Goal: Task Accomplishment & Management: Use online tool/utility

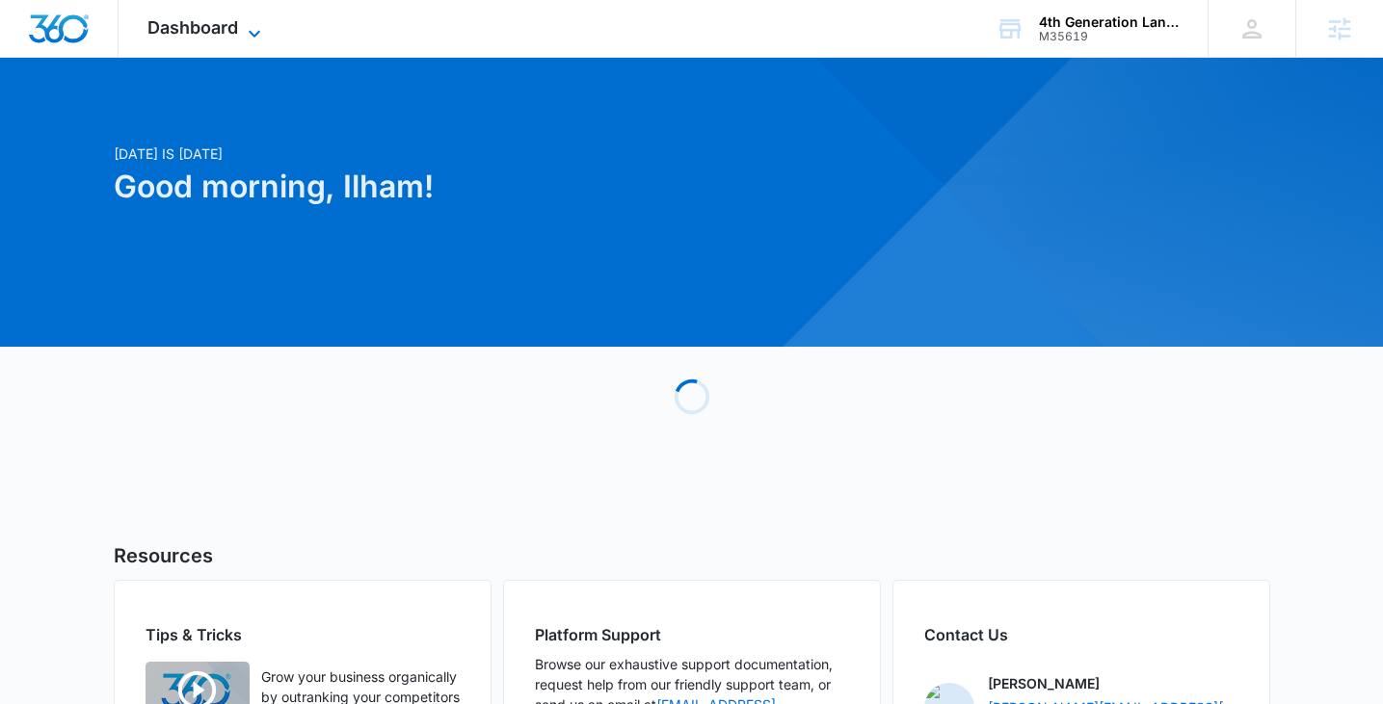
click at [222, 33] on span "Dashboard" at bounding box center [192, 27] width 91 height 20
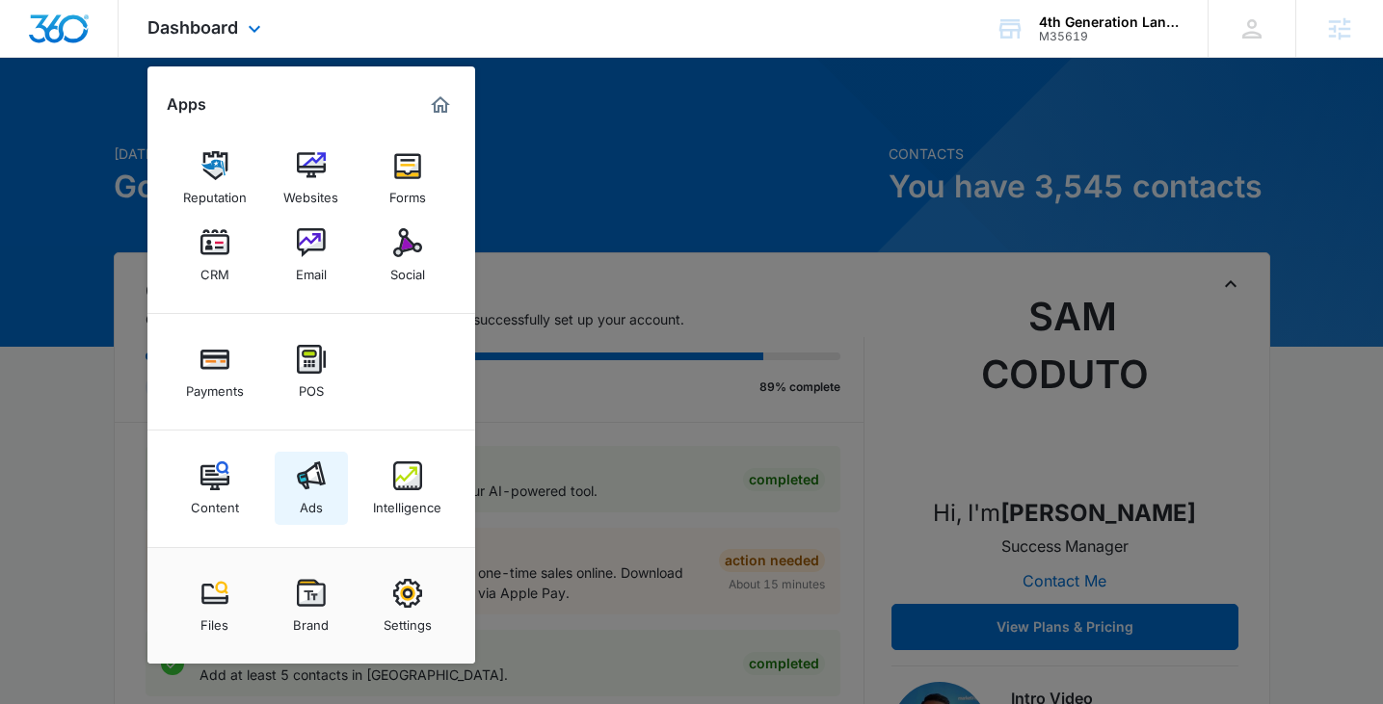
click at [310, 470] on img at bounding box center [311, 476] width 29 height 29
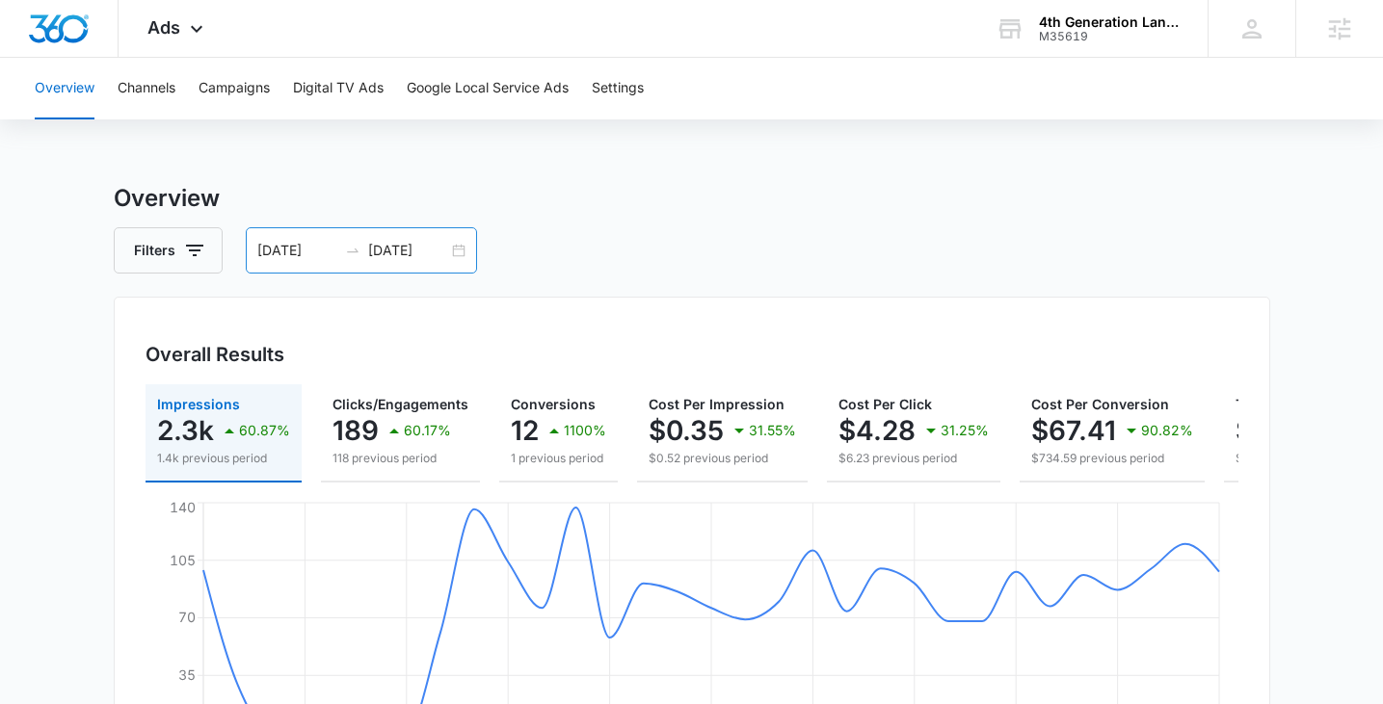
click at [457, 251] on div "08/26/2025 09/25/2025" at bounding box center [361, 250] width 231 height 46
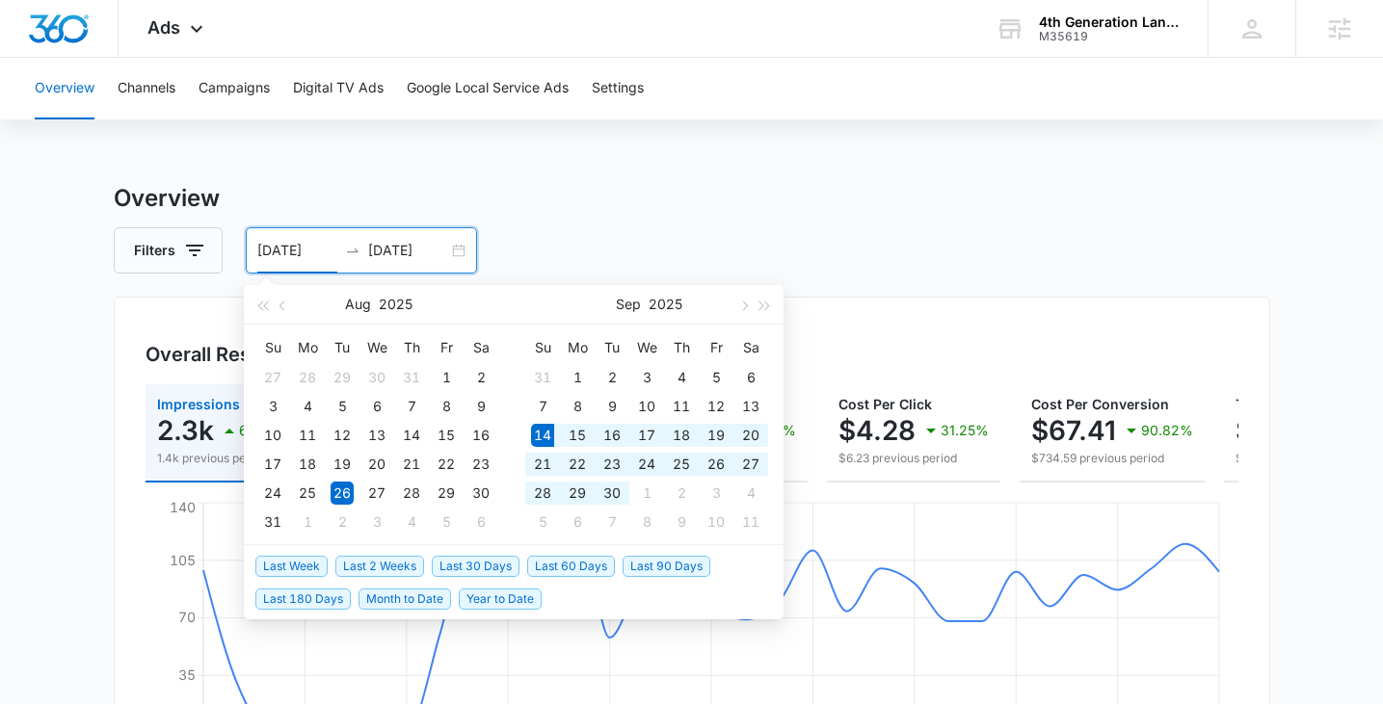
click at [471, 568] on span "Last 30 Days" at bounding box center [476, 566] width 88 height 21
type input "09/14/2025"
type input "10/14/2025"
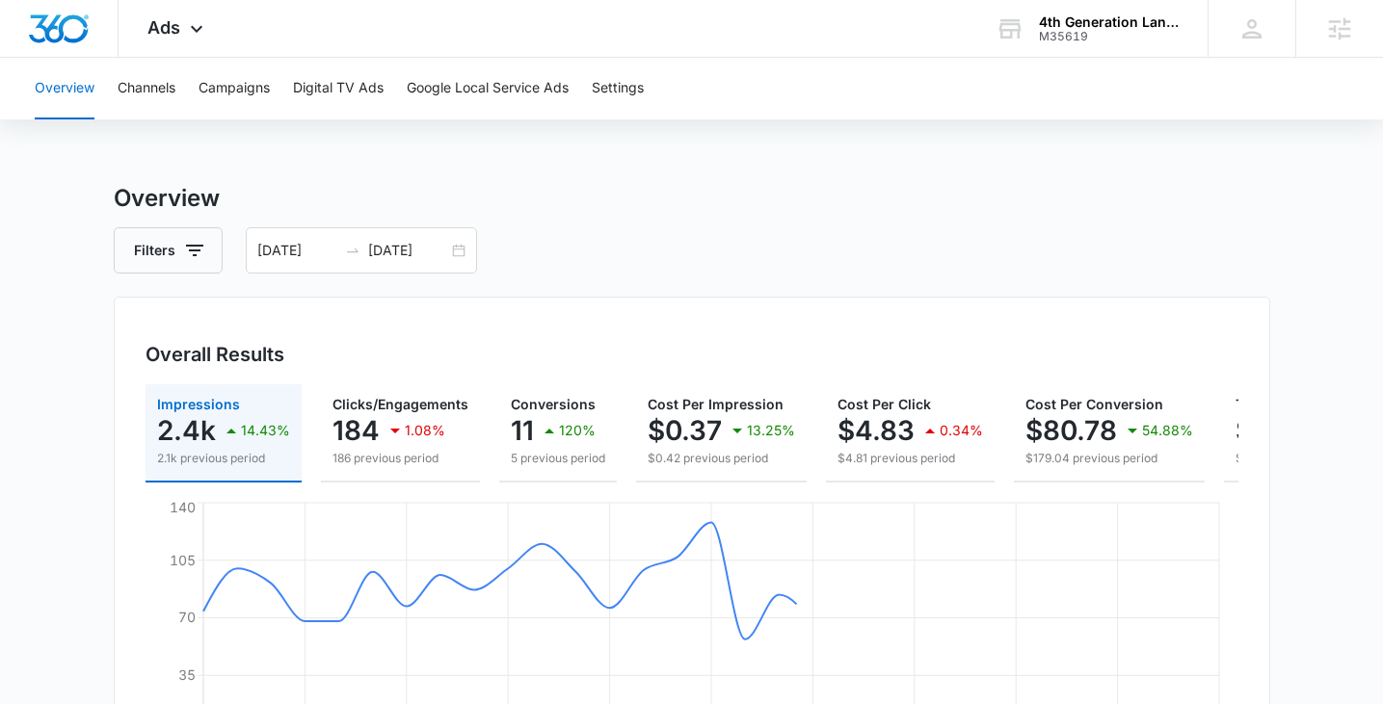
click at [615, 254] on div "Filters 09/14/2025 10/14/2025" at bounding box center [692, 250] width 1156 height 46
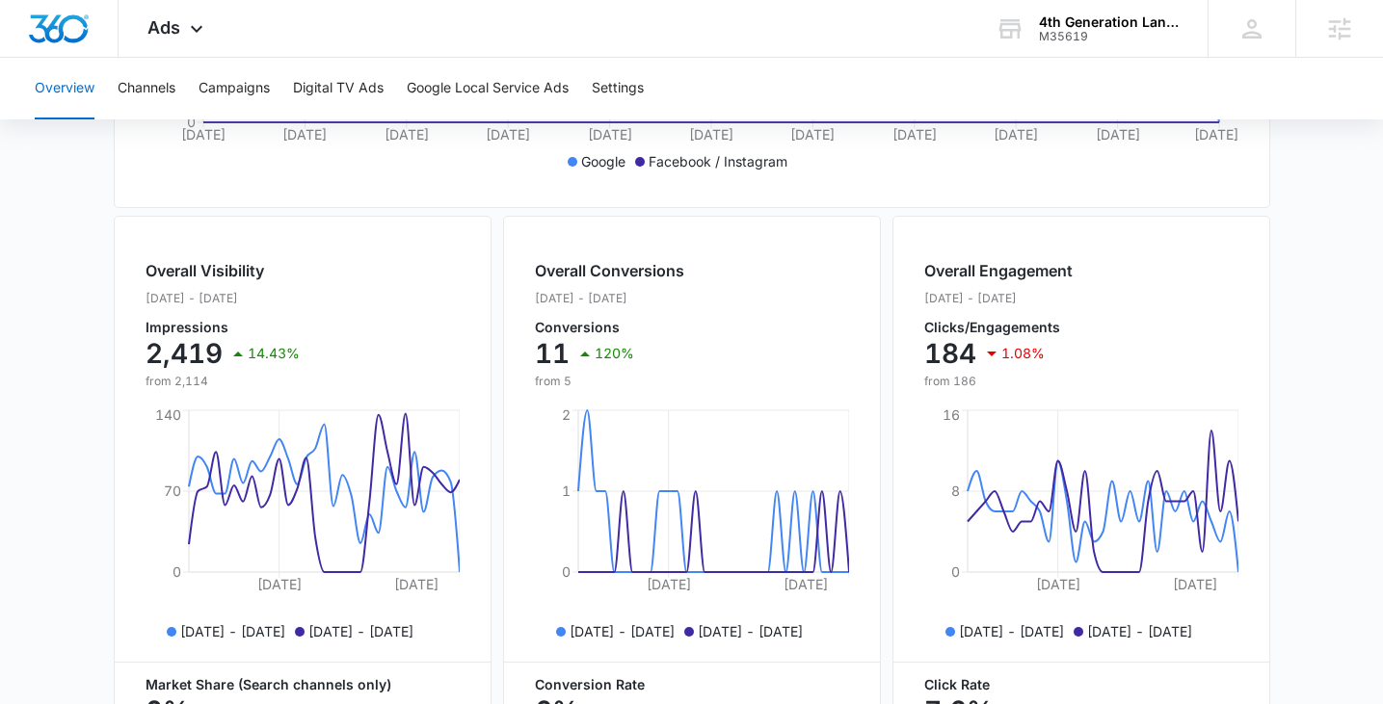
scroll to position [164, 0]
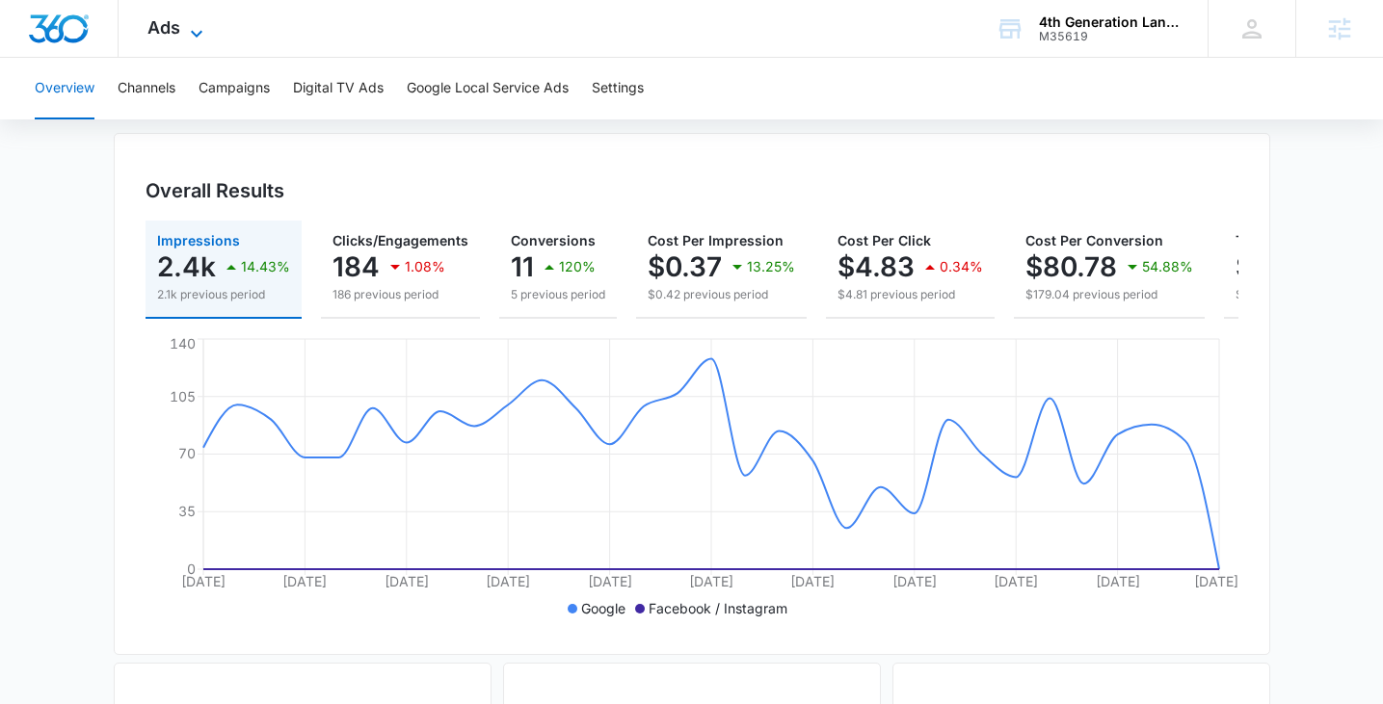
click at [193, 18] on div "Ads Apps Reputation Websites Forms CRM Email Social Payments POS Content Ads In…" at bounding box center [178, 28] width 119 height 57
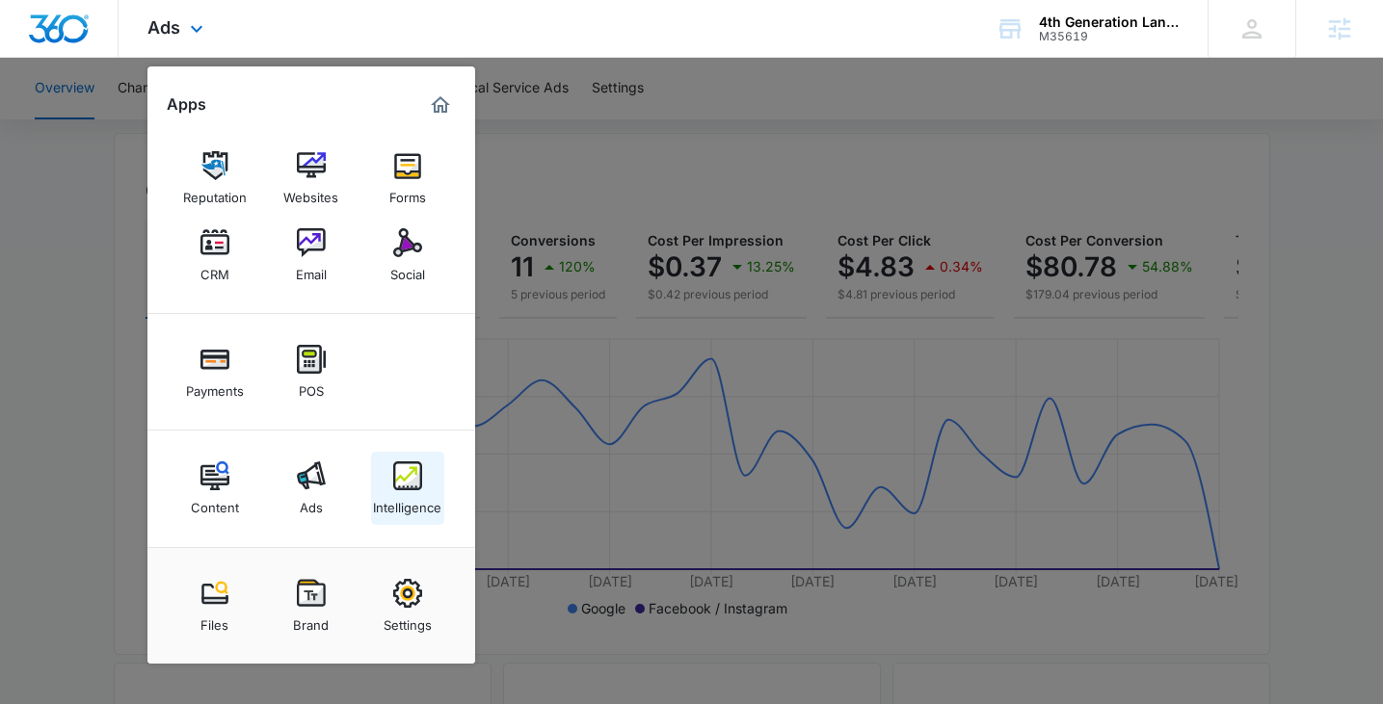
click at [402, 494] on div "Intelligence" at bounding box center [407, 503] width 68 height 25
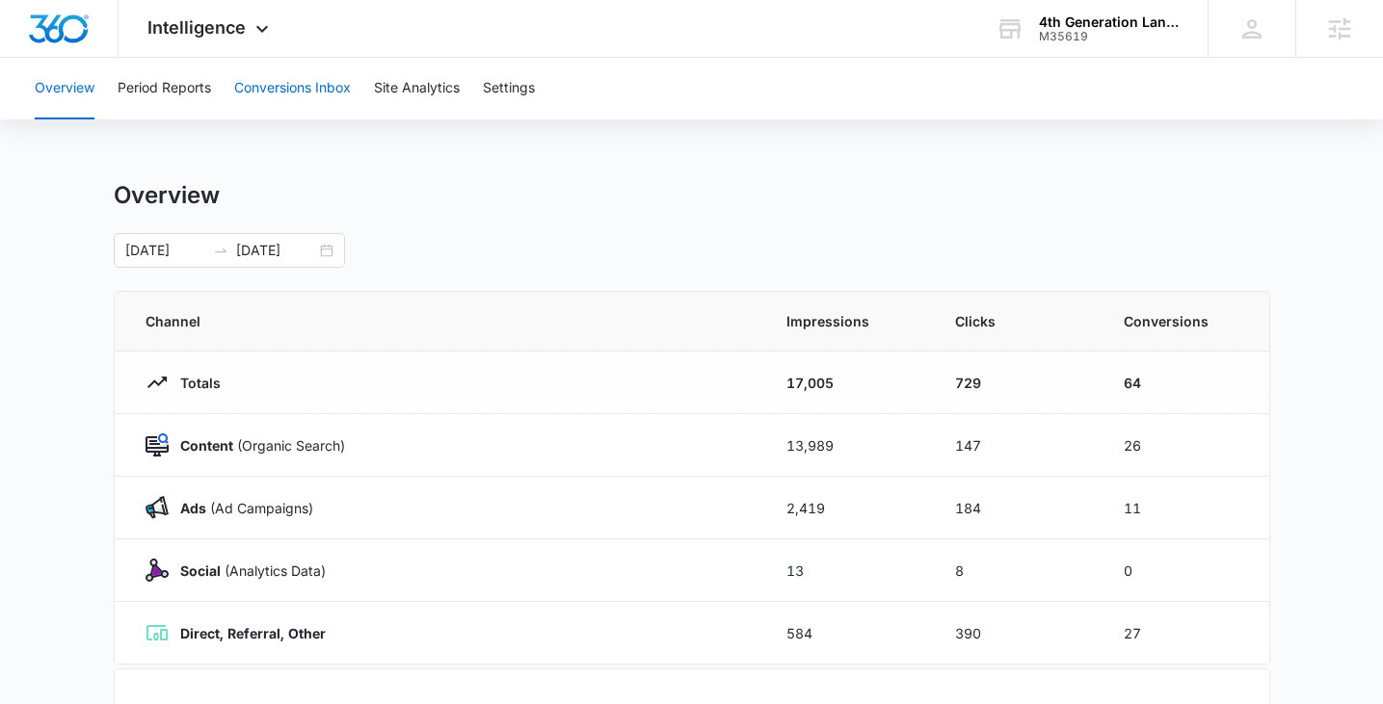
click at [280, 97] on button "Conversions Inbox" at bounding box center [292, 89] width 117 height 62
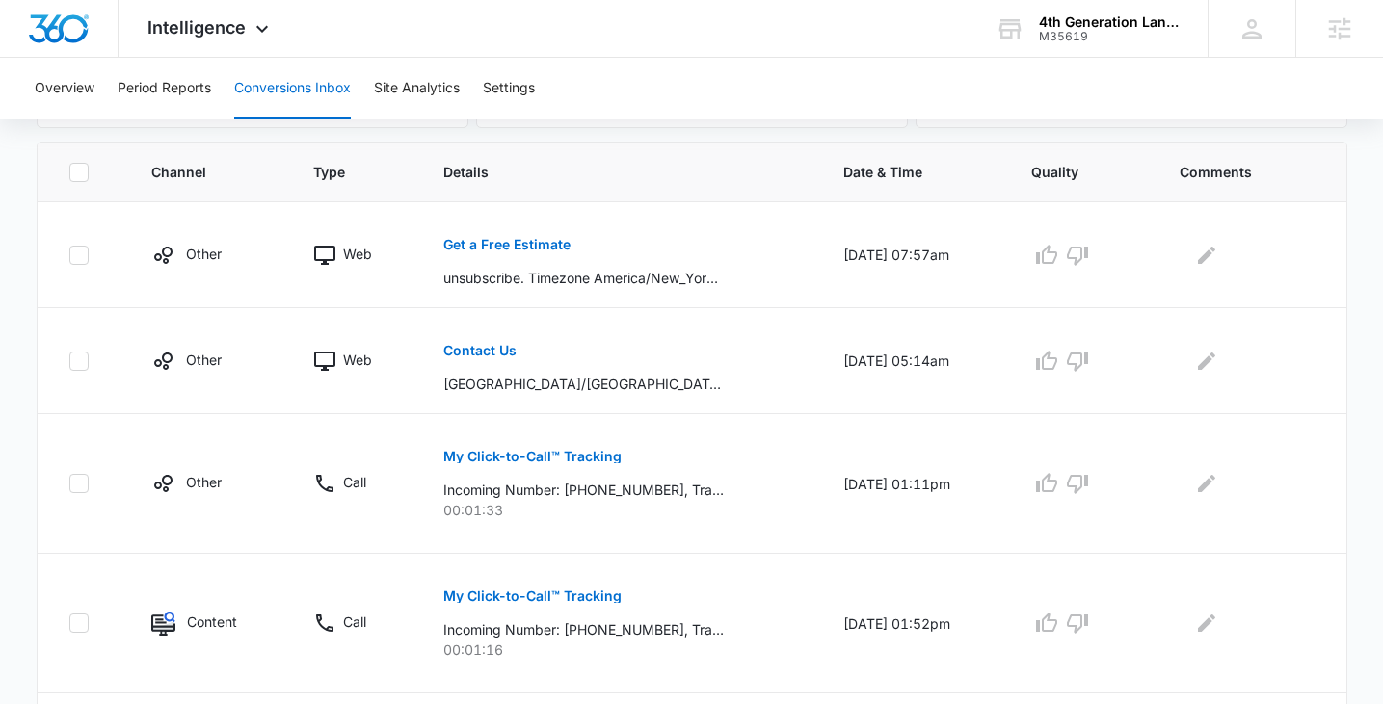
scroll to position [406, 0]
click at [520, 238] on p "Get a Free Estimate" at bounding box center [506, 243] width 127 height 13
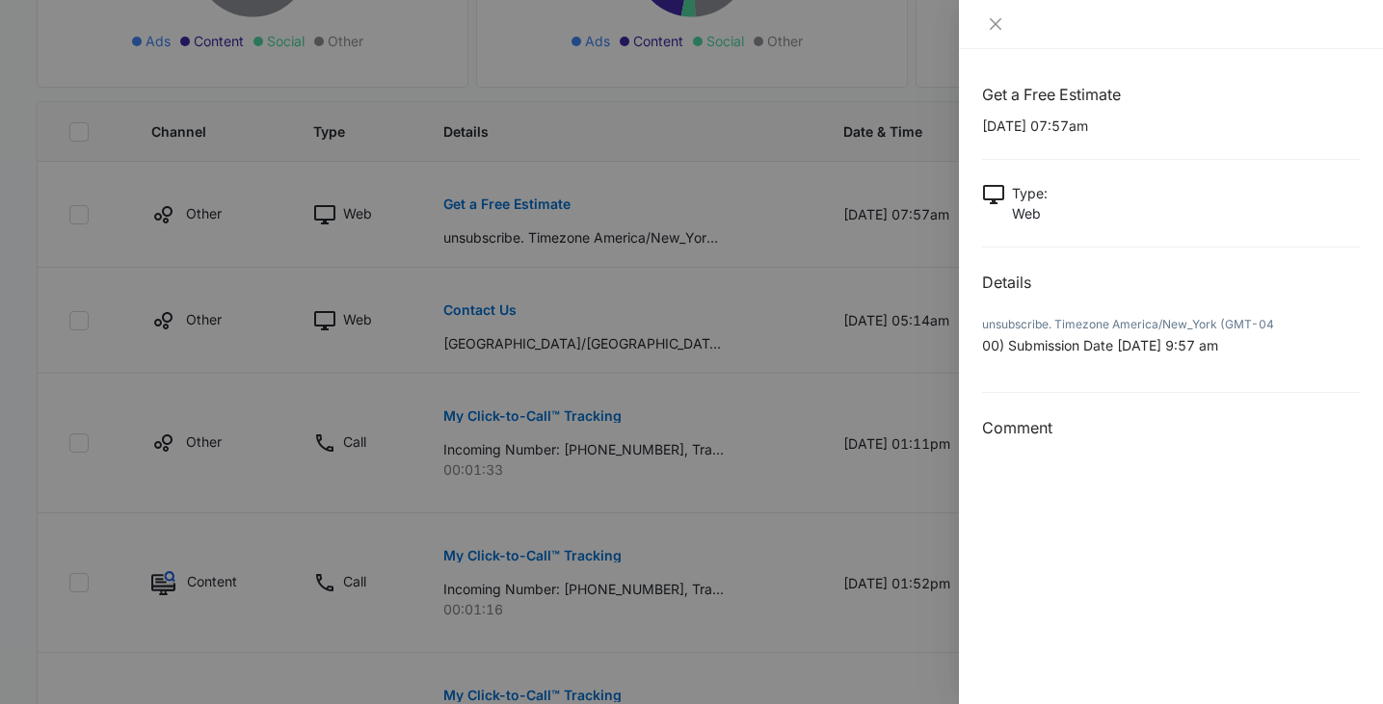
scroll to position [521, 0]
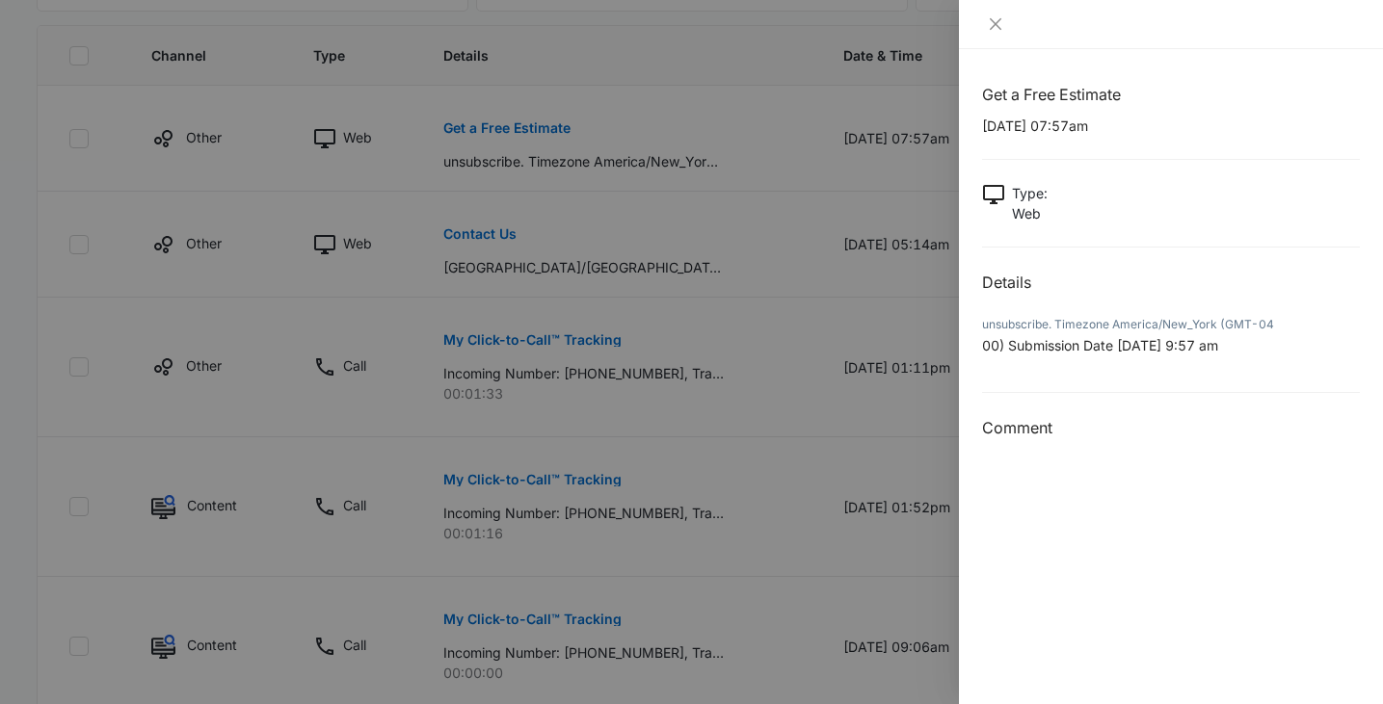
click at [986, 13] on div at bounding box center [1171, 24] width 424 height 49
click at [992, 28] on icon "close" at bounding box center [995, 23] width 15 height 15
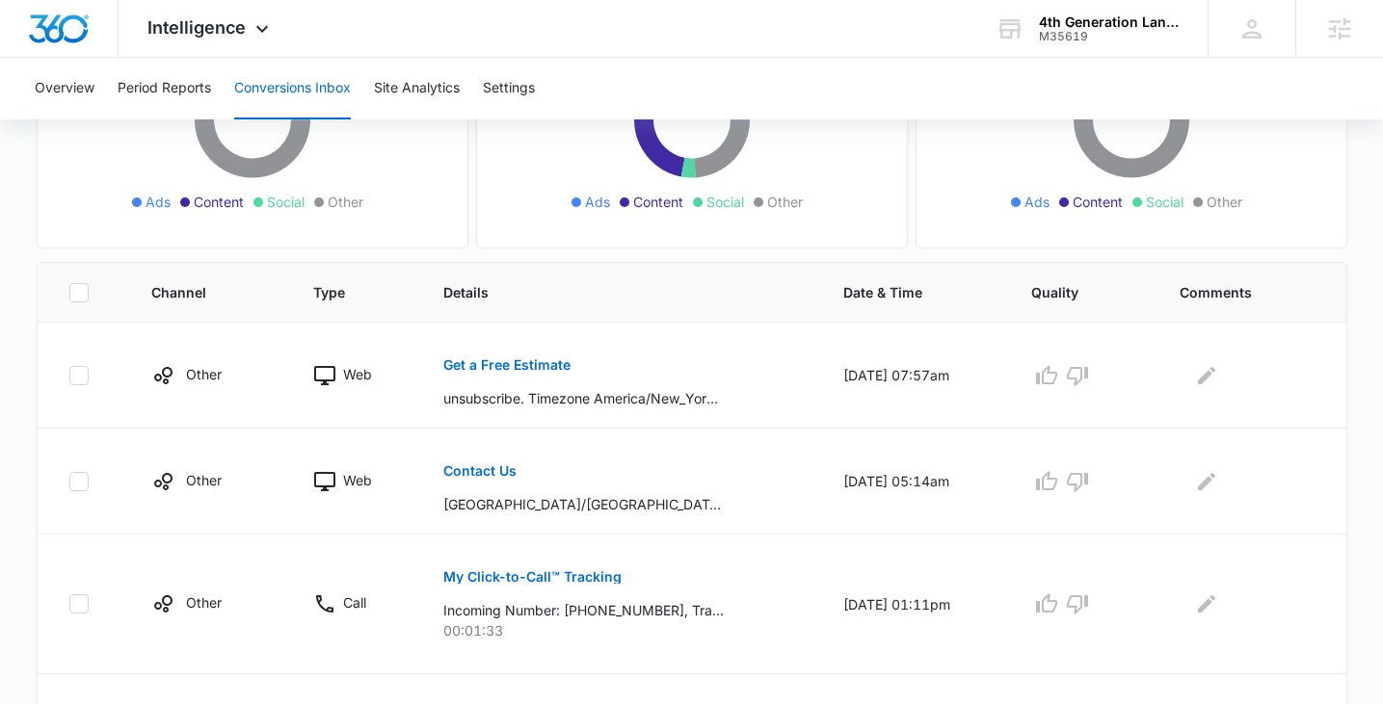
scroll to position [0, 0]
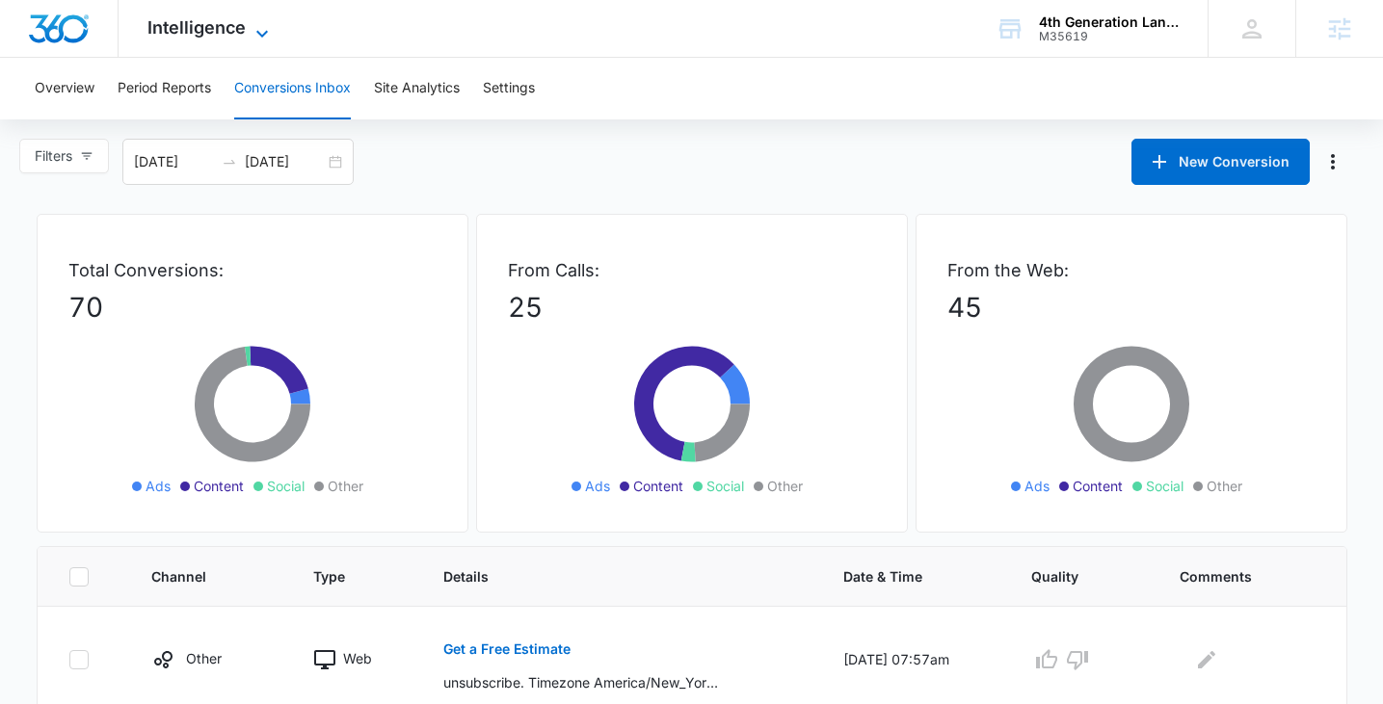
click at [207, 33] on span "Intelligence" at bounding box center [196, 27] width 98 height 20
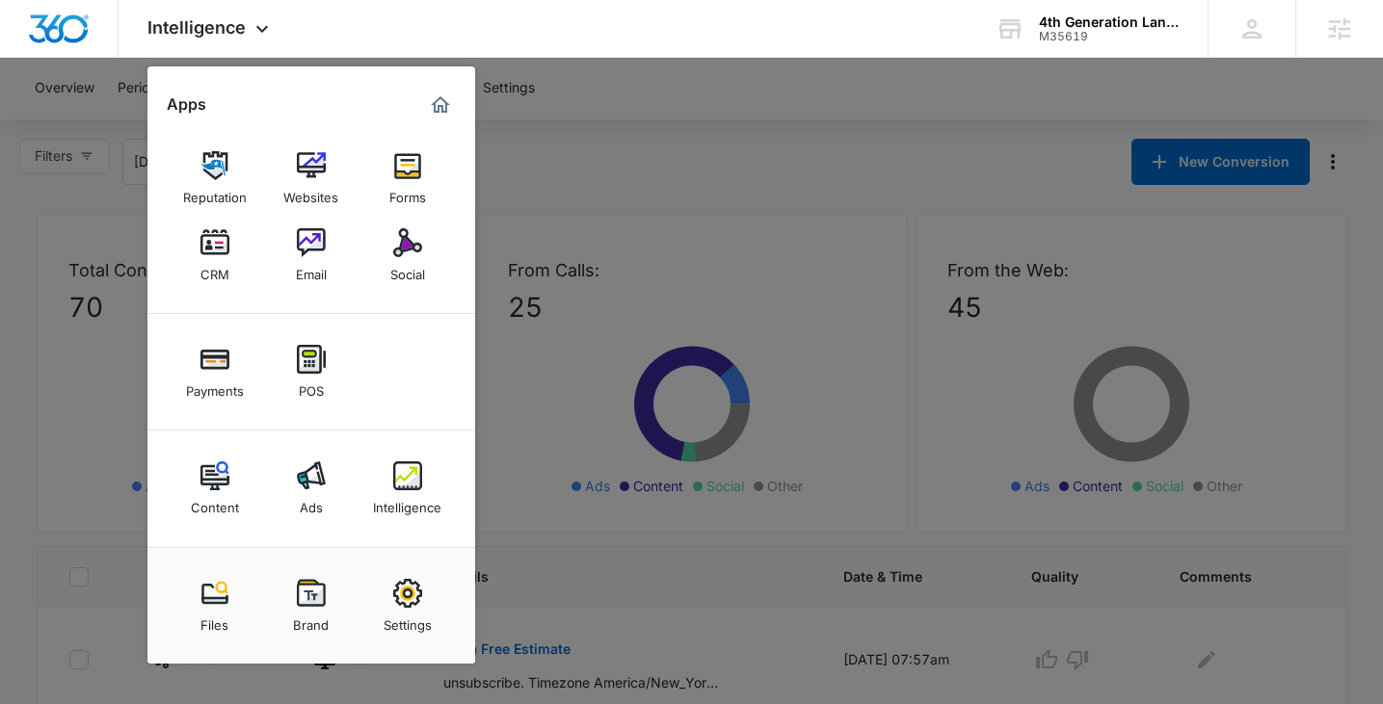
click at [607, 342] on div at bounding box center [691, 352] width 1383 height 704
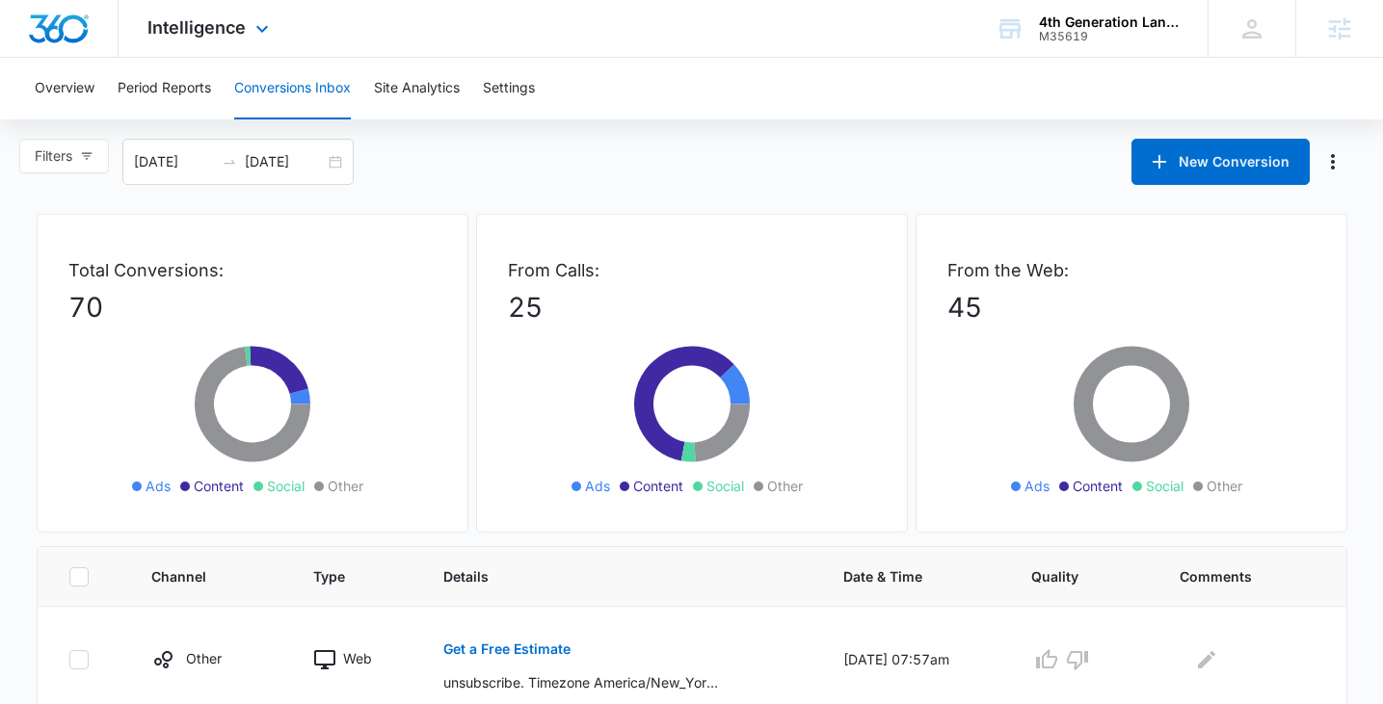
click at [220, 46] on div "Intelligence Apps Reputation Websites Forms CRM Email Social Payments POS Conte…" at bounding box center [211, 28] width 184 height 57
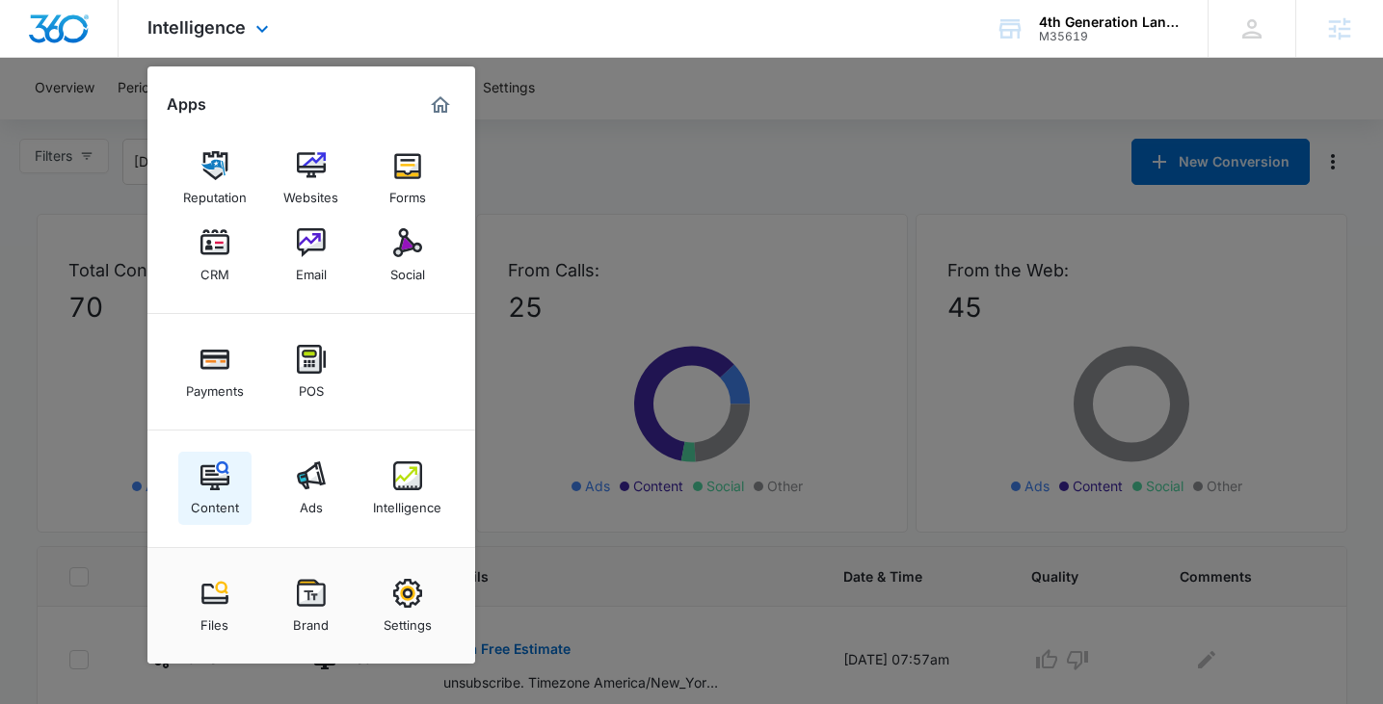
click at [217, 485] on img at bounding box center [214, 476] width 29 height 29
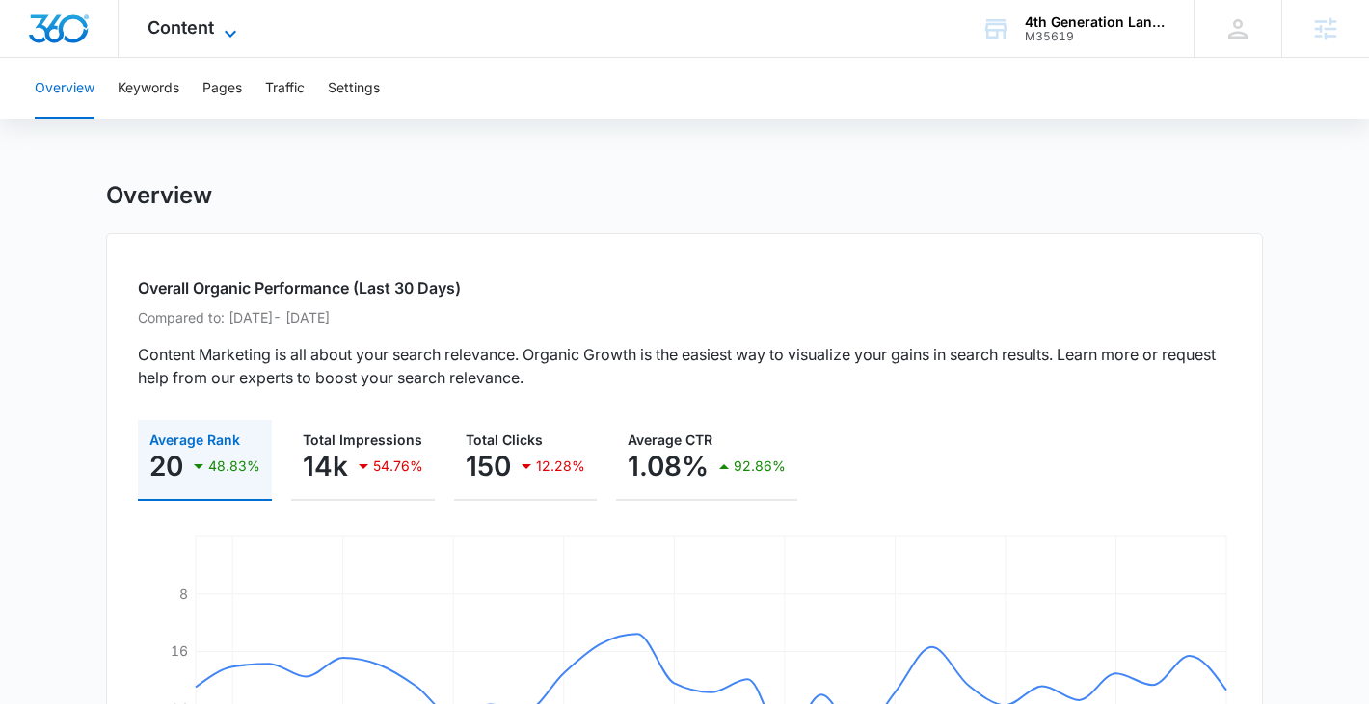
click at [170, 23] on span "Content" at bounding box center [180, 27] width 66 height 20
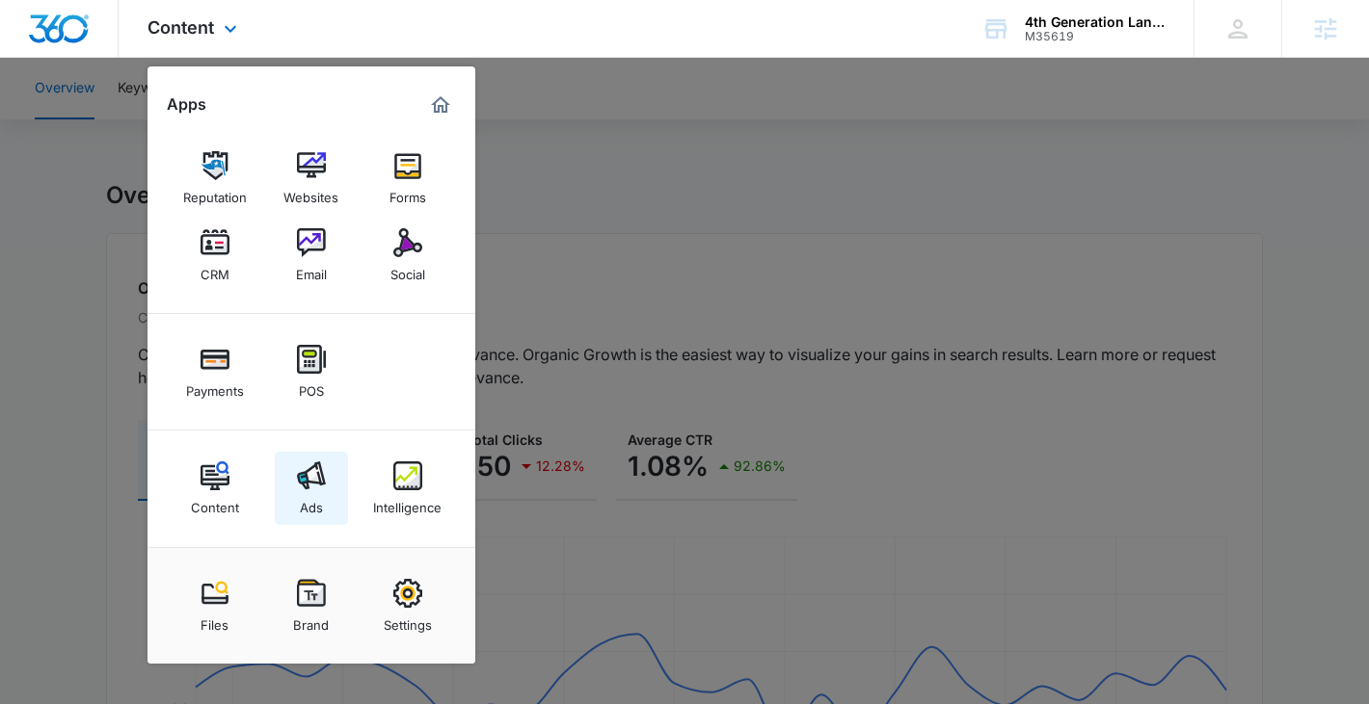
click at [316, 489] on img at bounding box center [311, 476] width 29 height 29
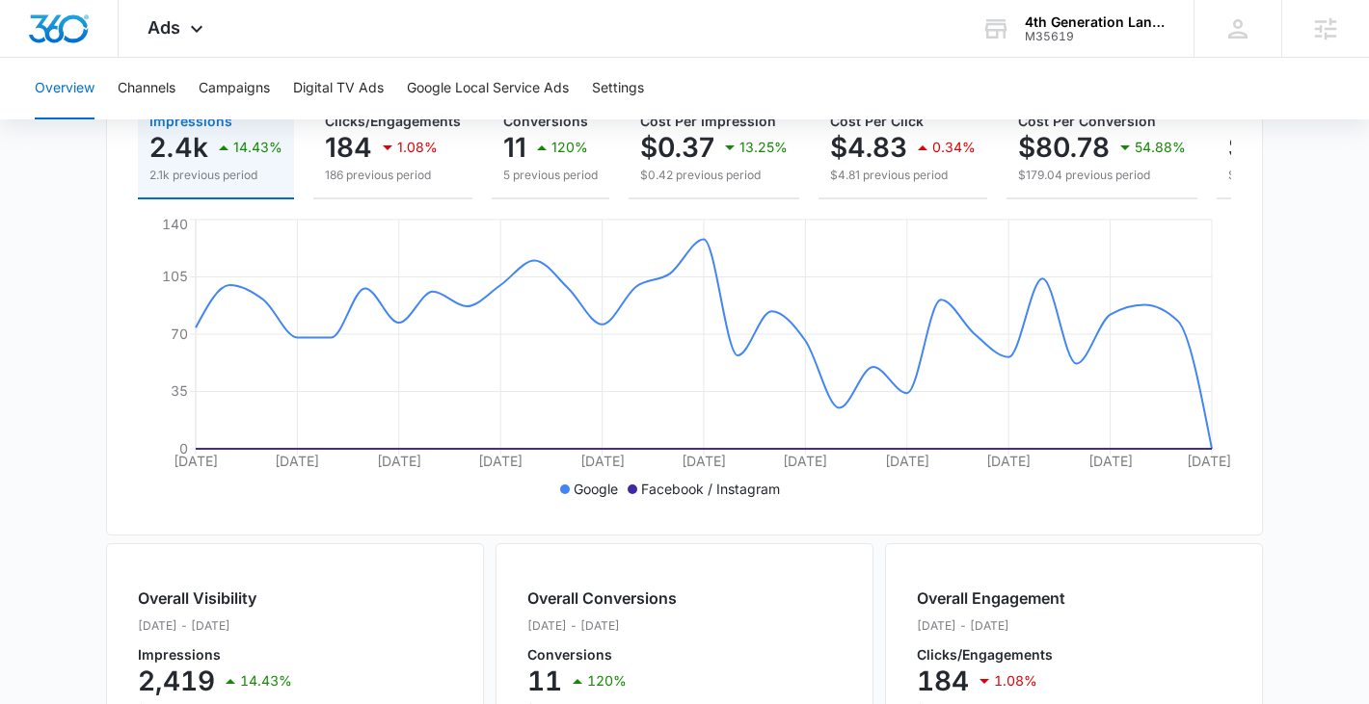
scroll to position [284, 0]
click at [220, 100] on button "Campaigns" at bounding box center [234, 89] width 71 height 62
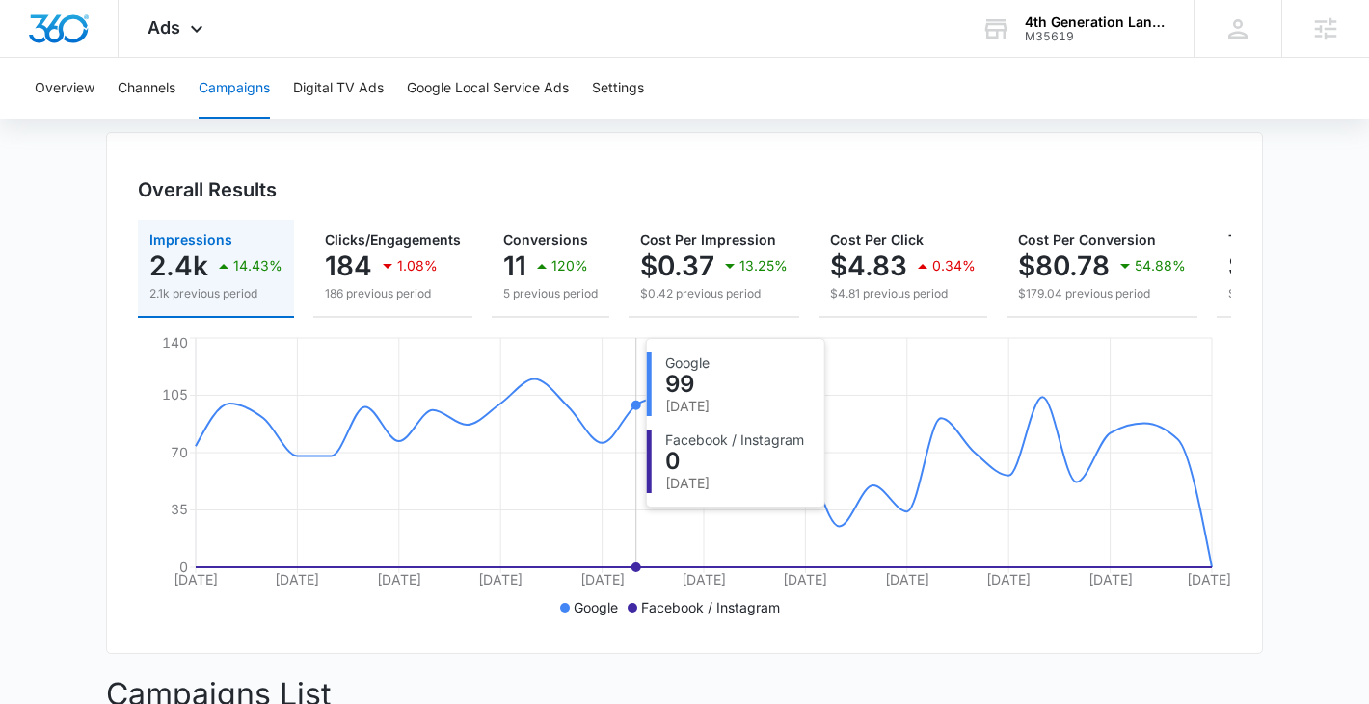
scroll to position [159, 0]
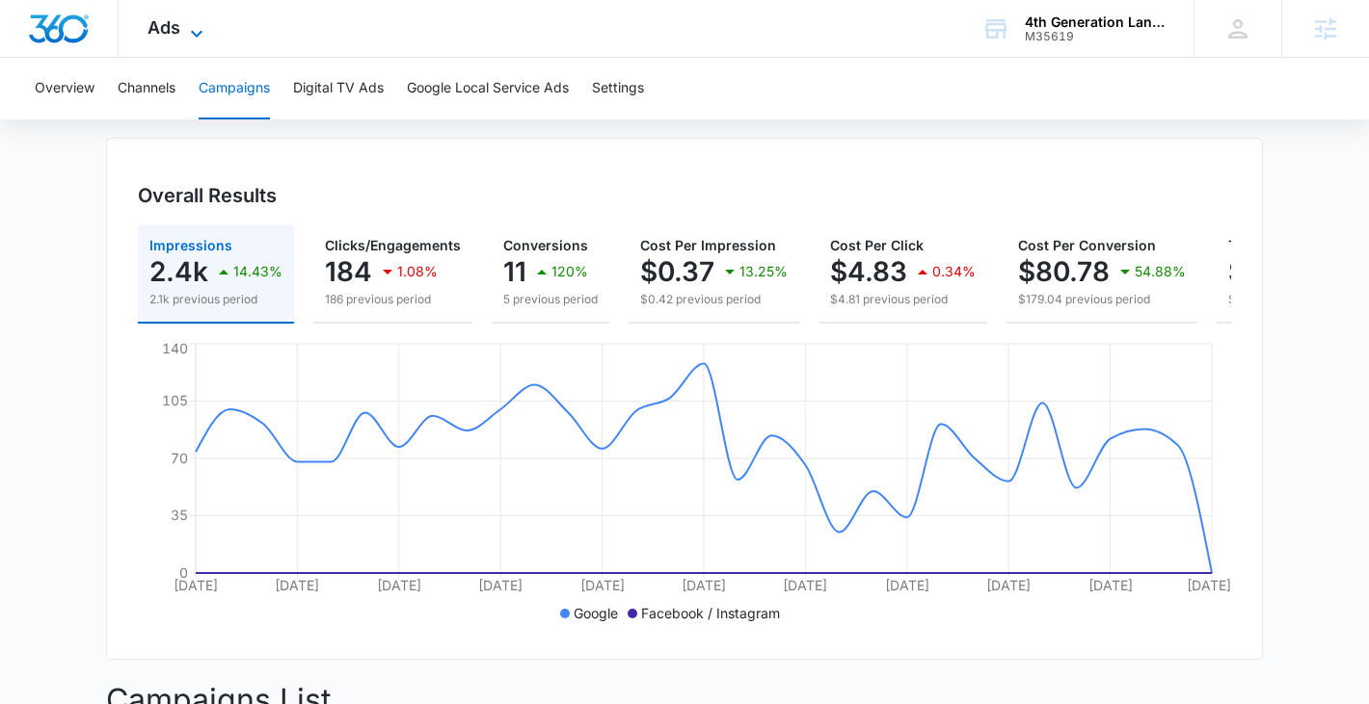
click at [196, 31] on icon at bounding box center [196, 33] width 23 height 23
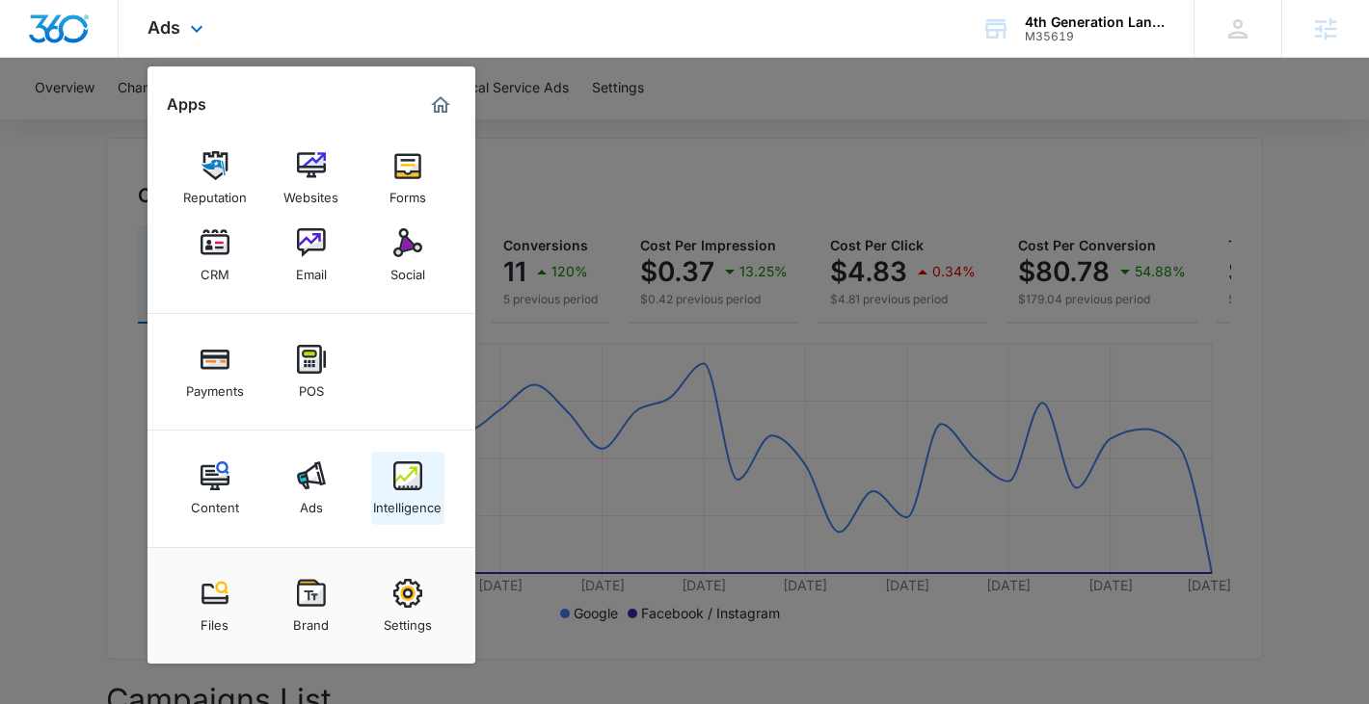
click at [394, 475] on img at bounding box center [407, 476] width 29 height 29
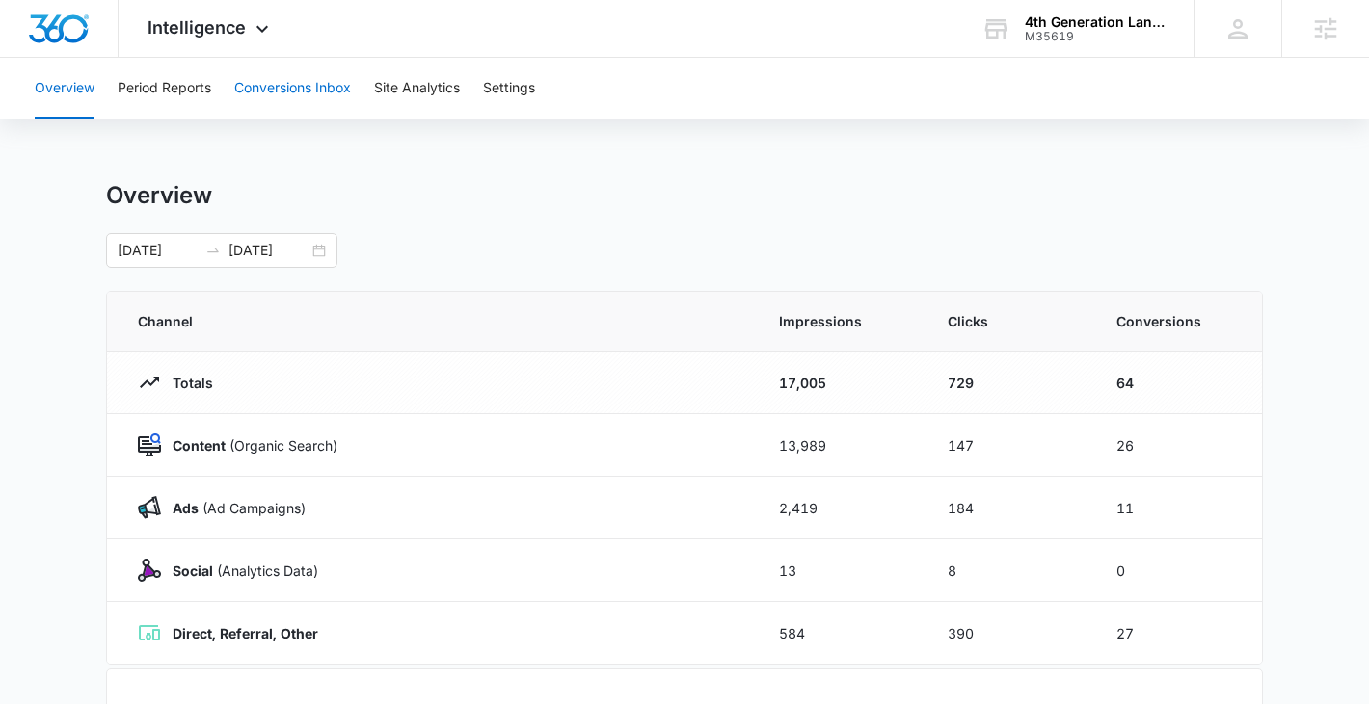
click at [329, 93] on button "Conversions Inbox" at bounding box center [292, 89] width 117 height 62
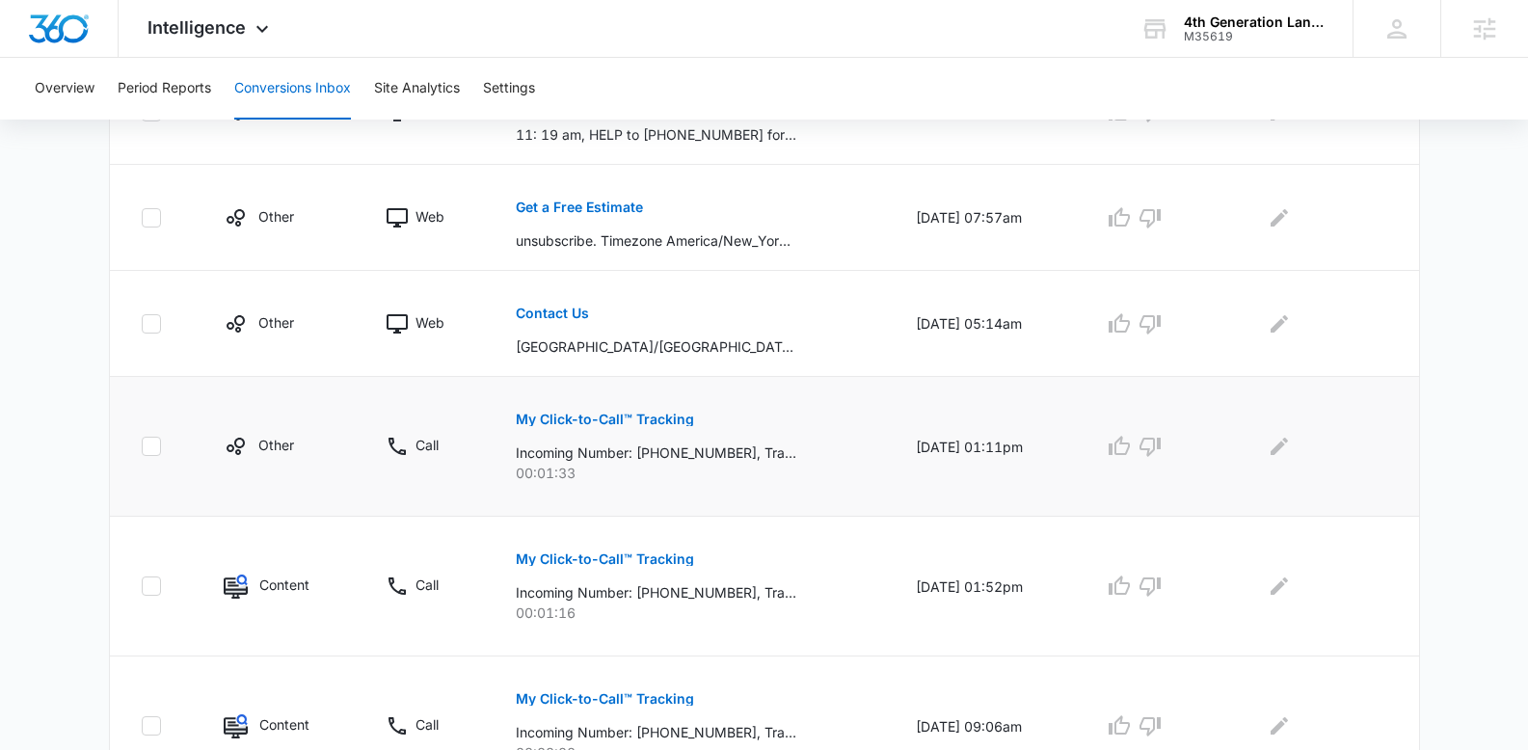
scroll to position [494, 0]
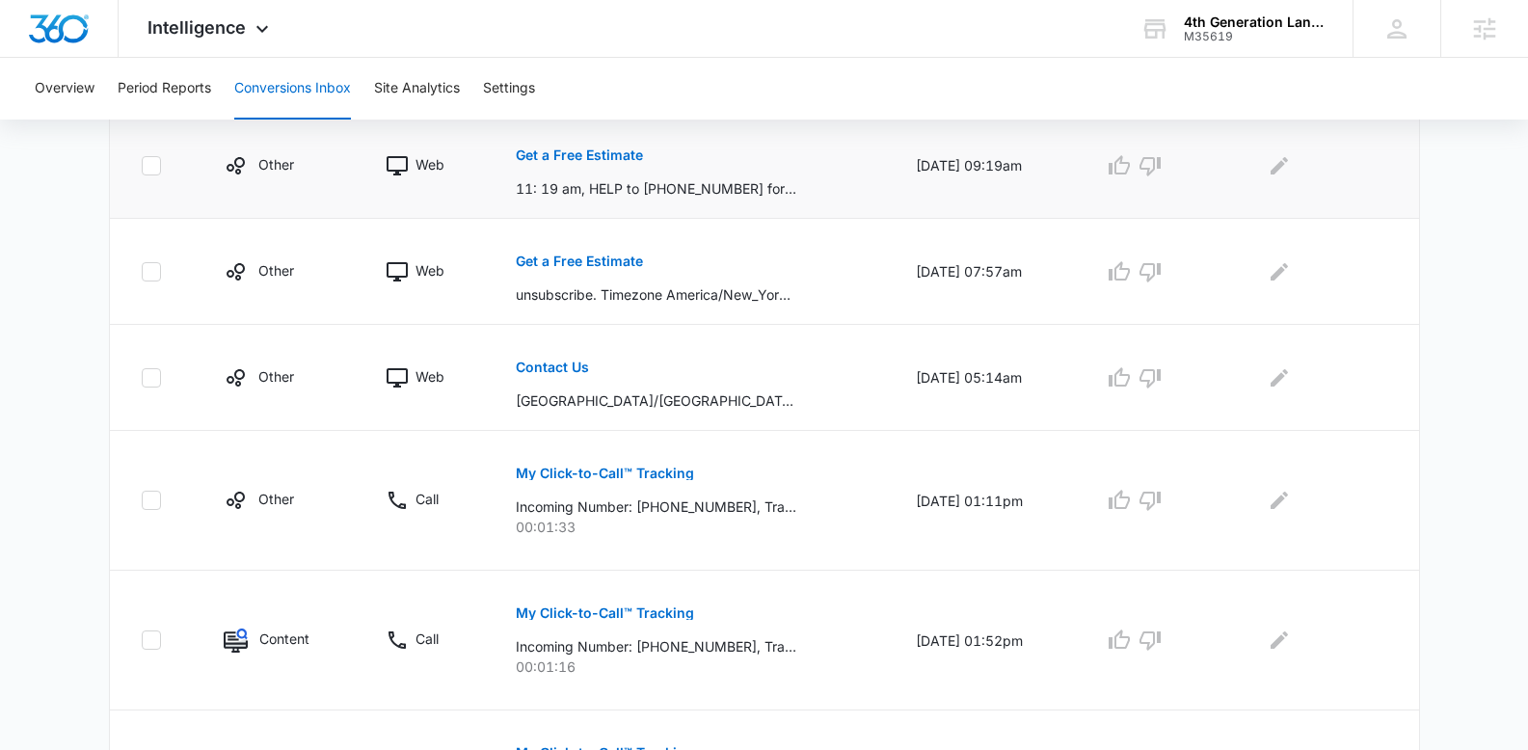
click at [613, 151] on p "Get a Free Estimate" at bounding box center [579, 154] width 127 height 13
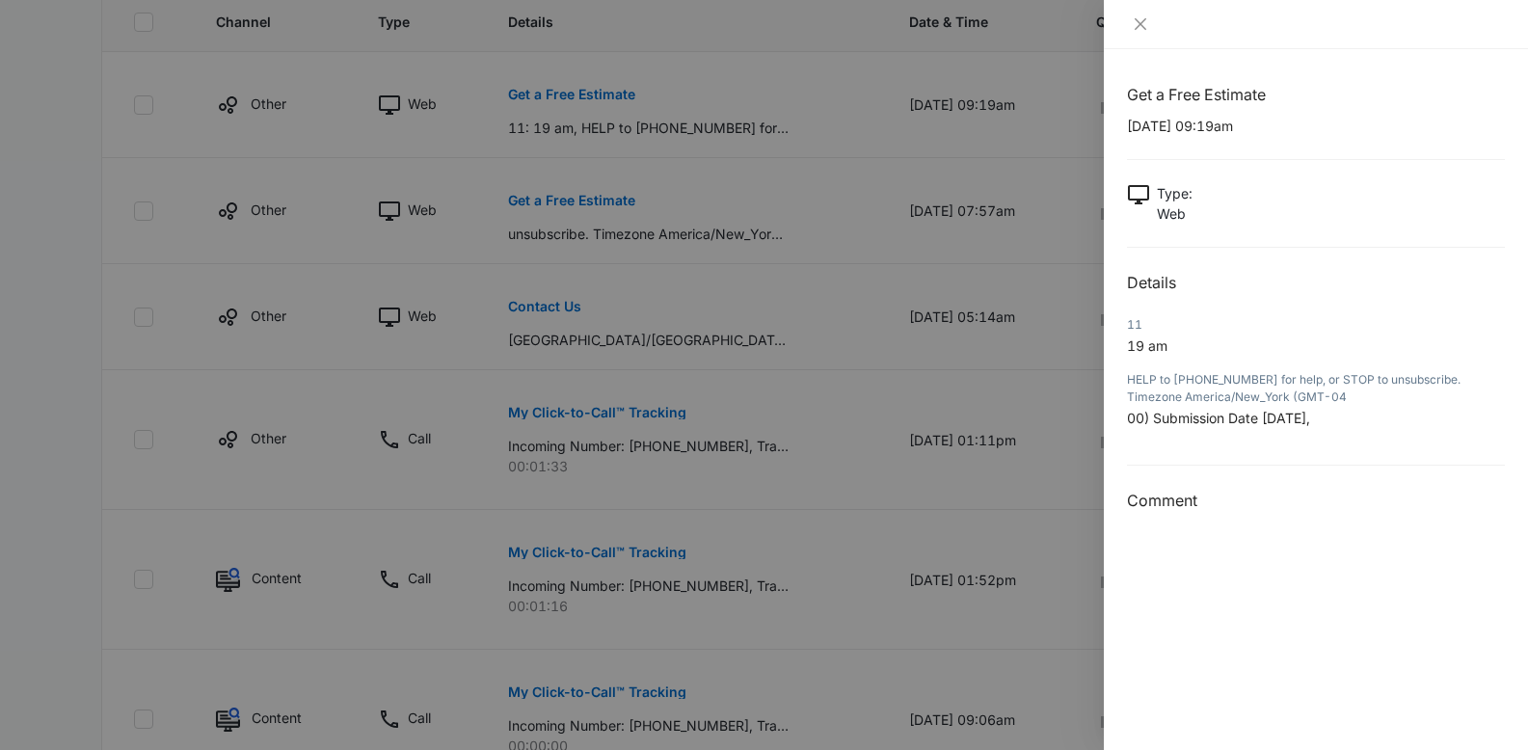
scroll to position [627, 0]
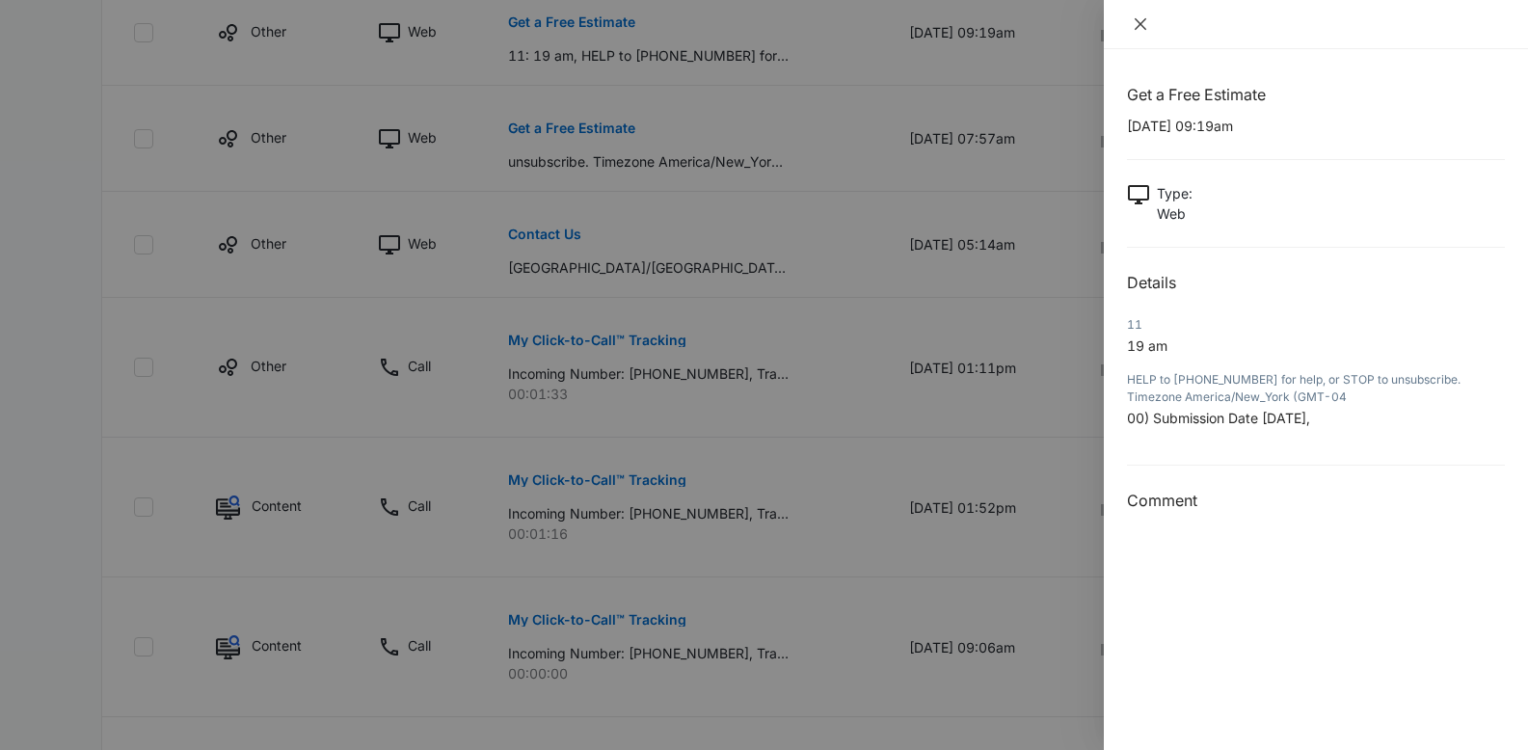
click at [1139, 20] on icon "close" at bounding box center [1139, 23] width 15 height 15
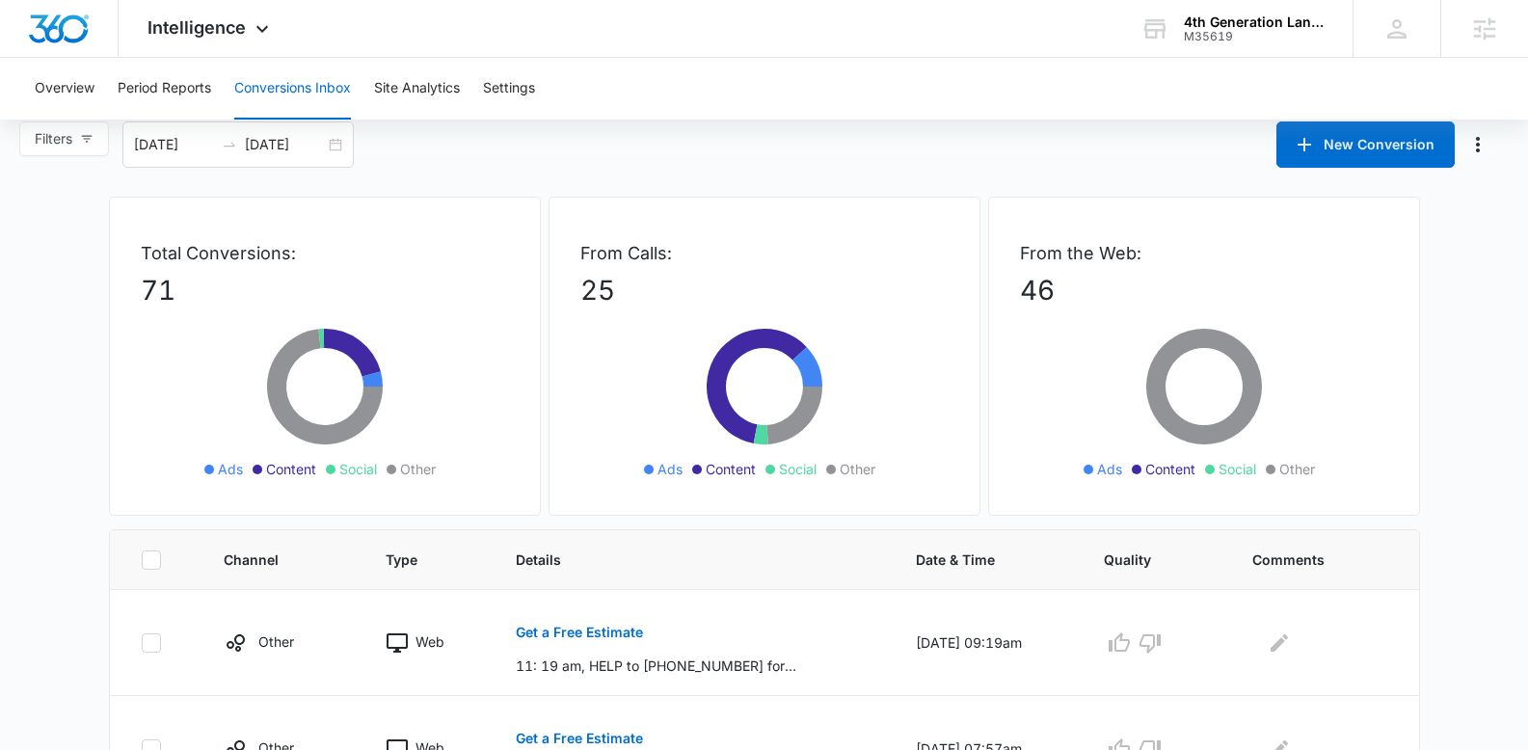
scroll to position [5, 0]
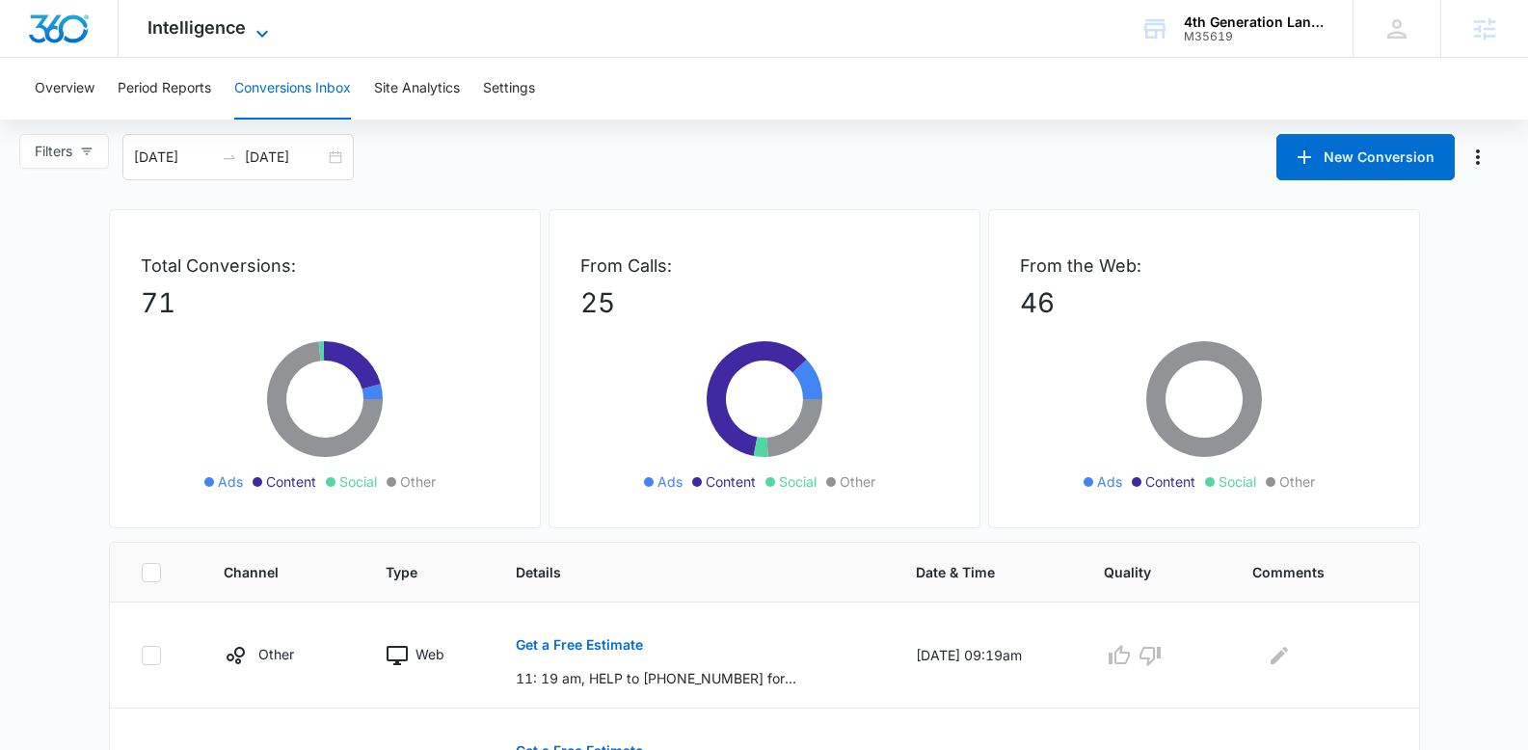
click at [218, 21] on span "Intelligence" at bounding box center [196, 27] width 98 height 20
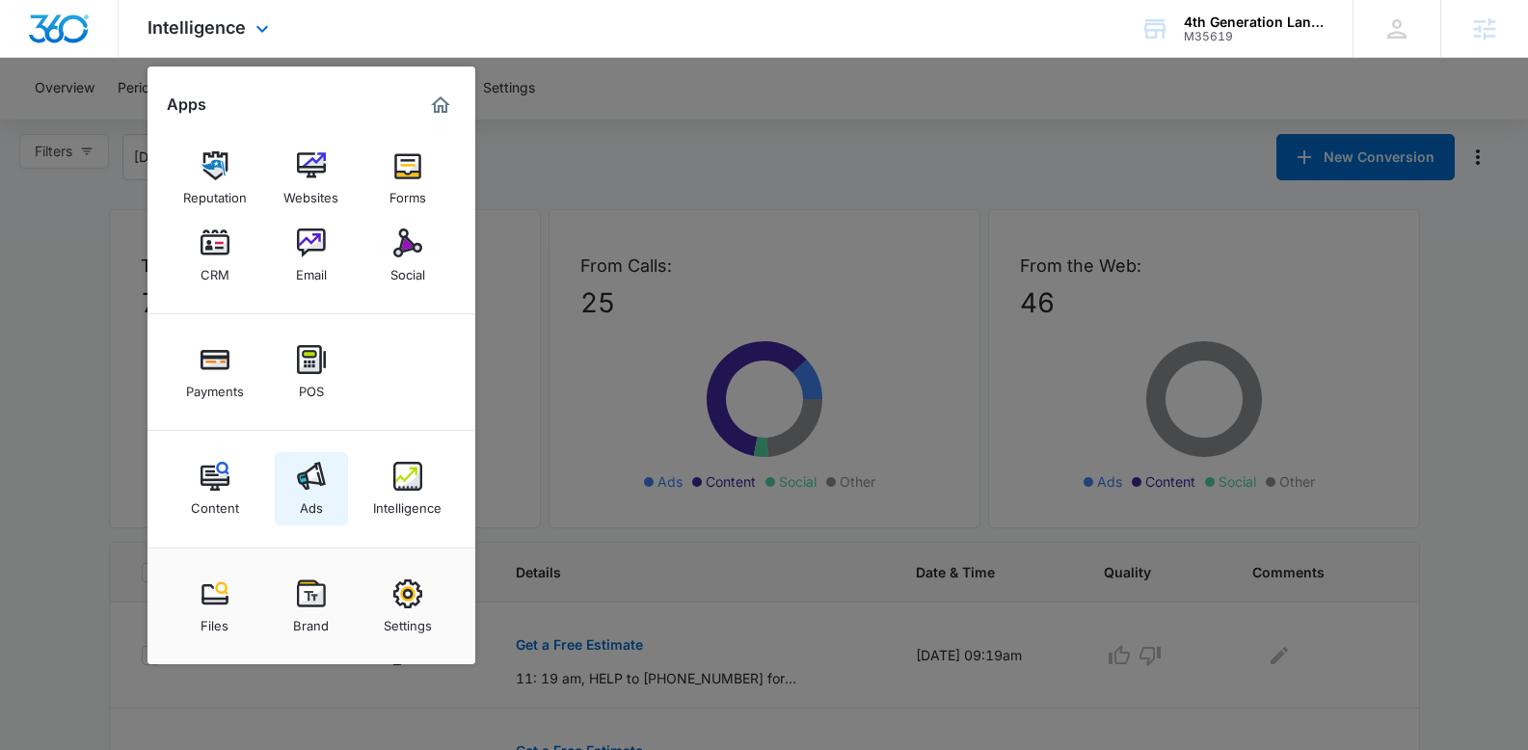
click at [321, 466] on img at bounding box center [311, 476] width 29 height 29
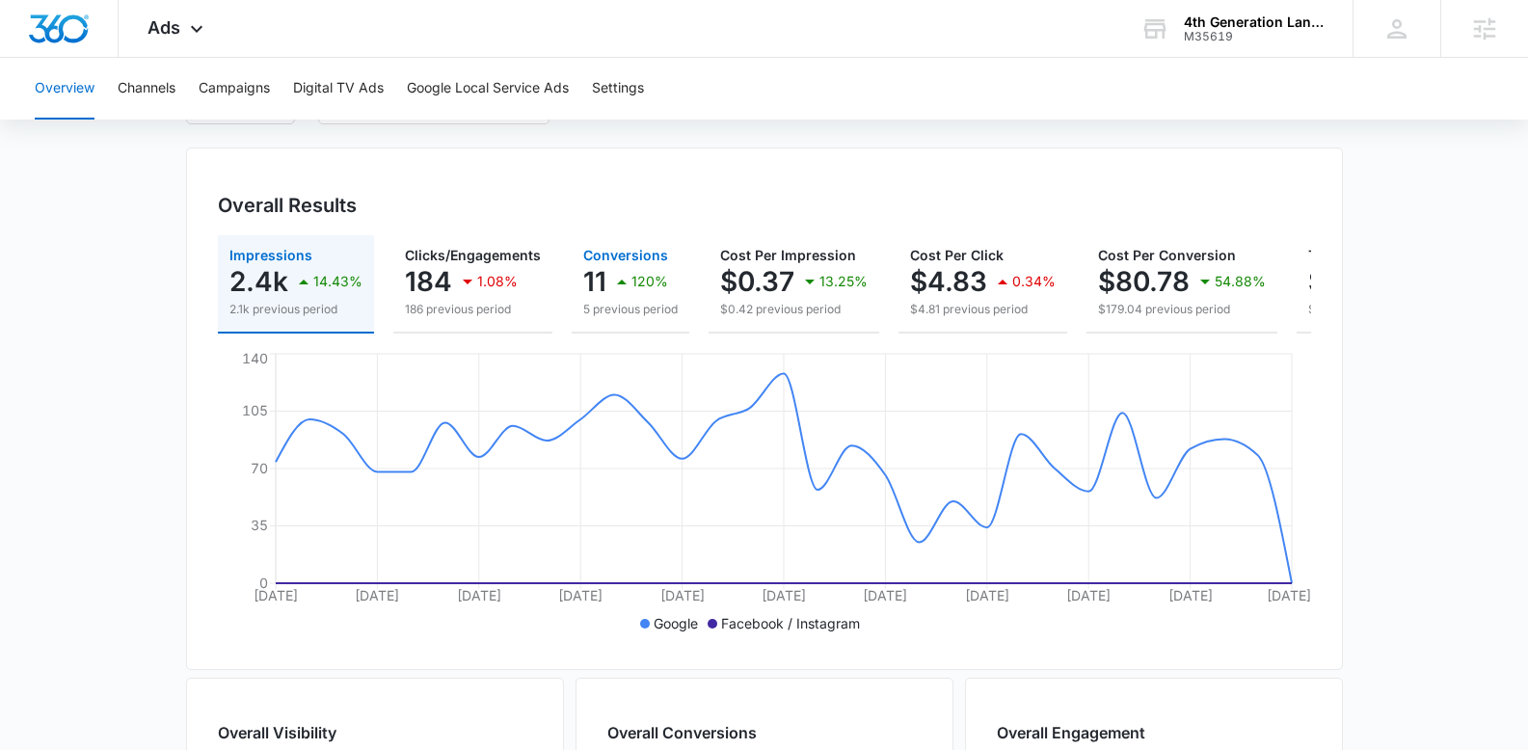
click at [655, 283] on p "120%" at bounding box center [649, 281] width 37 height 13
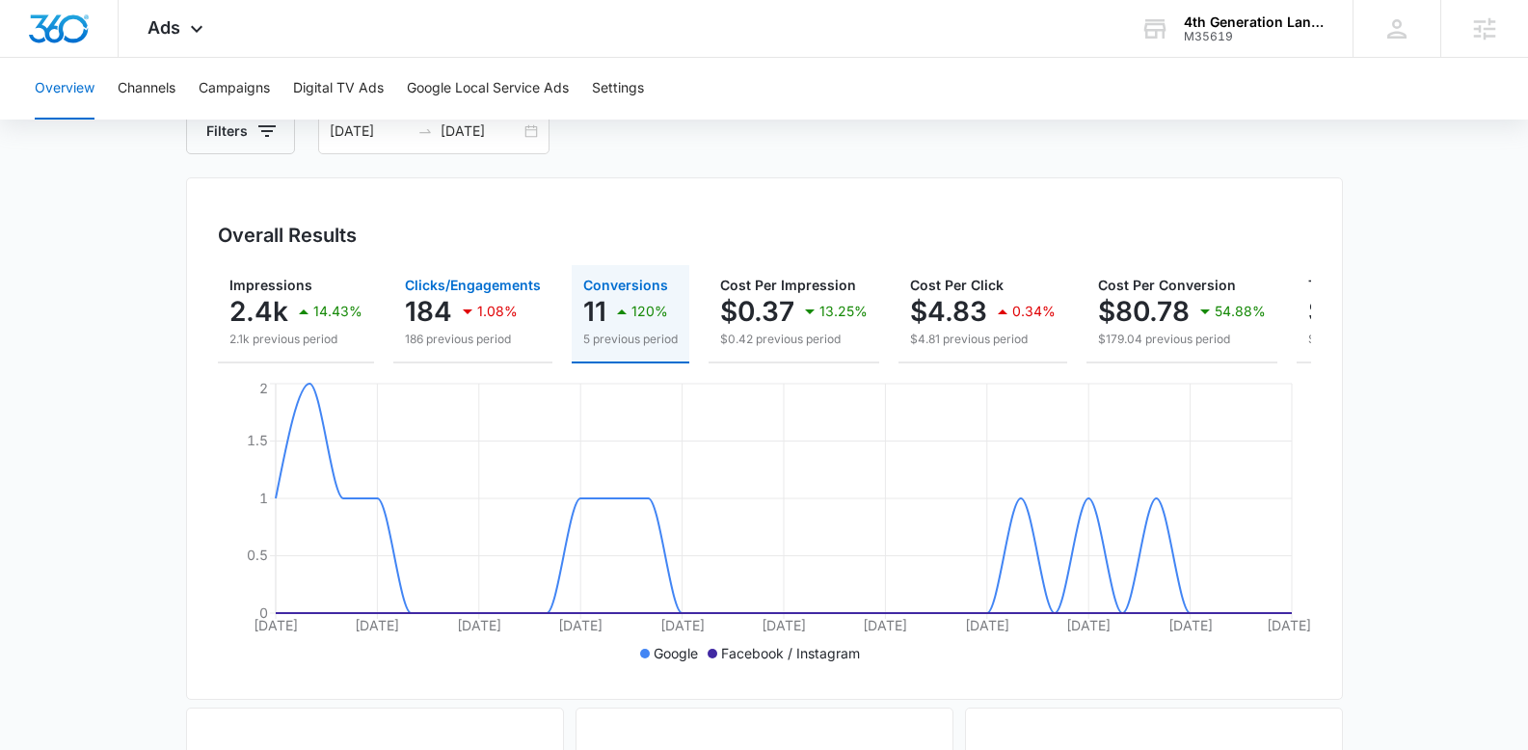
scroll to position [103, 0]
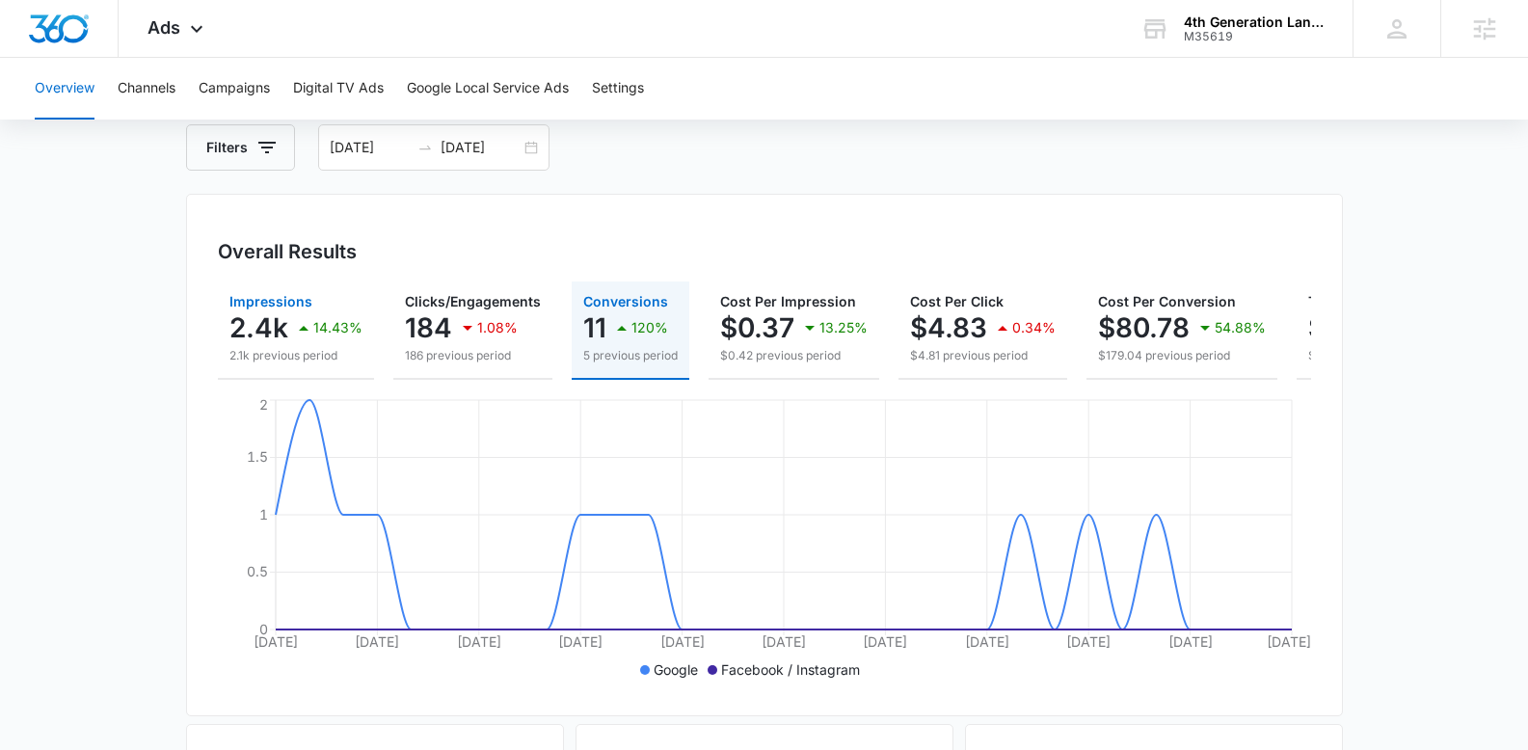
click at [298, 335] on icon "button" at bounding box center [303, 327] width 23 height 23
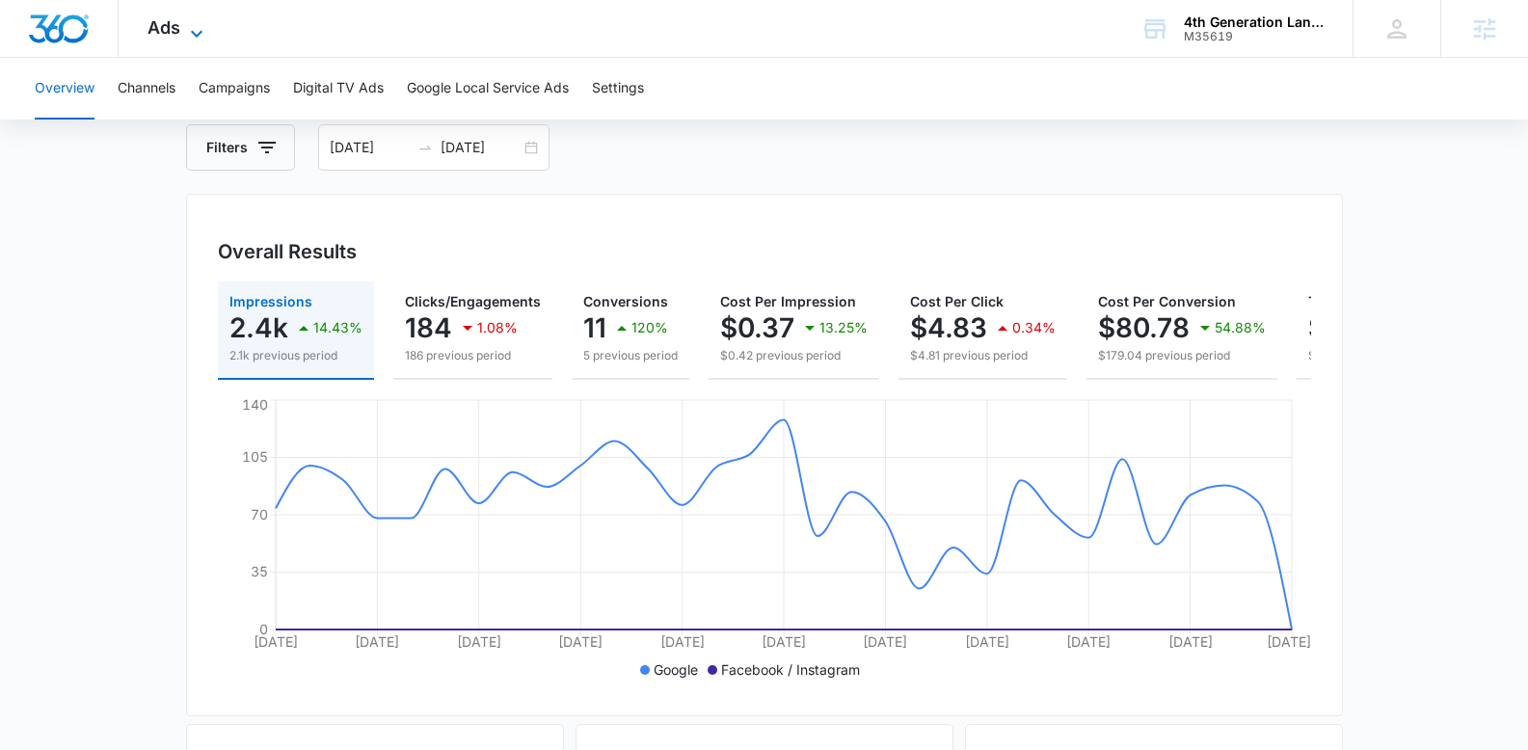
click at [162, 31] on span "Ads" at bounding box center [163, 27] width 33 height 20
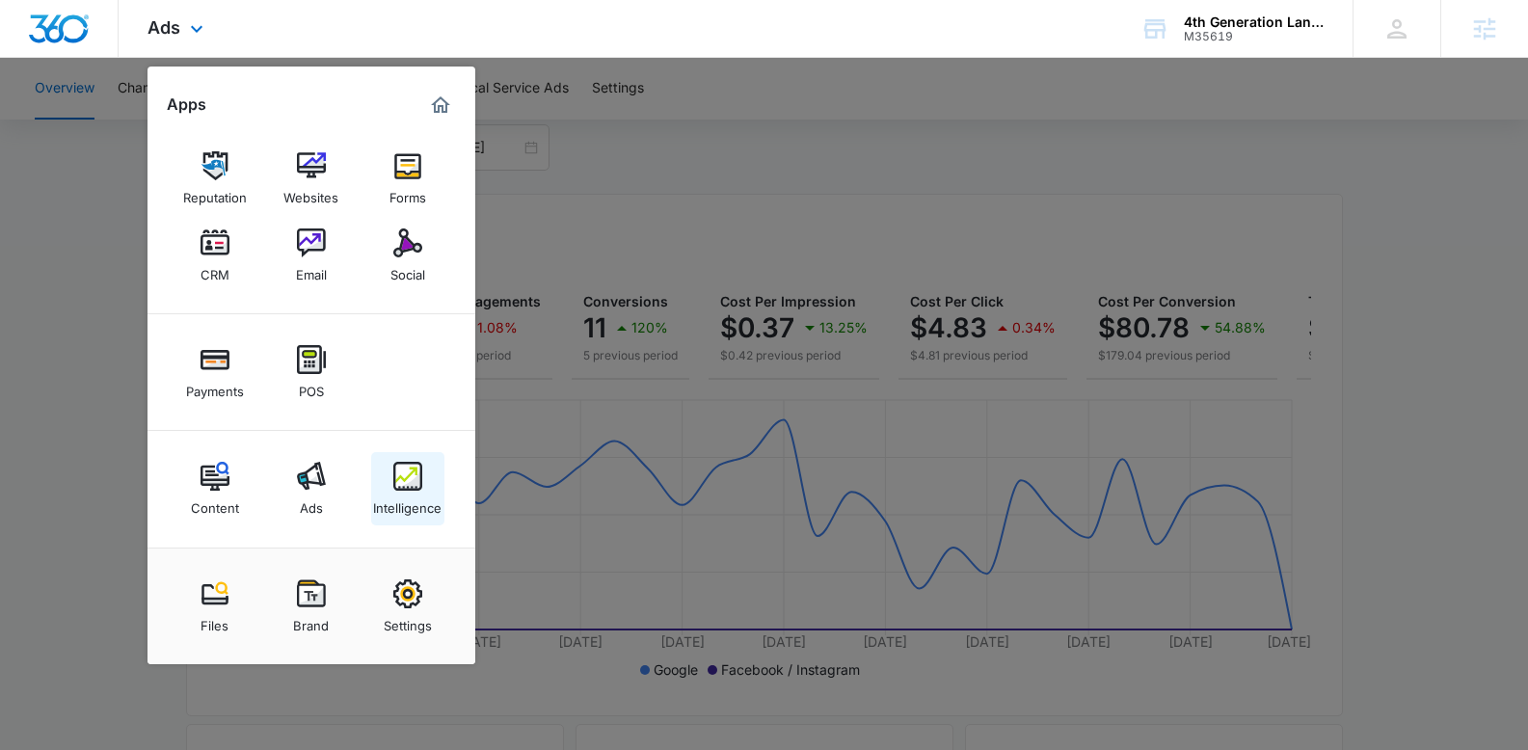
click at [405, 488] on img at bounding box center [407, 476] width 29 height 29
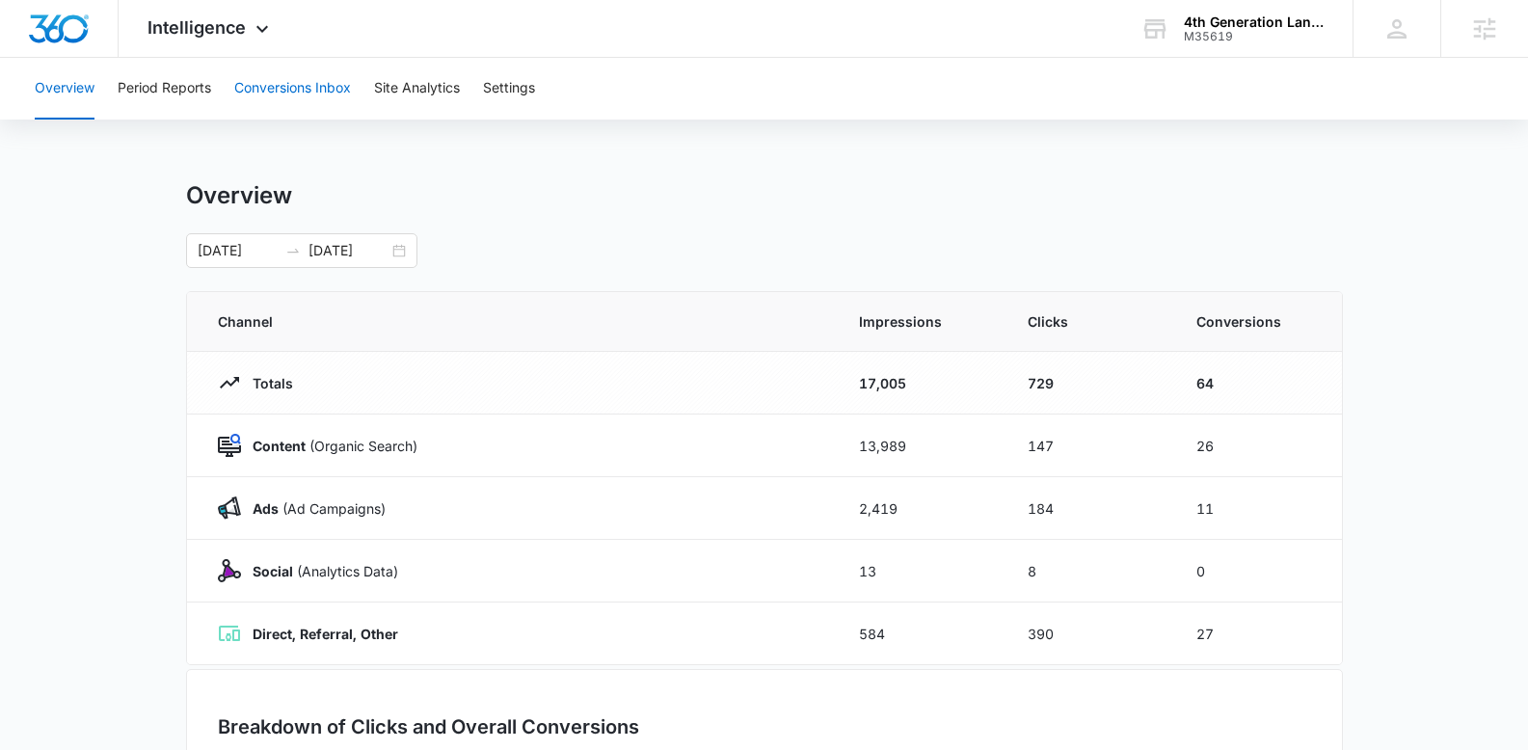
click at [314, 99] on button "Conversions Inbox" at bounding box center [292, 89] width 117 height 62
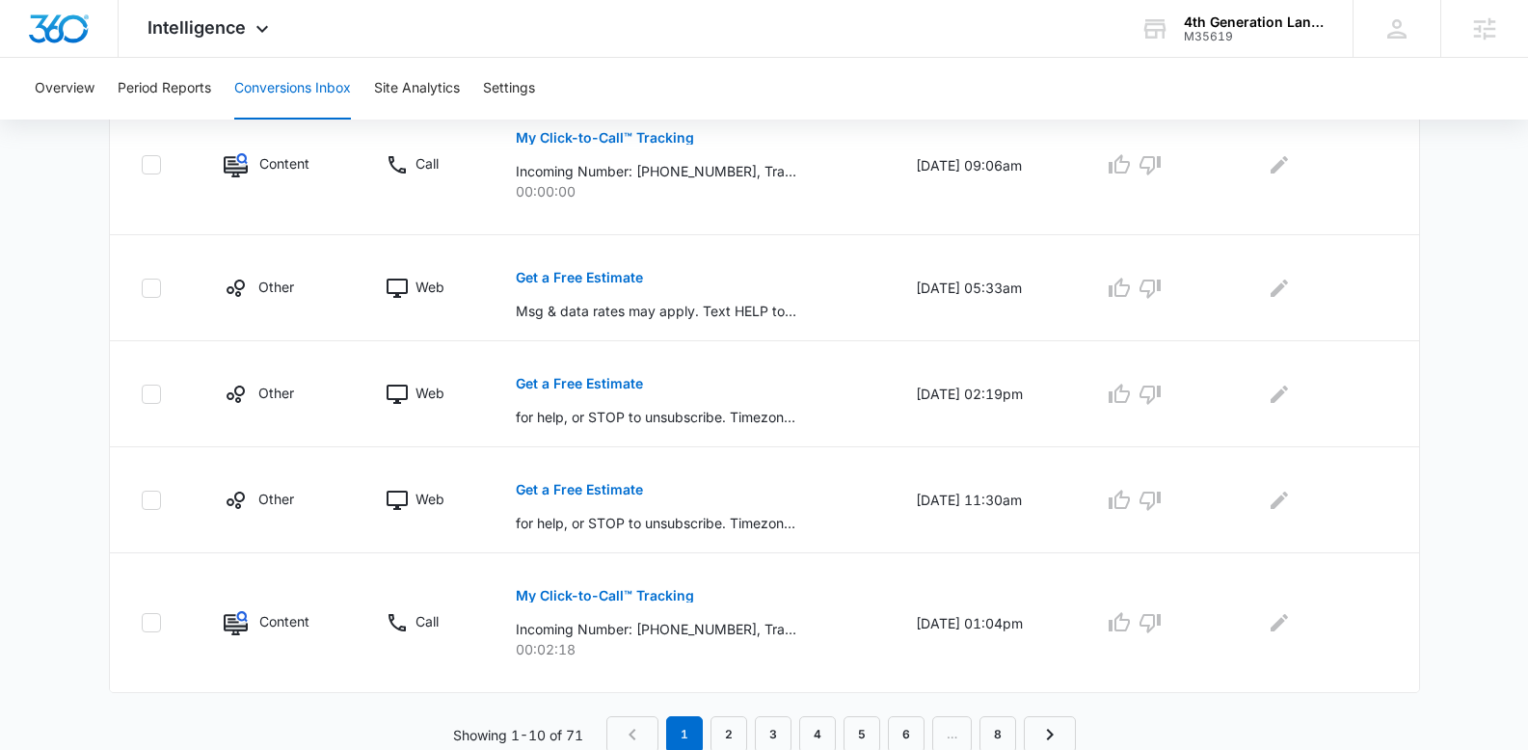
scroll to position [1112, 0]
click at [720, 704] on link "2" at bounding box center [728, 731] width 37 height 37
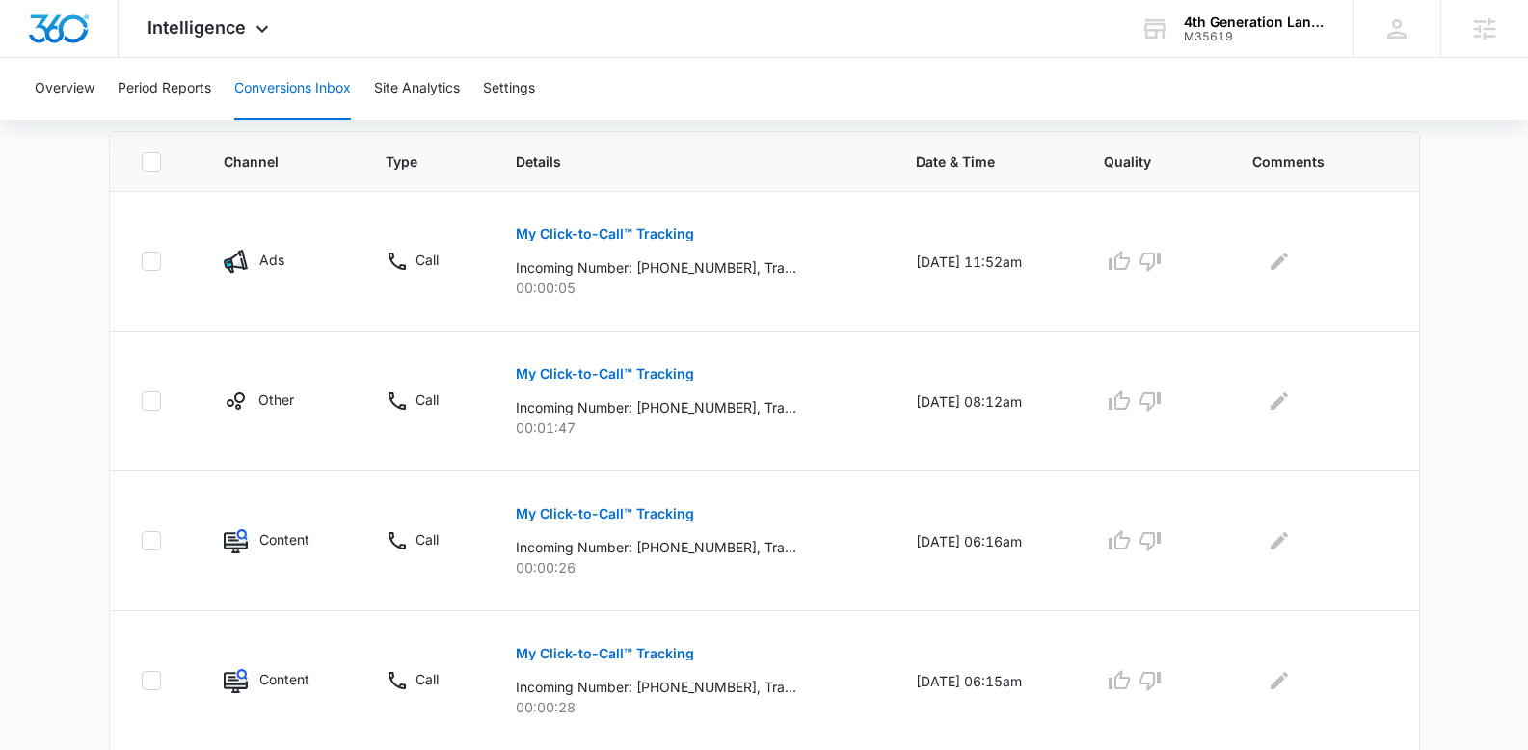
scroll to position [1180, 0]
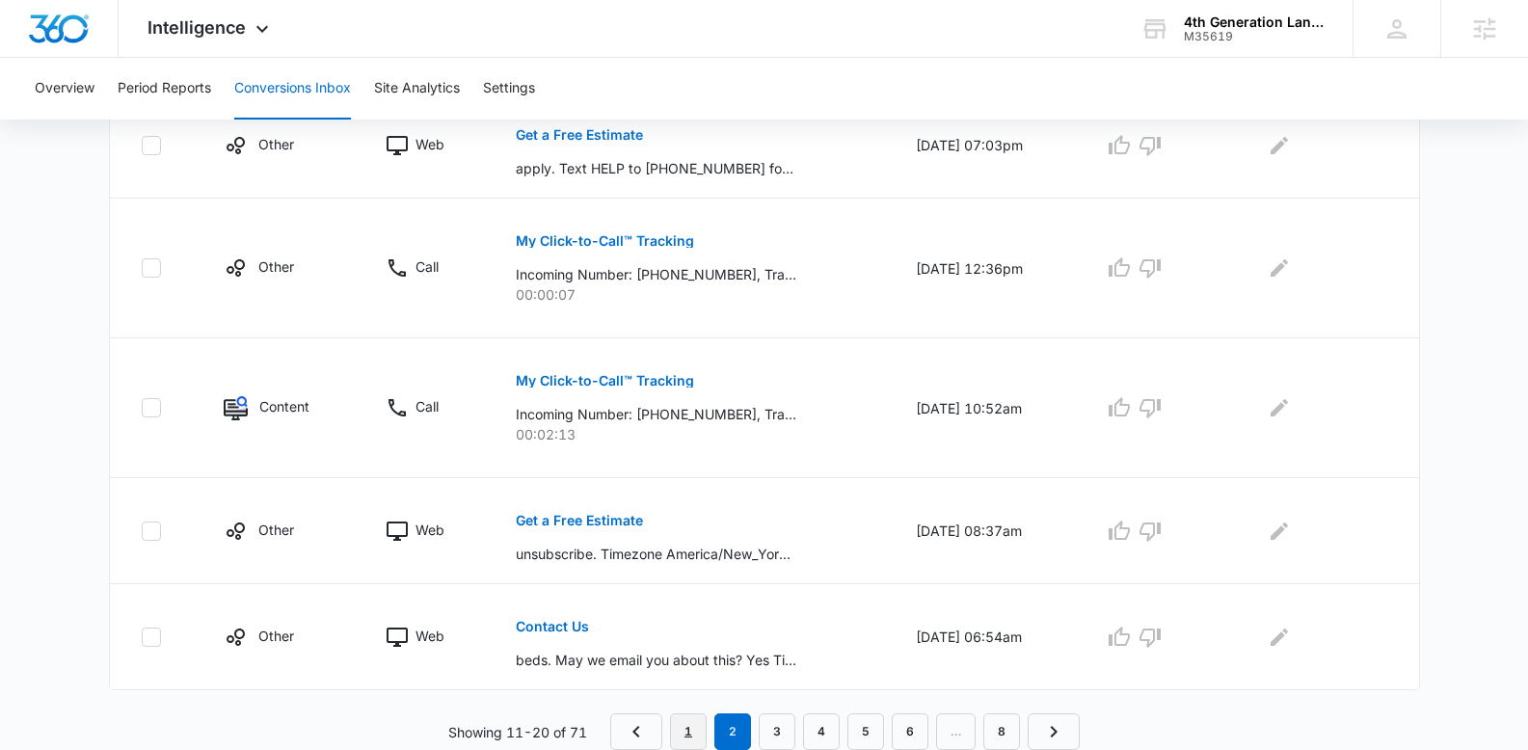
click at [685, 704] on link "1" at bounding box center [688, 731] width 37 height 37
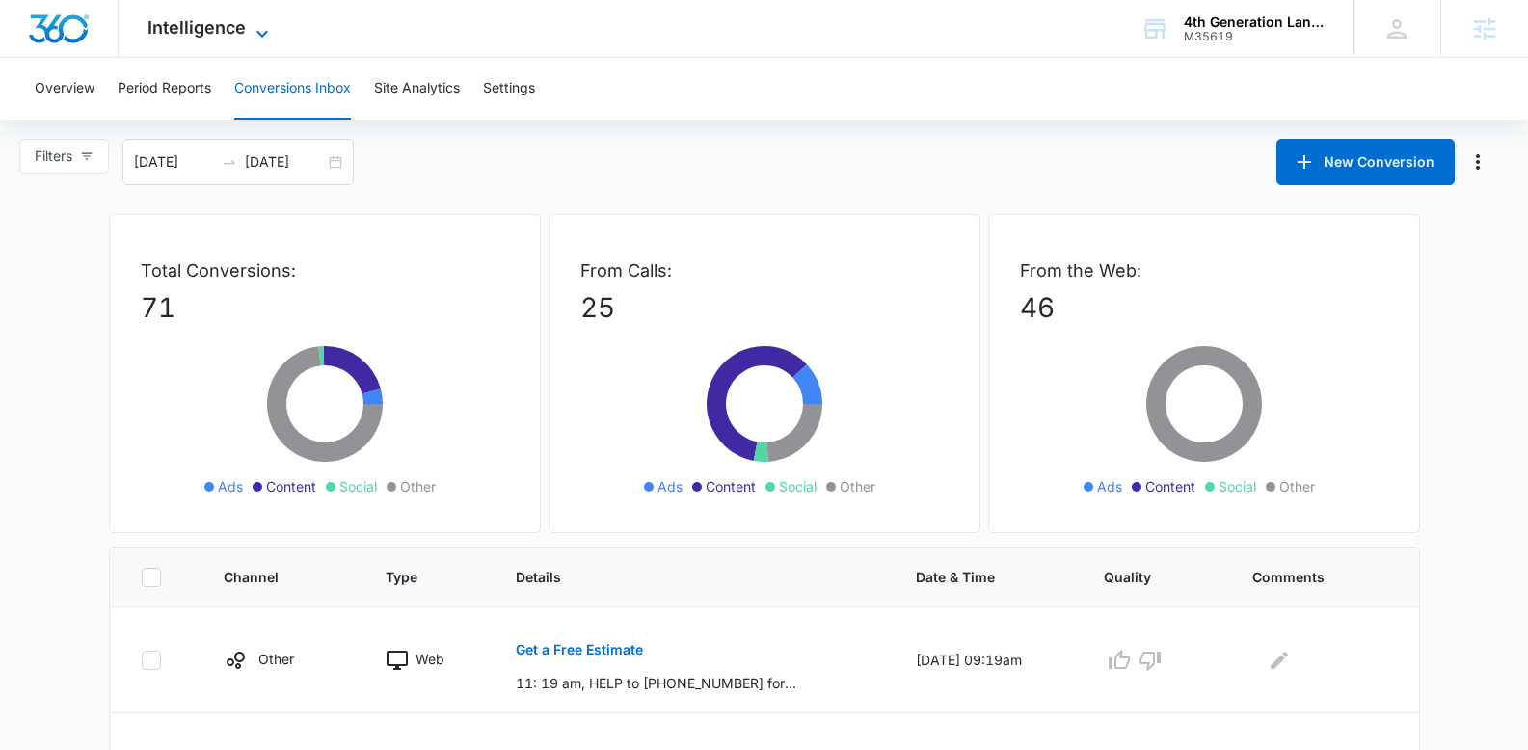
click at [211, 37] on span "Intelligence" at bounding box center [196, 27] width 98 height 20
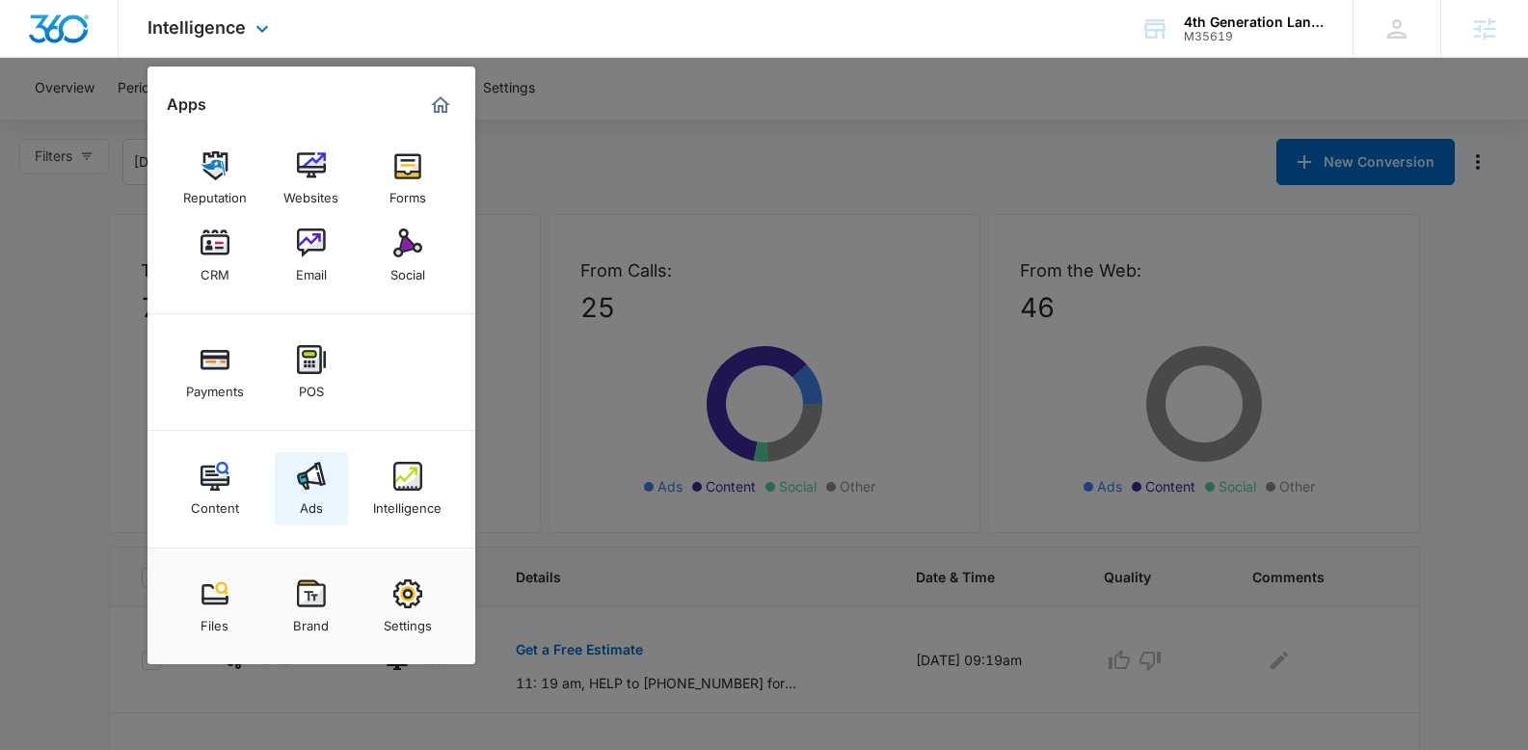
click at [311, 494] on div "Ads" at bounding box center [311, 503] width 23 height 25
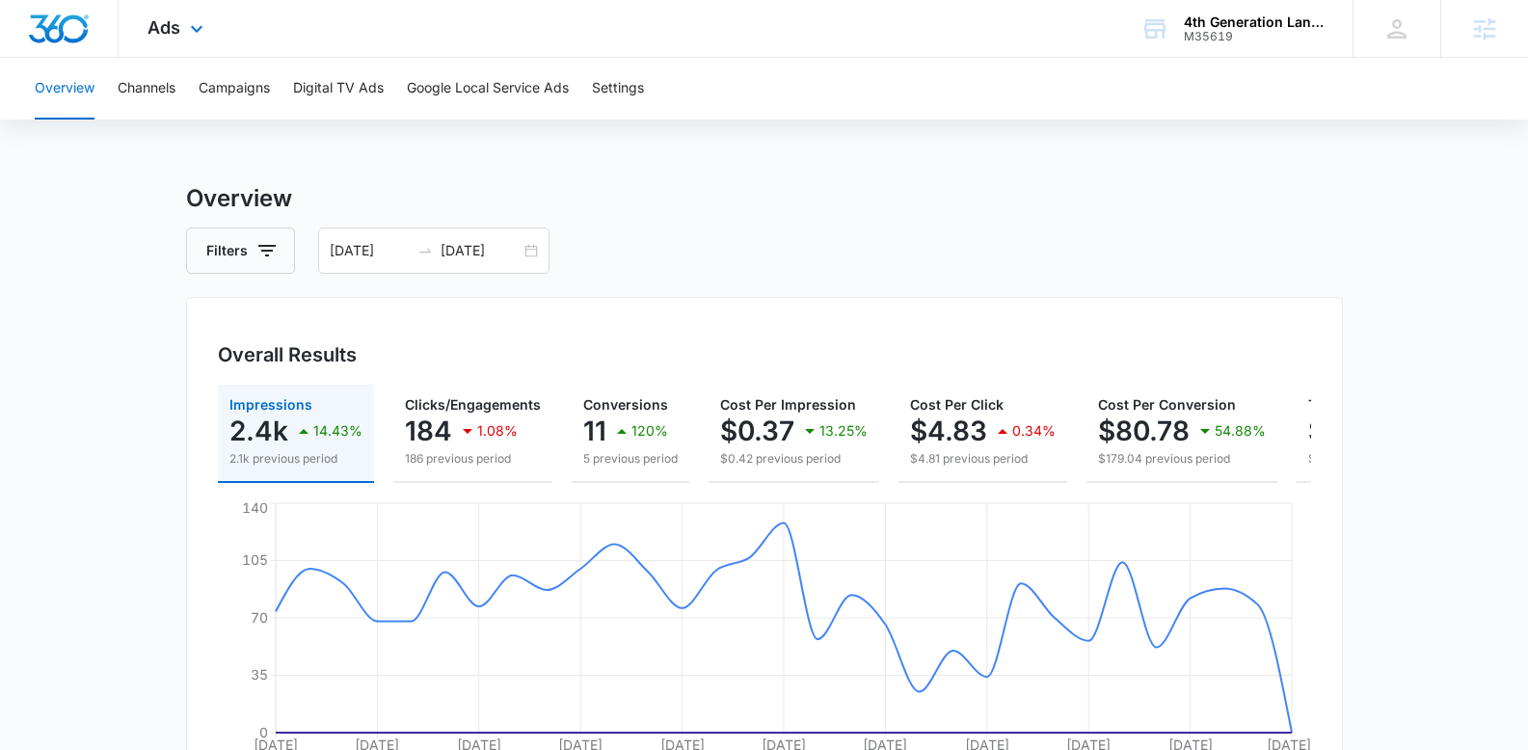
click at [179, 13] on div "Ads Apps Reputation Websites Forms CRM Email Social Payments POS Content Ads In…" at bounding box center [178, 28] width 119 height 57
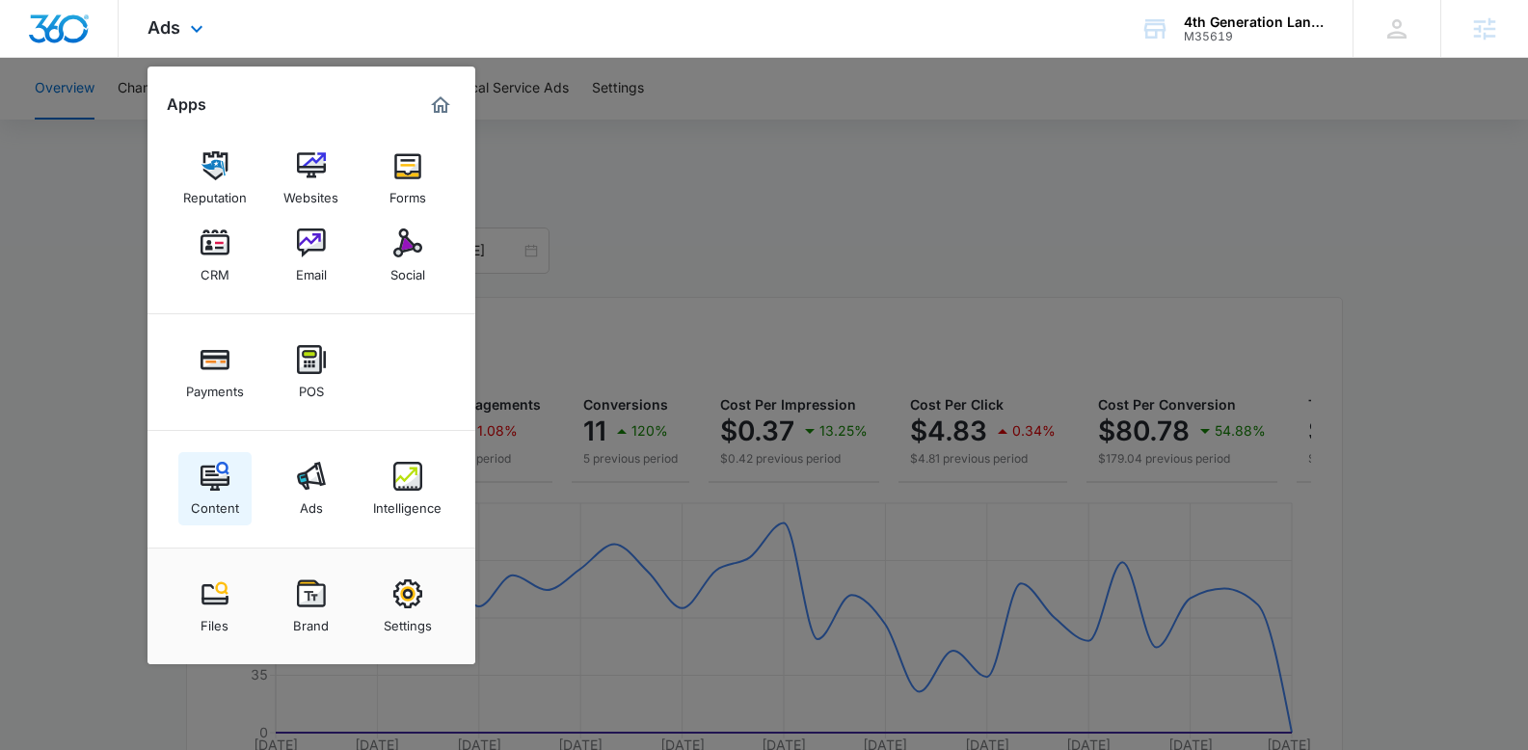
click at [208, 486] on img at bounding box center [214, 476] width 29 height 29
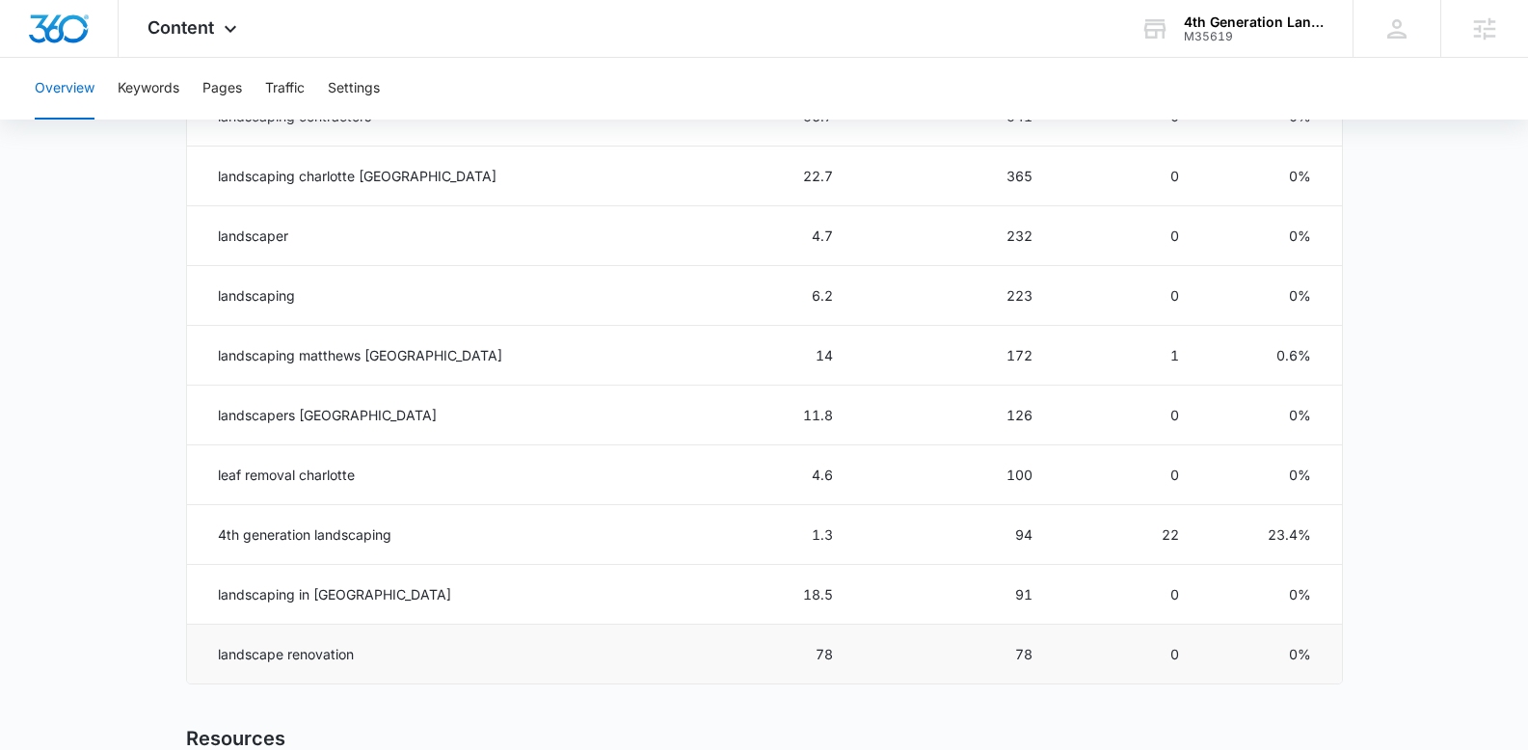
scroll to position [965, 0]
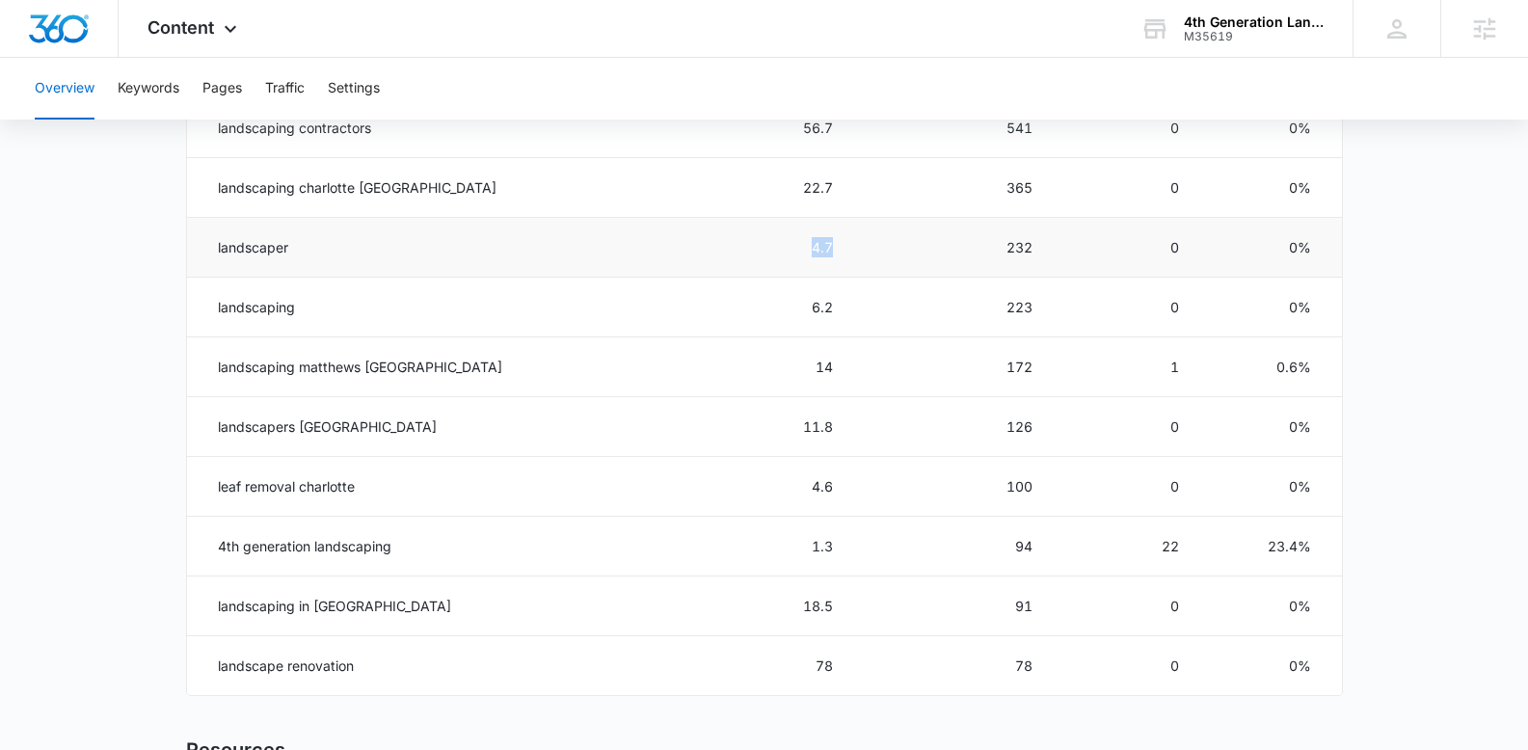
drag, startPoint x: 775, startPoint y: 247, endPoint x: 718, endPoint y: 247, distance: 56.9
click at [718, 247] on td "4.7" at bounding box center [736, 248] width 237 height 60
click at [856, 267] on td "232" at bounding box center [956, 248] width 200 height 60
drag, startPoint x: 781, startPoint y: 246, endPoint x: 728, endPoint y: 246, distance: 53.0
click at [727, 246] on td "4.7" at bounding box center [736, 248] width 237 height 60
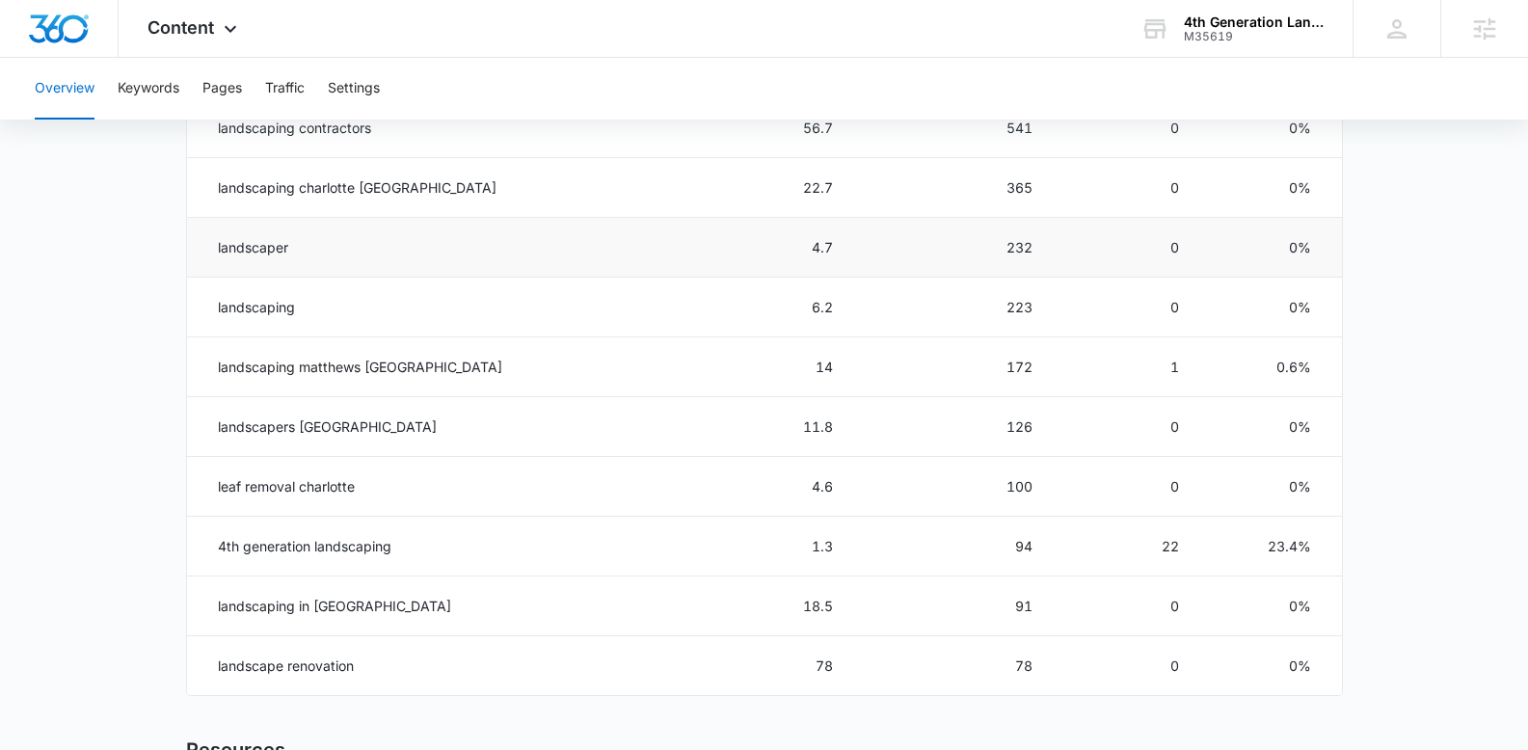
click at [369, 267] on td "landscaper" at bounding box center [403, 248] width 432 height 60
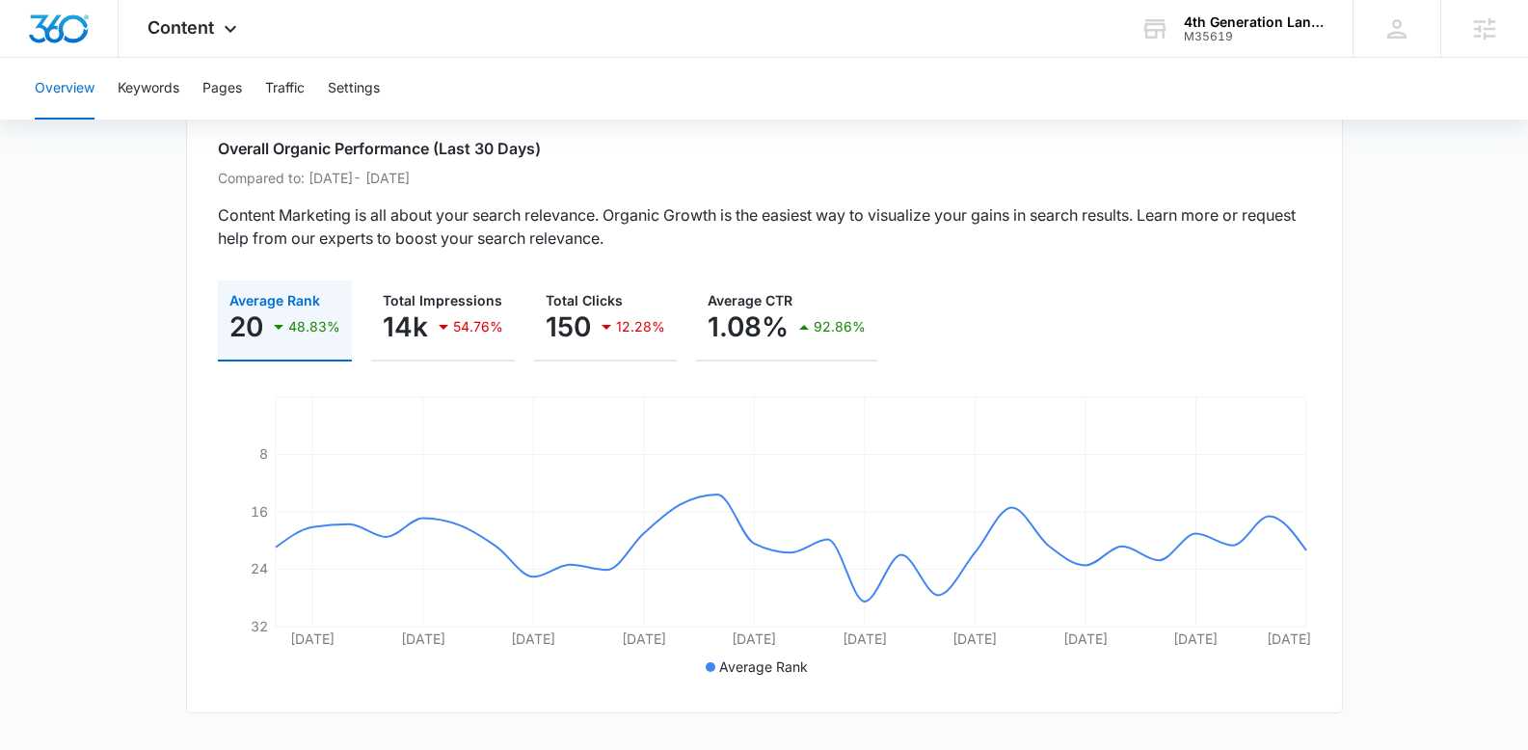
scroll to position [0, 0]
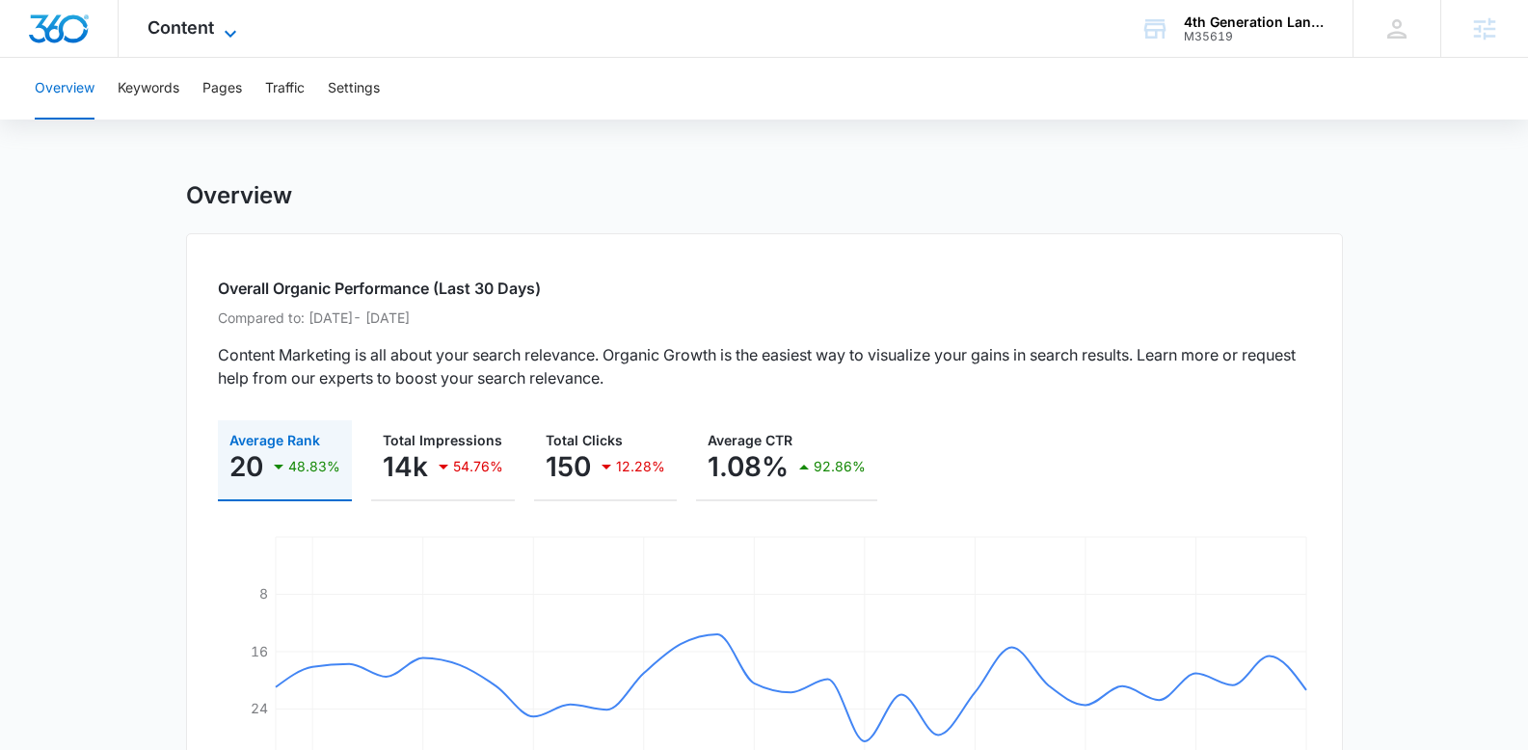
click at [178, 17] on span "Content" at bounding box center [180, 27] width 66 height 20
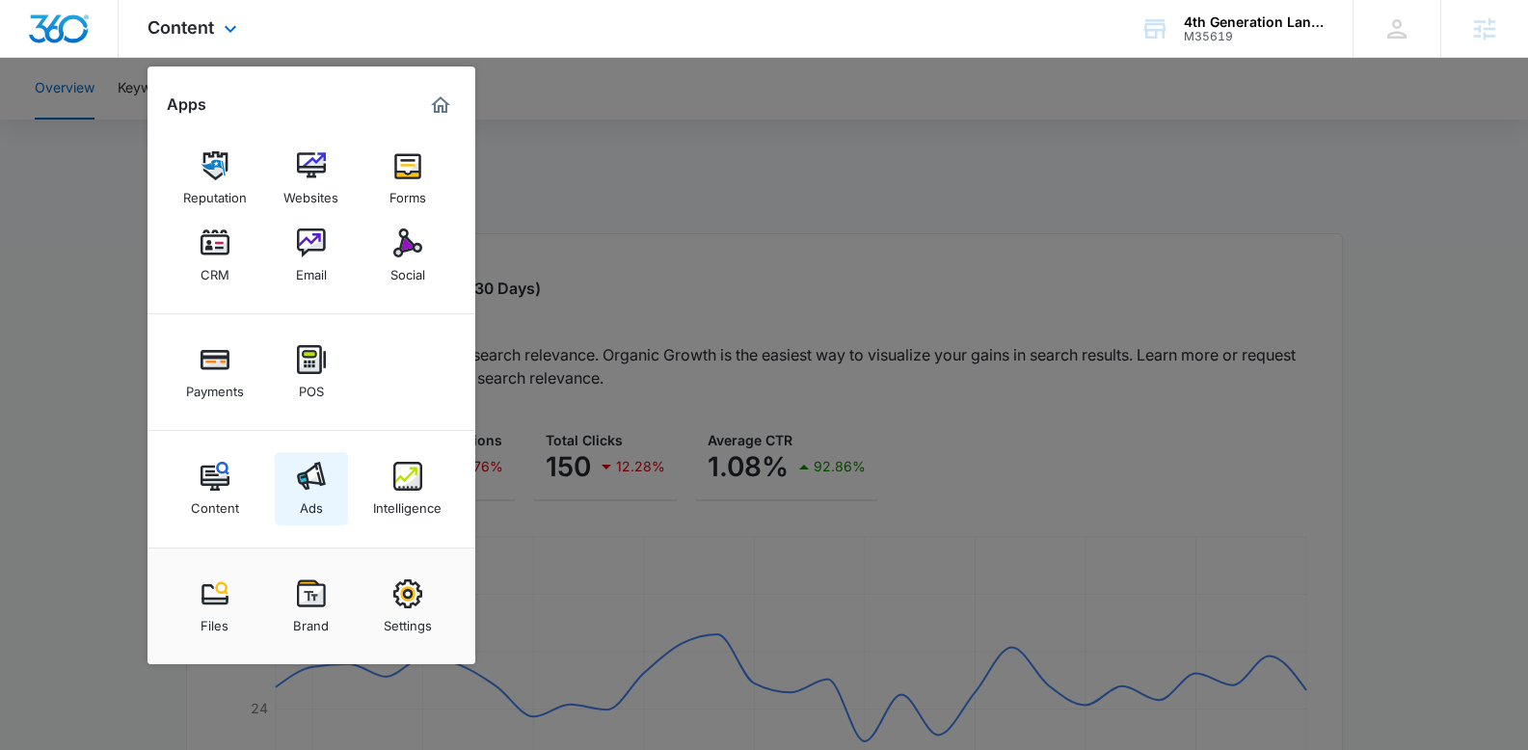
click at [320, 465] on img at bounding box center [311, 476] width 29 height 29
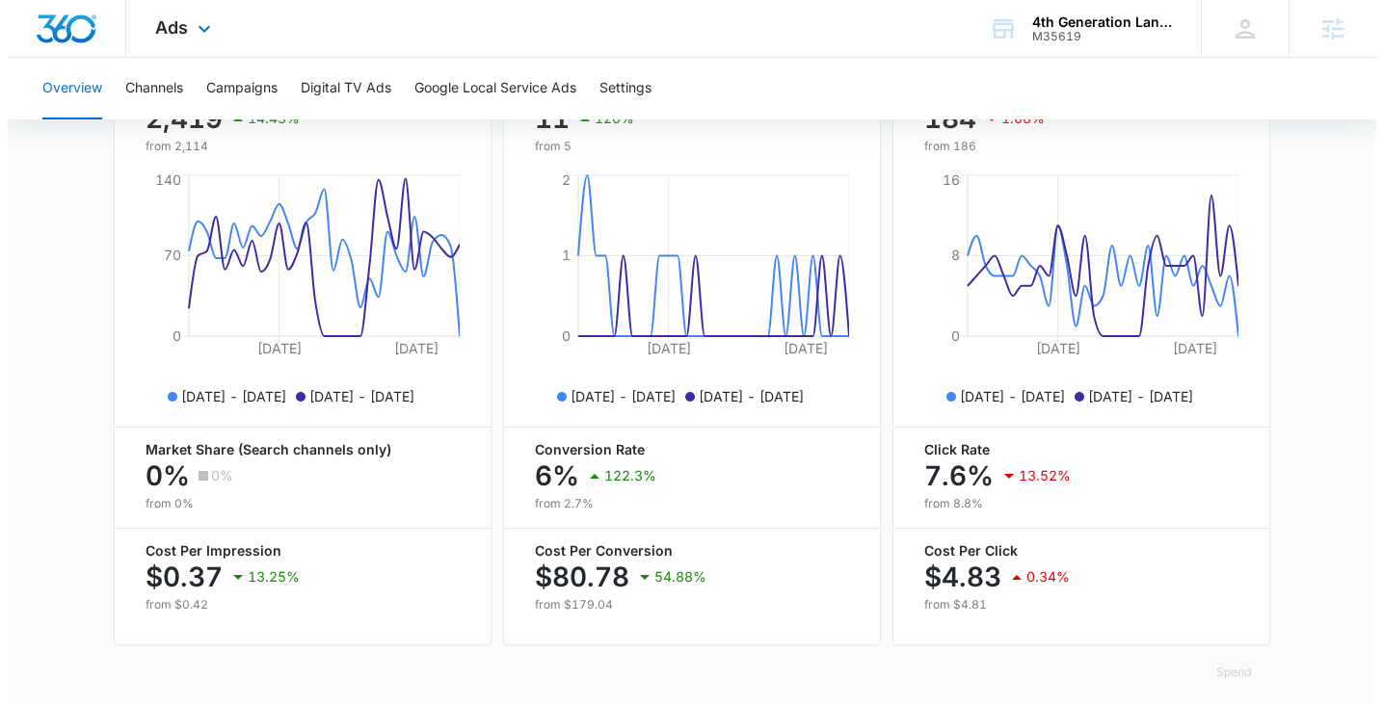
scroll to position [832, 0]
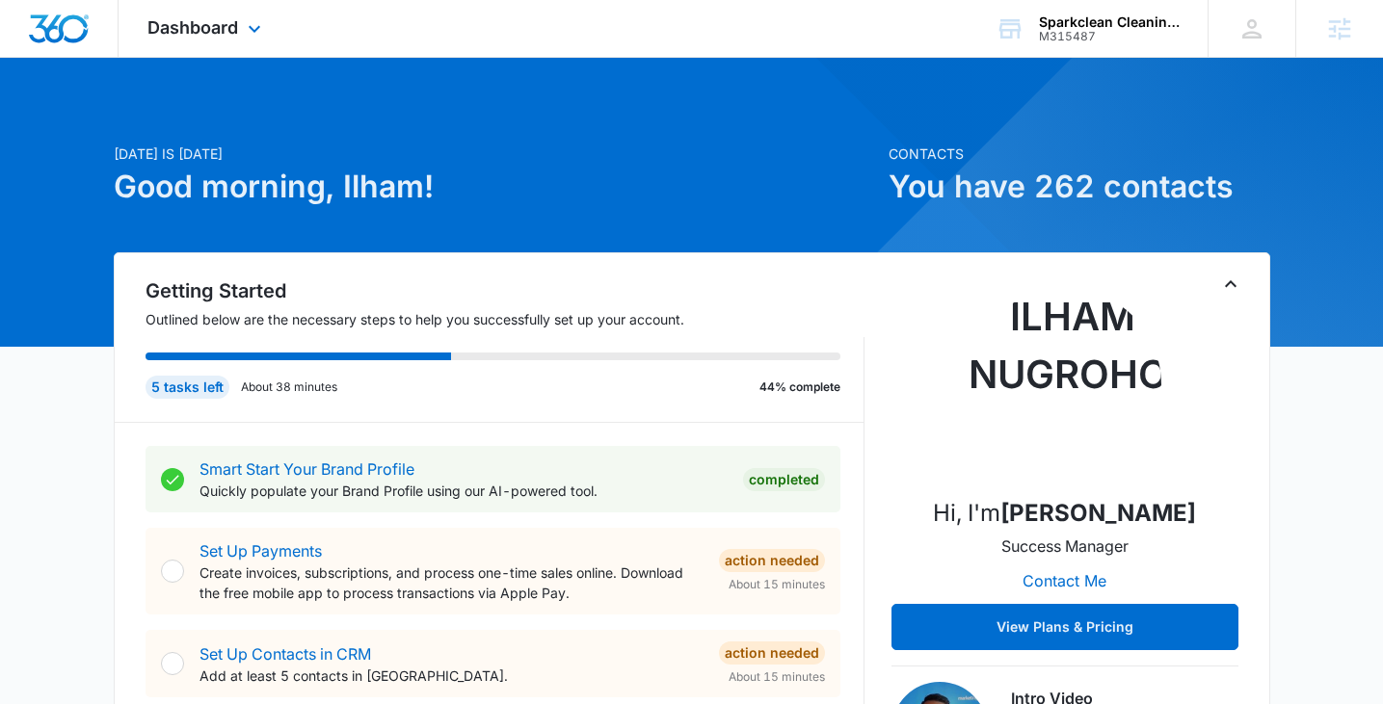
click at [198, 42] on div "Dashboard Apps Reputation Websites Forms CRM Email Social Shop Payments POS Con…" at bounding box center [207, 28] width 176 height 57
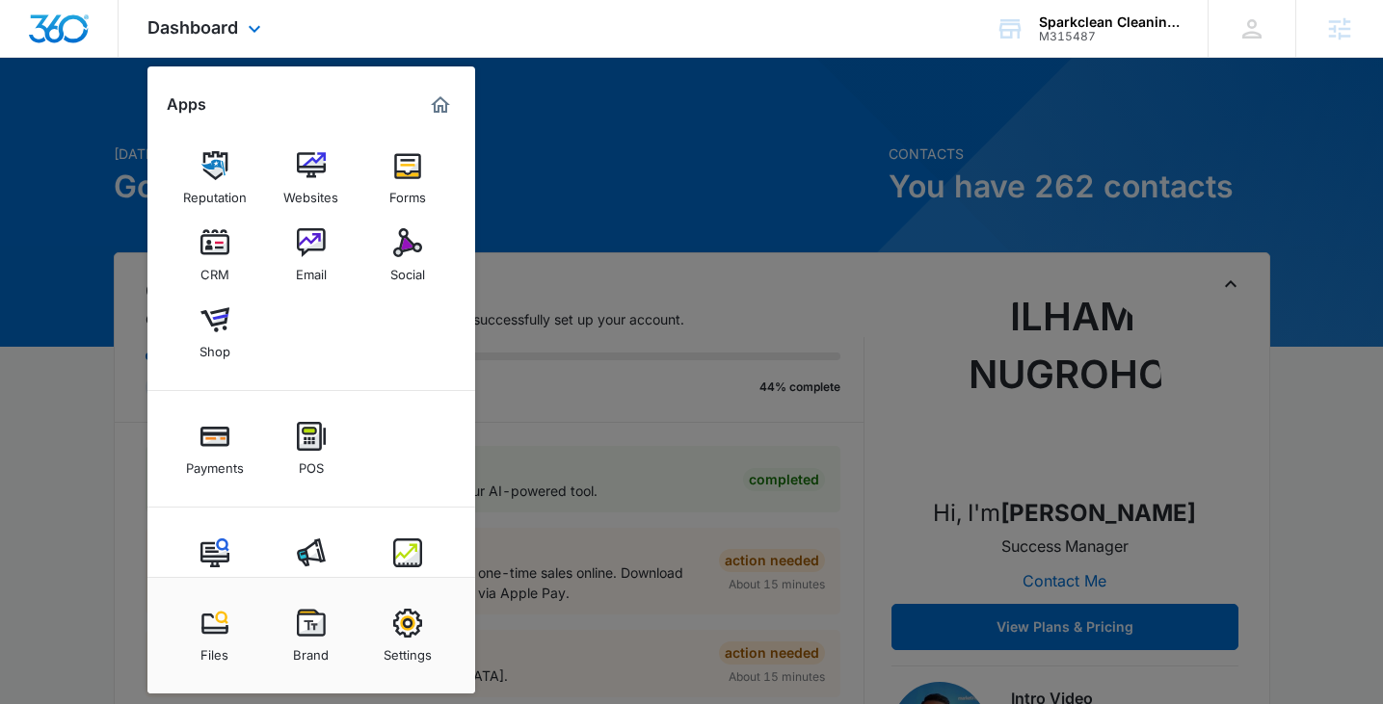
scroll to position [47, 0]
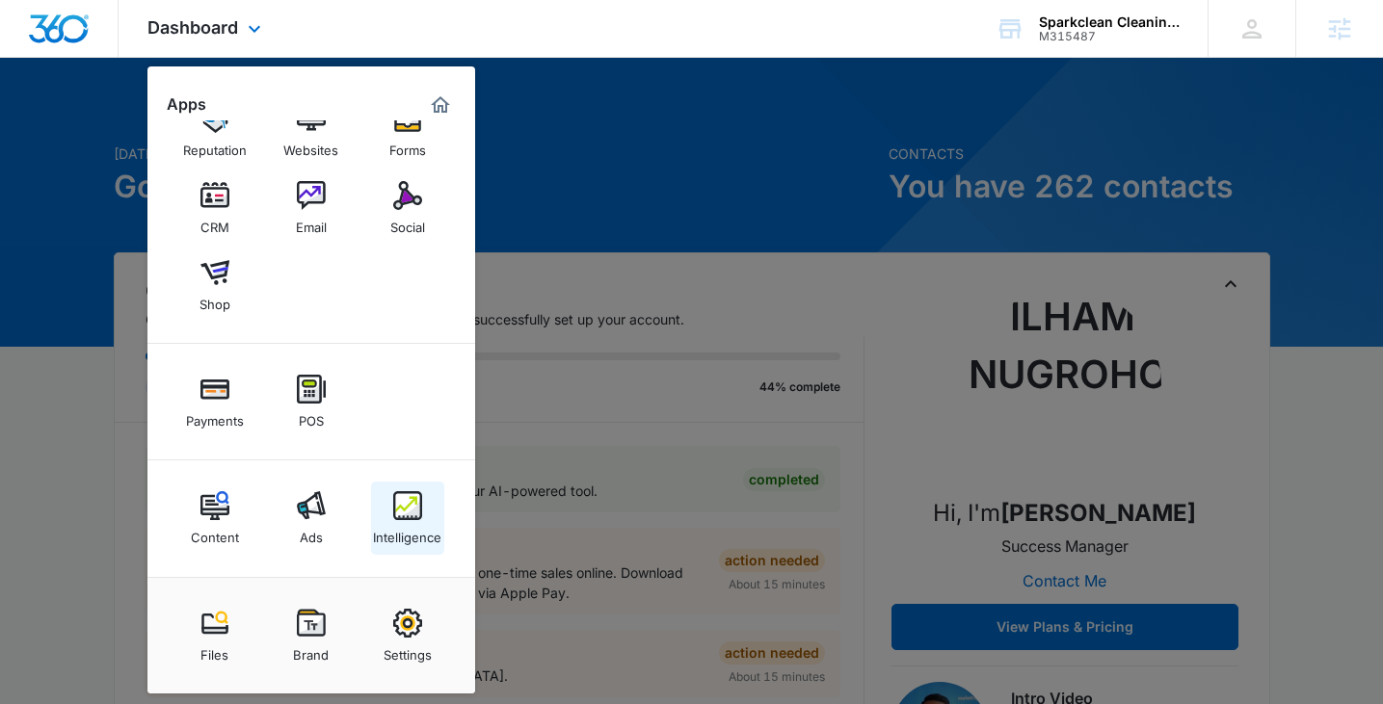
click at [400, 509] on img at bounding box center [407, 506] width 29 height 29
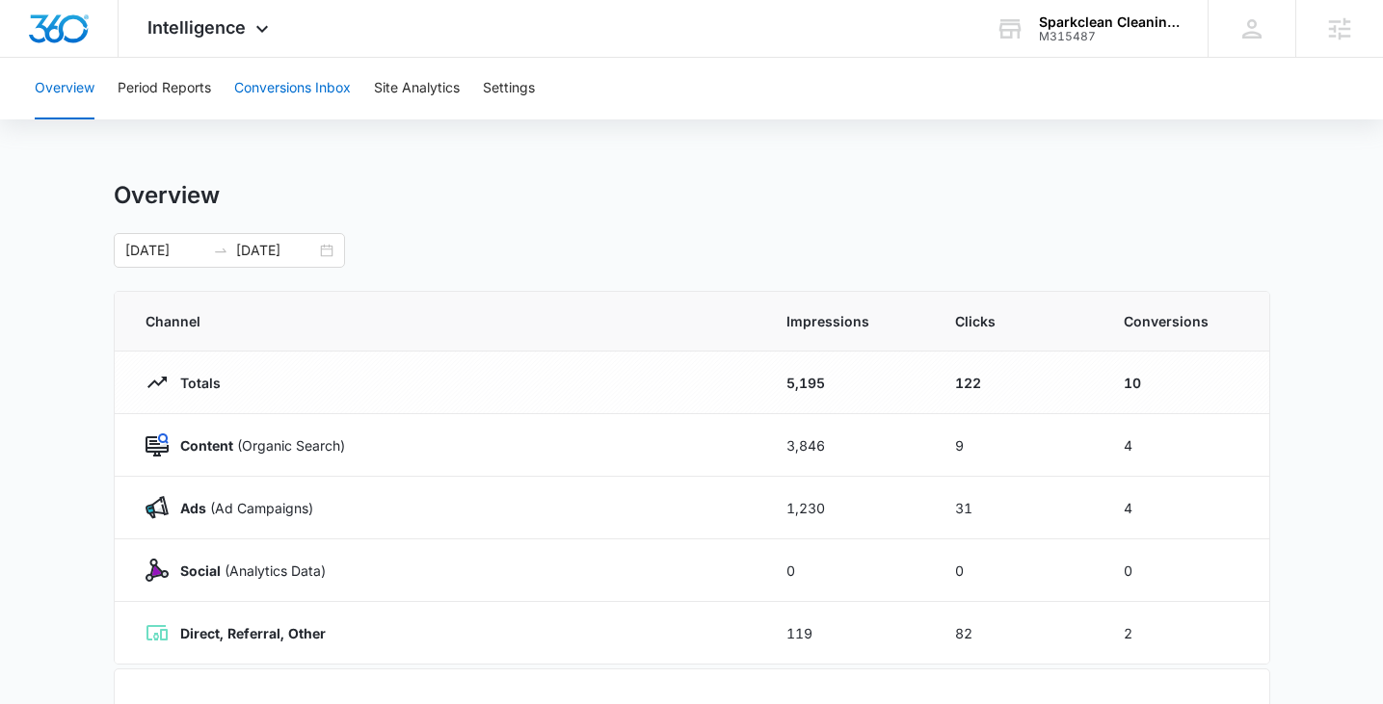
click at [285, 78] on button "Conversions Inbox" at bounding box center [292, 89] width 117 height 62
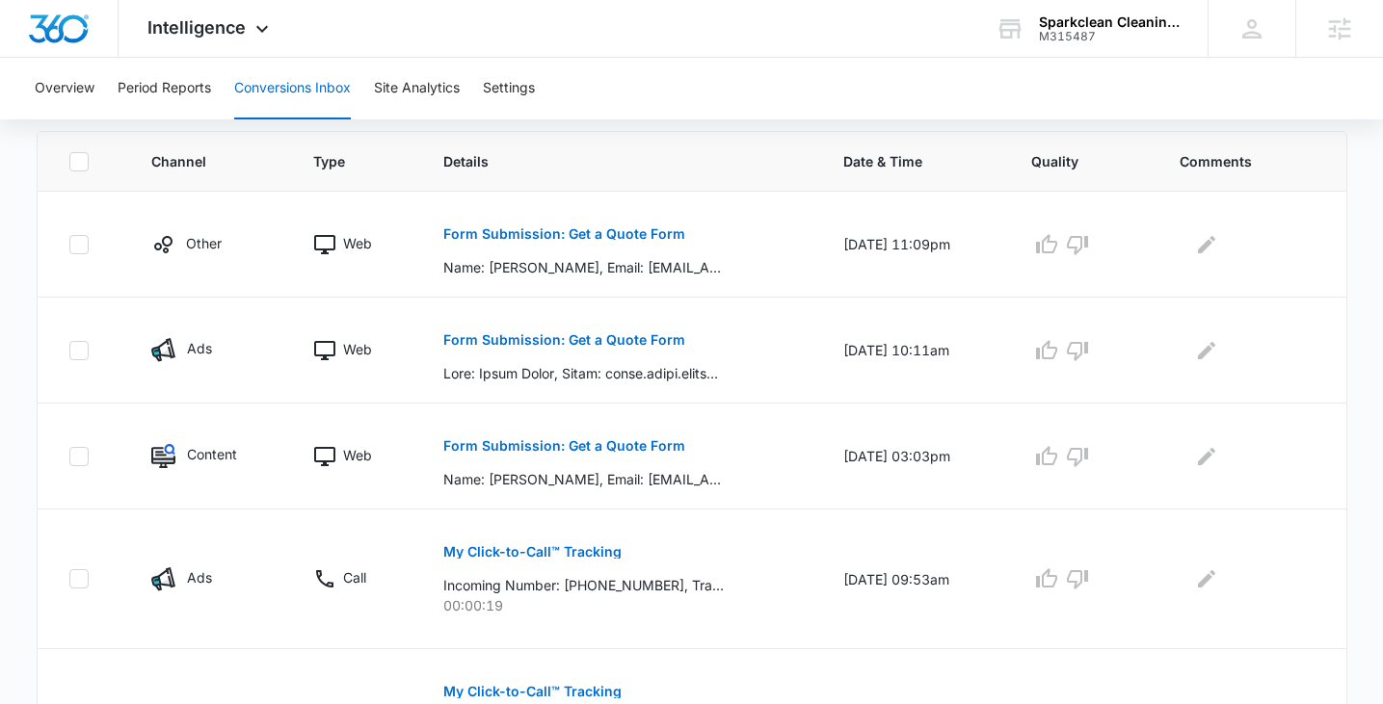
scroll to position [418, 0]
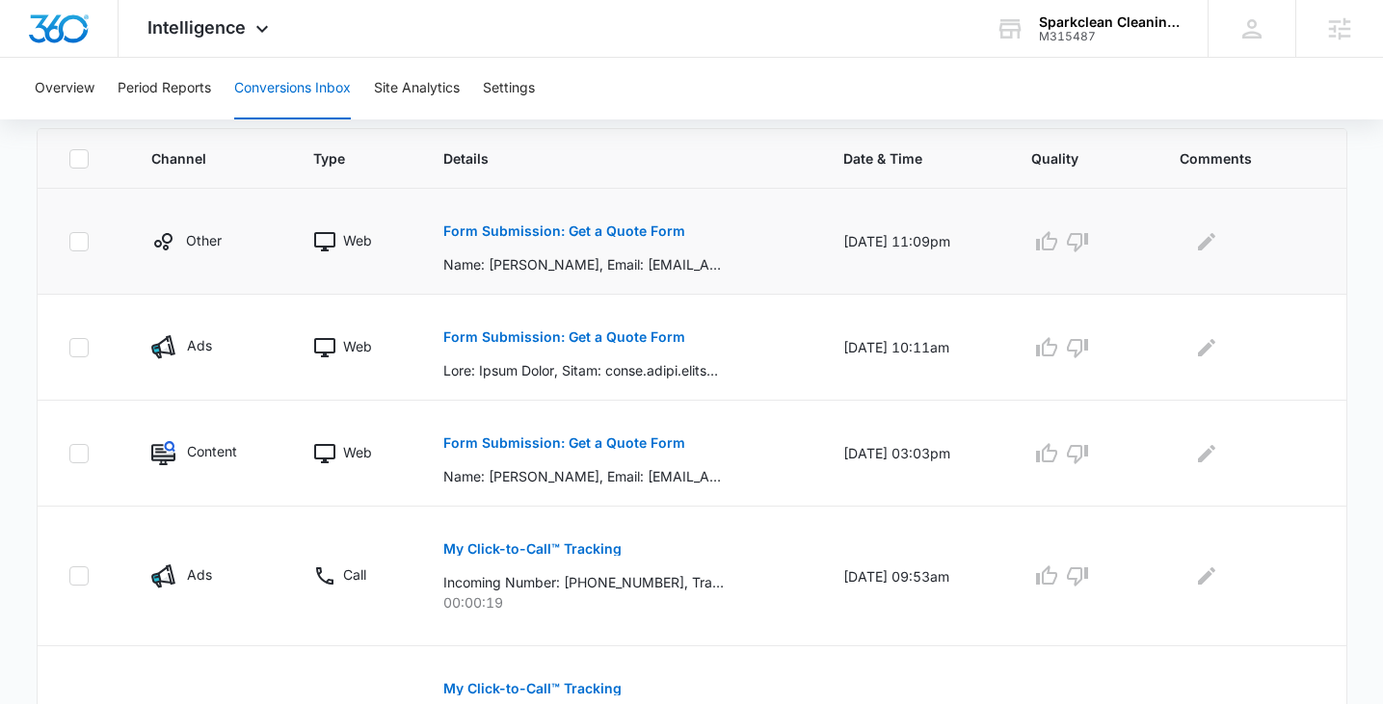
click at [606, 230] on p "Form Submission: Get a Quote Form" at bounding box center [564, 231] width 242 height 13
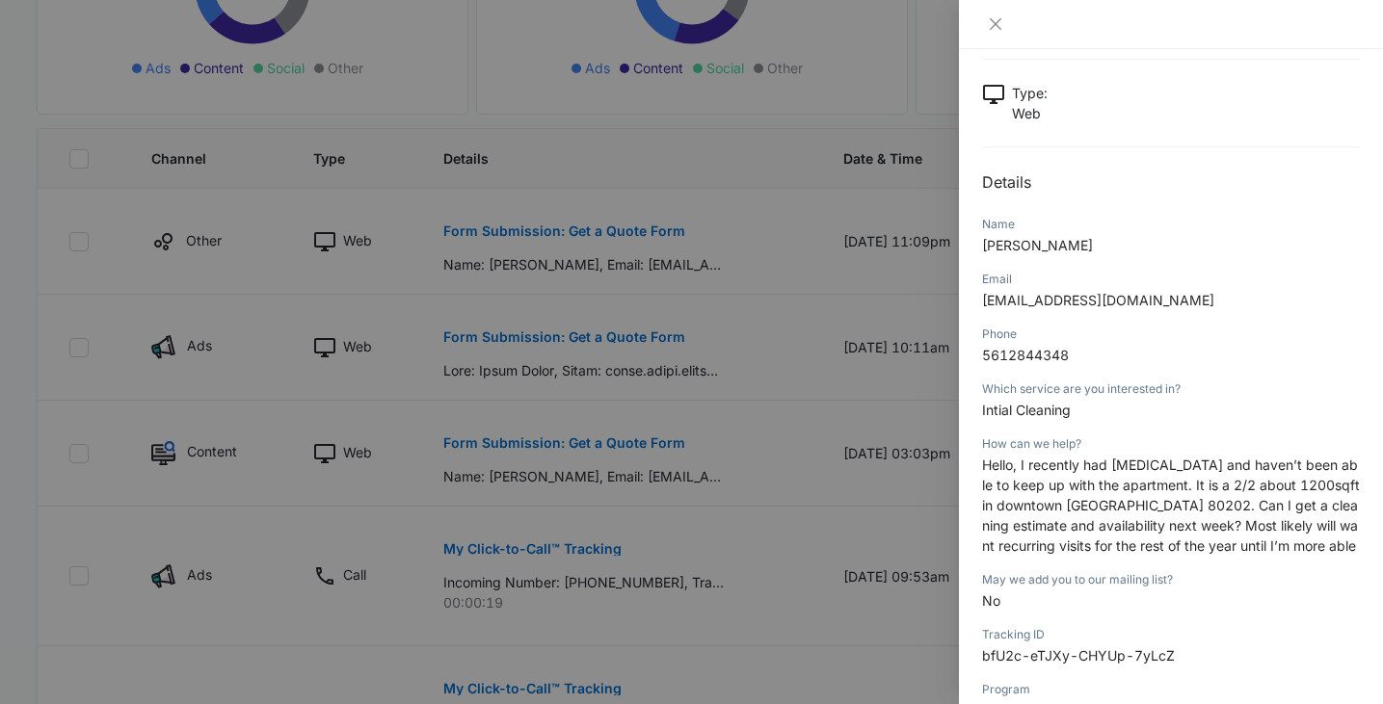
scroll to position [114, 0]
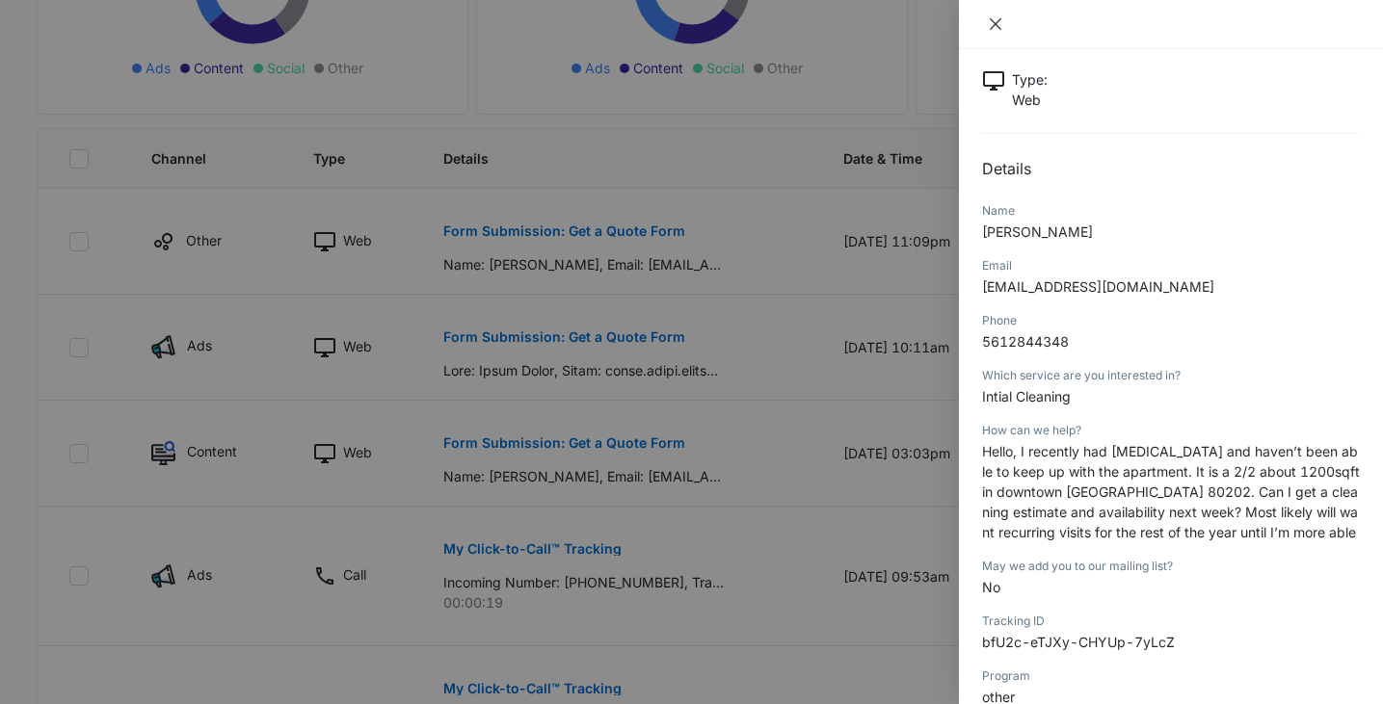
click at [1002, 19] on icon "close" at bounding box center [995, 23] width 15 height 15
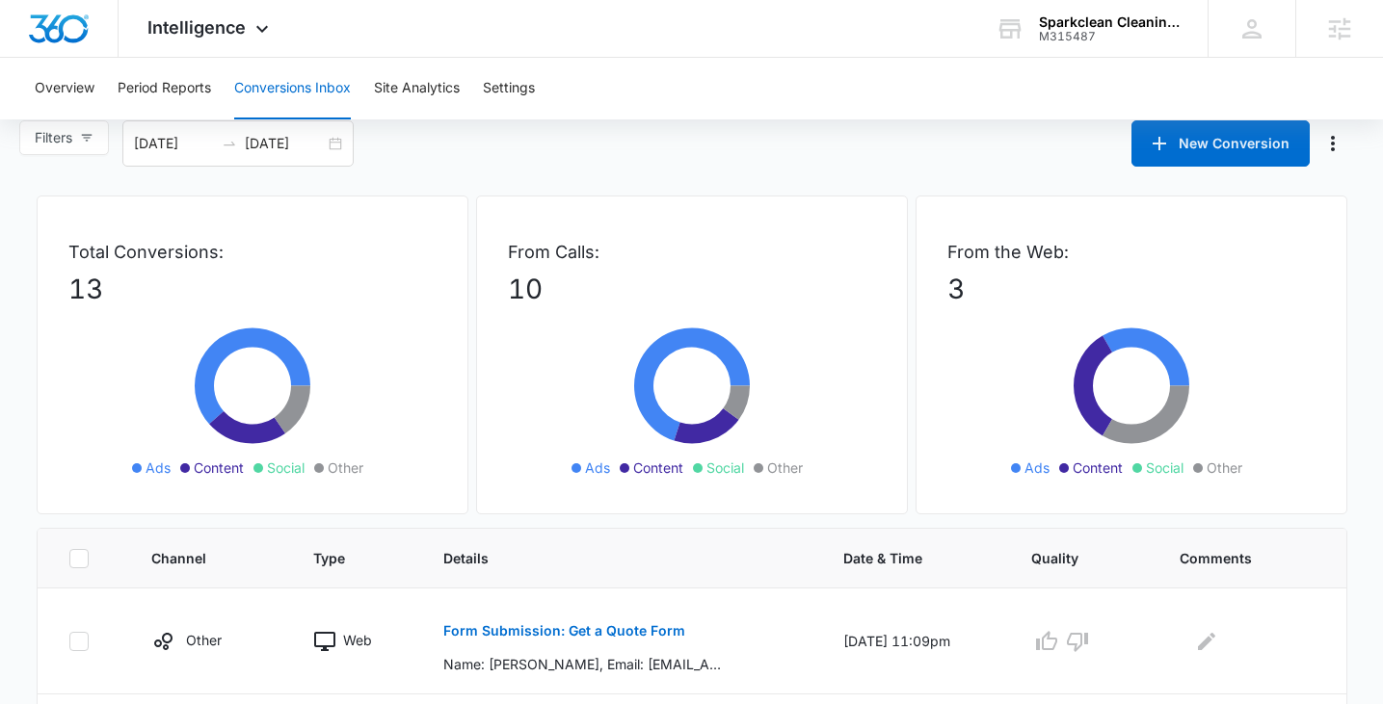
scroll to position [0, 0]
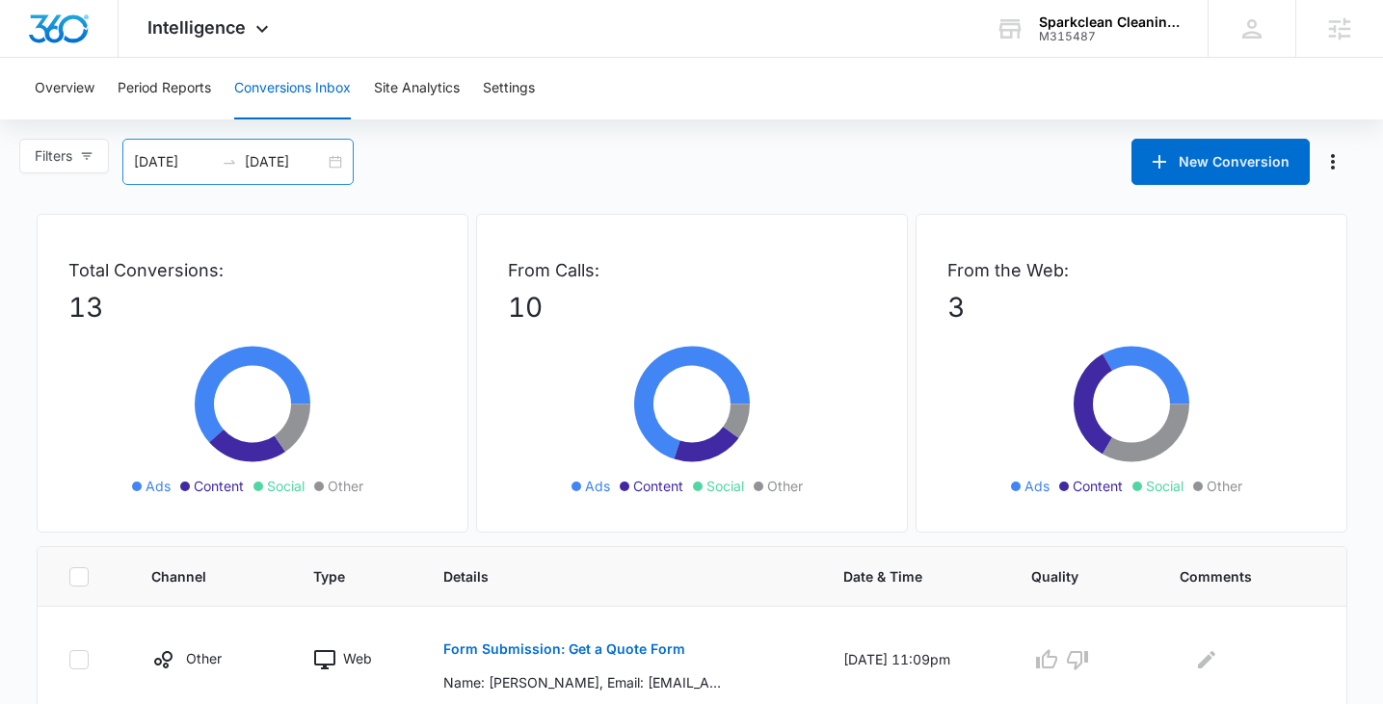
click at [336, 161] on div "09/14/2025 10/14/2025" at bounding box center [237, 162] width 231 height 46
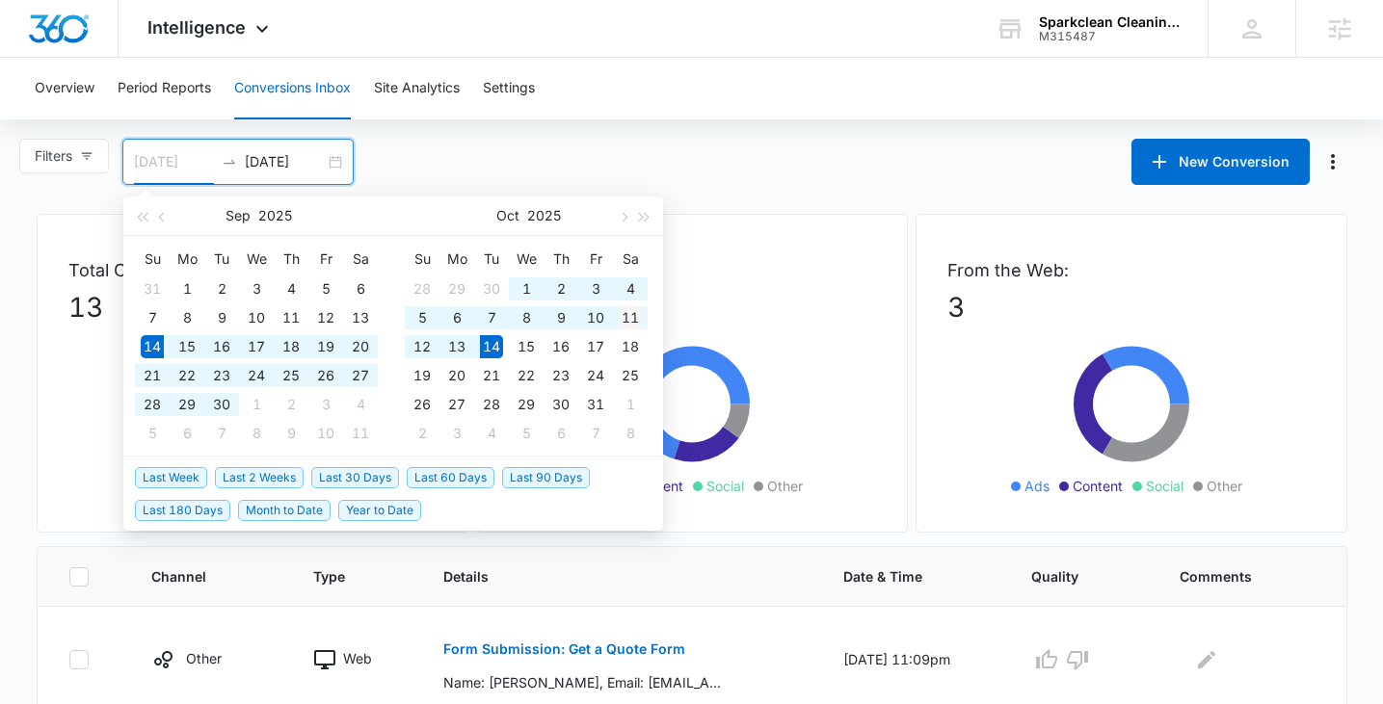
type input "10/11/2025"
click at [625, 320] on div "11" at bounding box center [630, 317] width 23 height 23
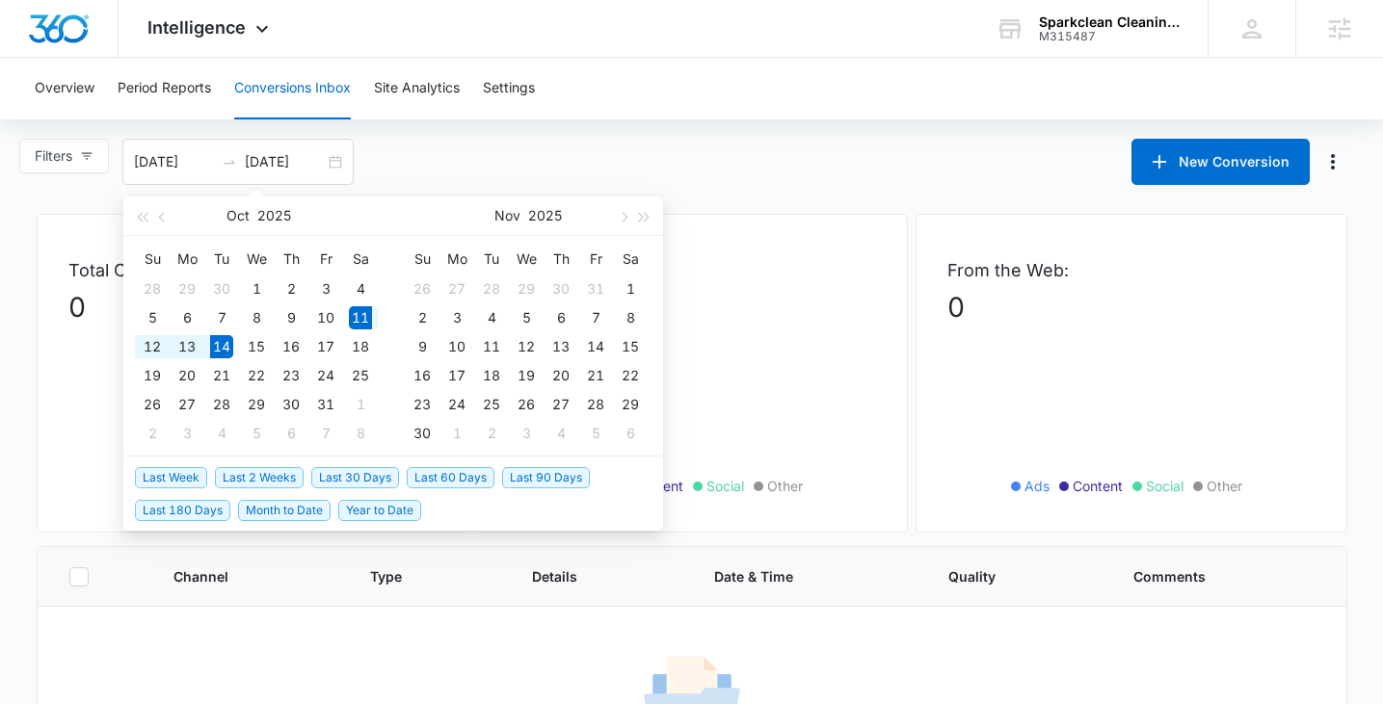
click at [768, 246] on div "From Calls: 0 Ads Content Social Other" at bounding box center [692, 373] width 432 height 319
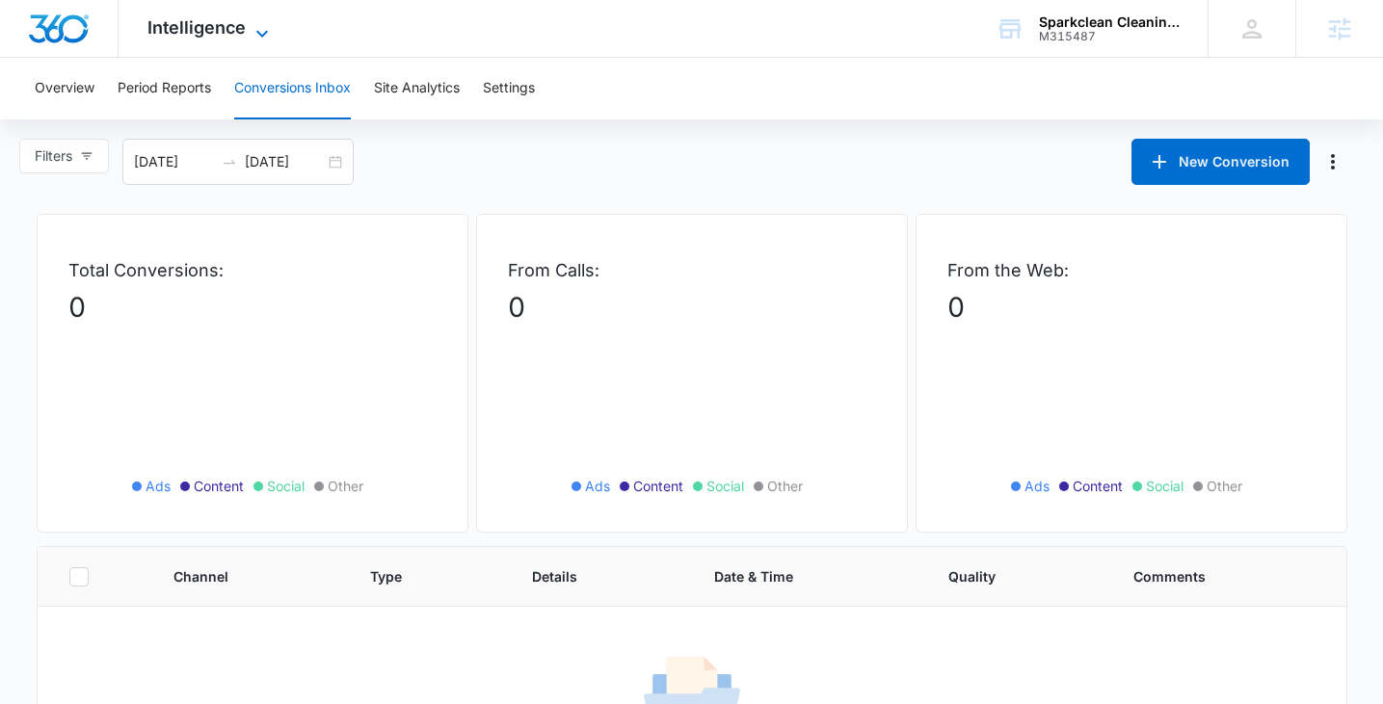
click at [203, 21] on span "Intelligence" at bounding box center [196, 27] width 98 height 20
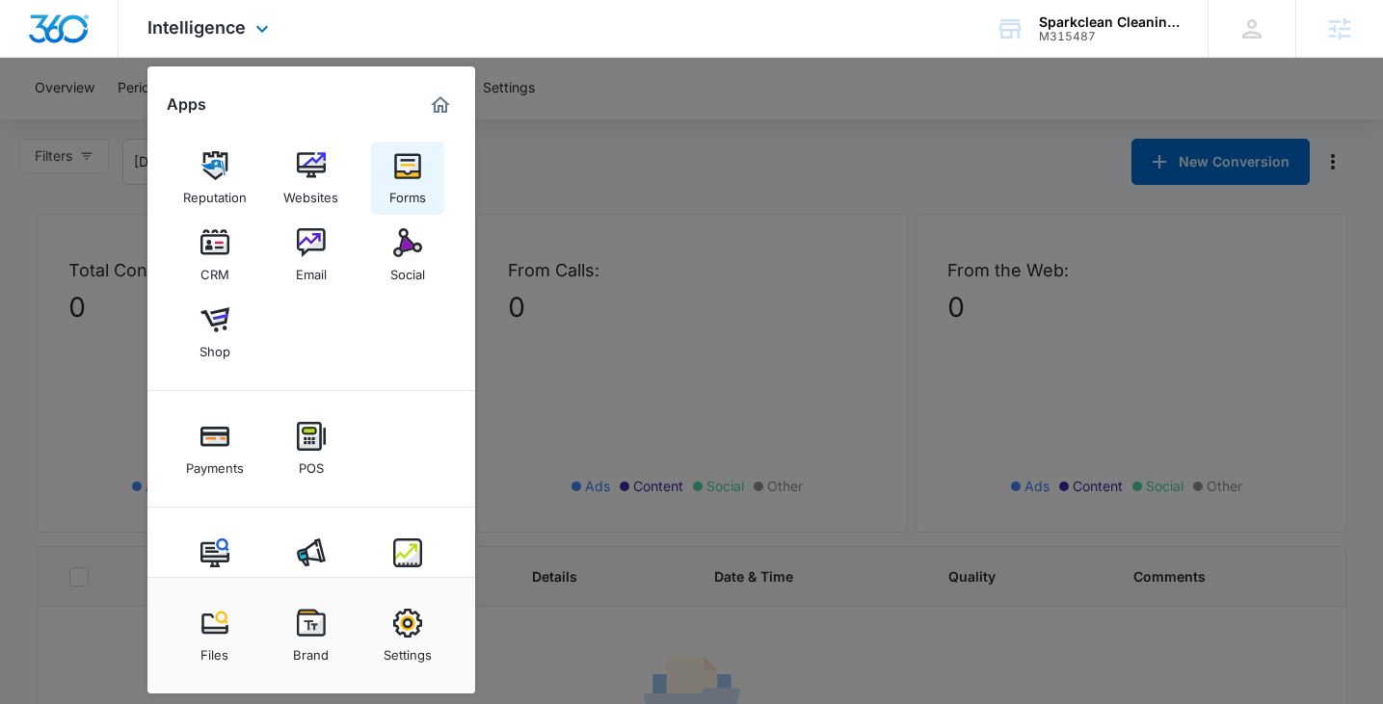
click at [412, 173] on img at bounding box center [407, 165] width 29 height 29
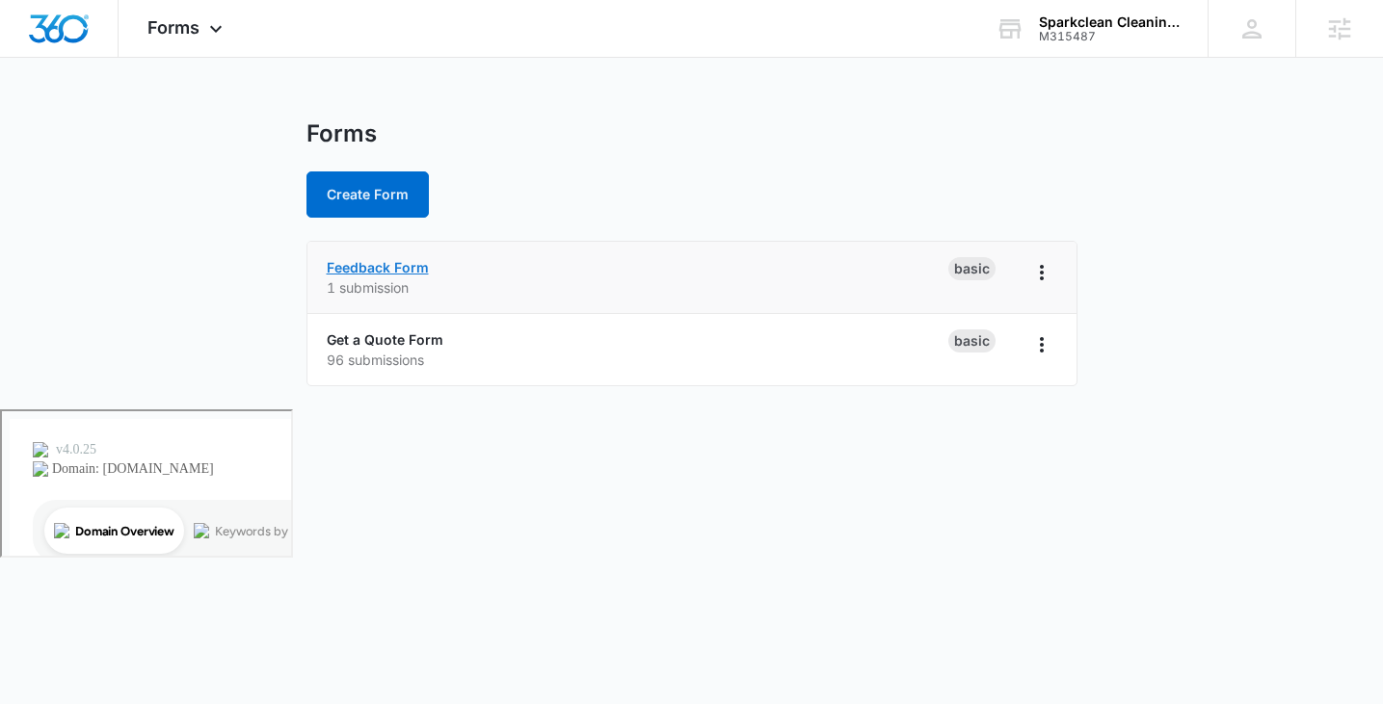
click at [381, 266] on link "Feedback Form" at bounding box center [378, 267] width 102 height 16
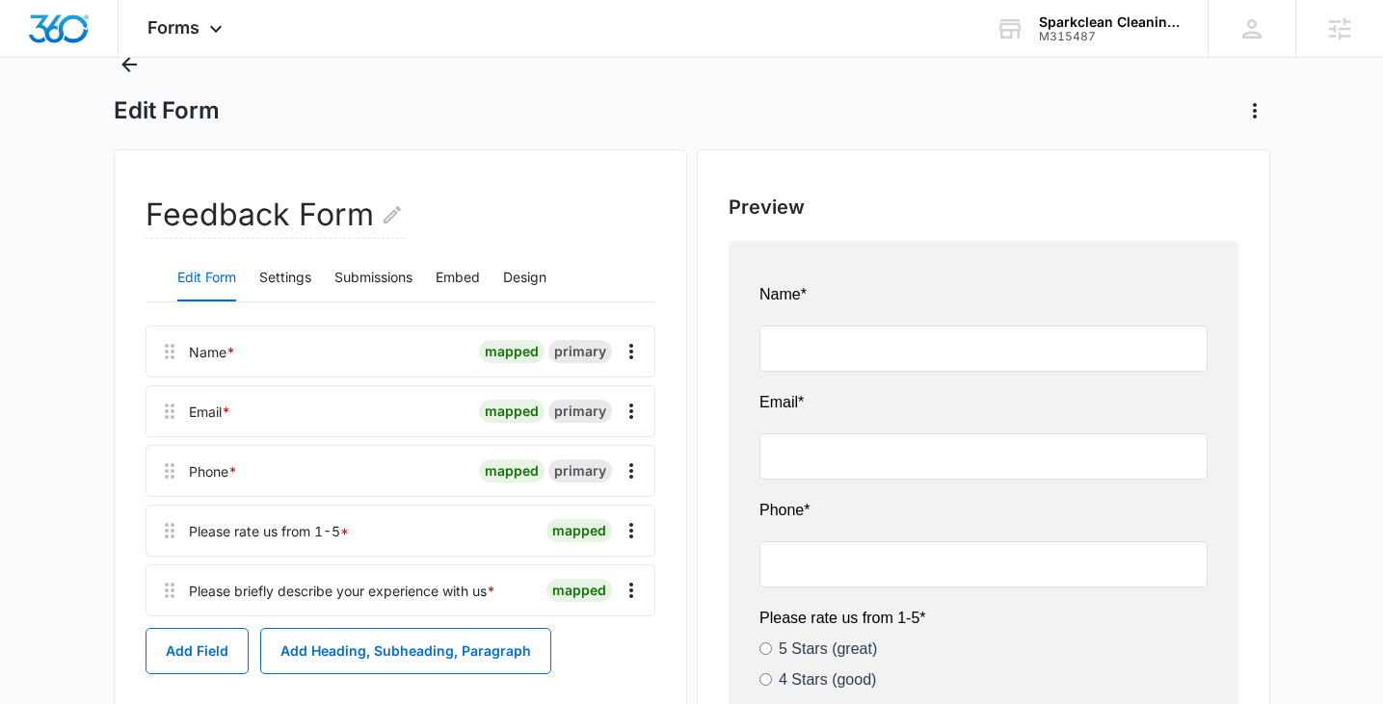
scroll to position [137, 0]
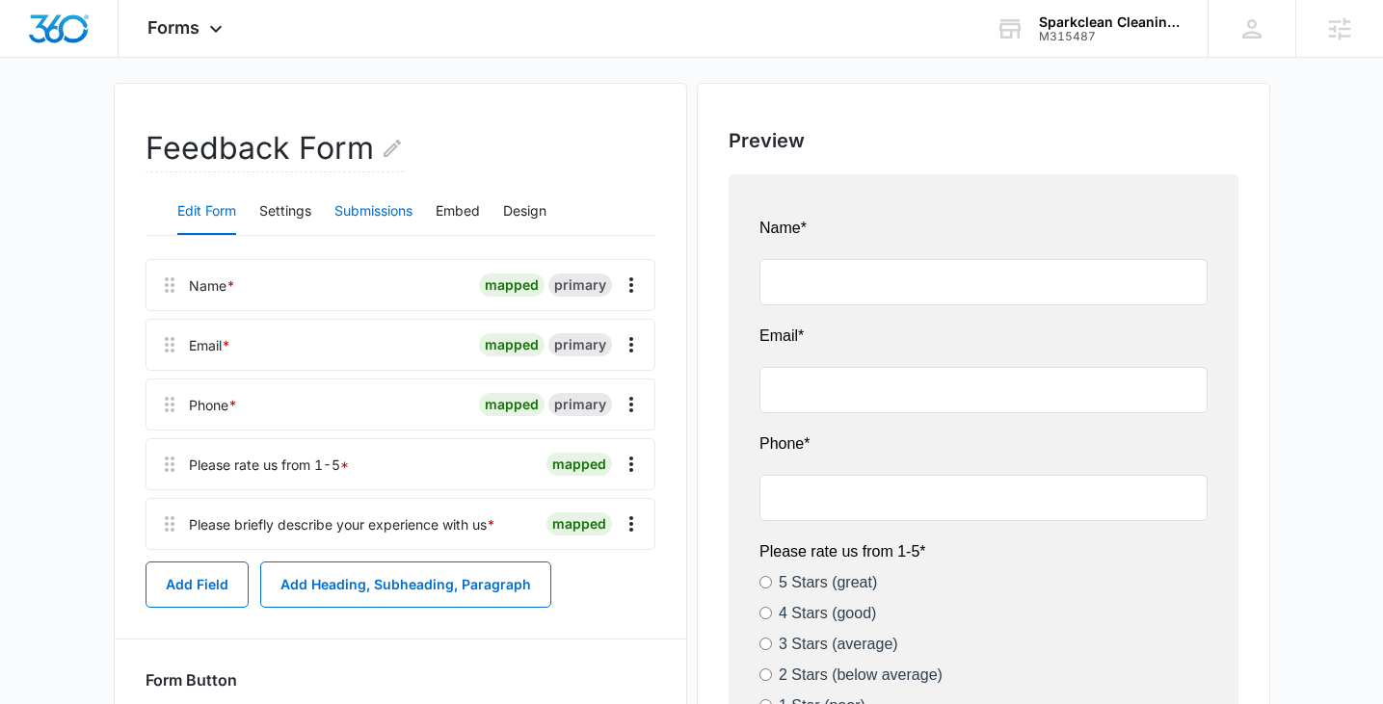
click at [395, 222] on button "Submissions" at bounding box center [373, 212] width 78 height 46
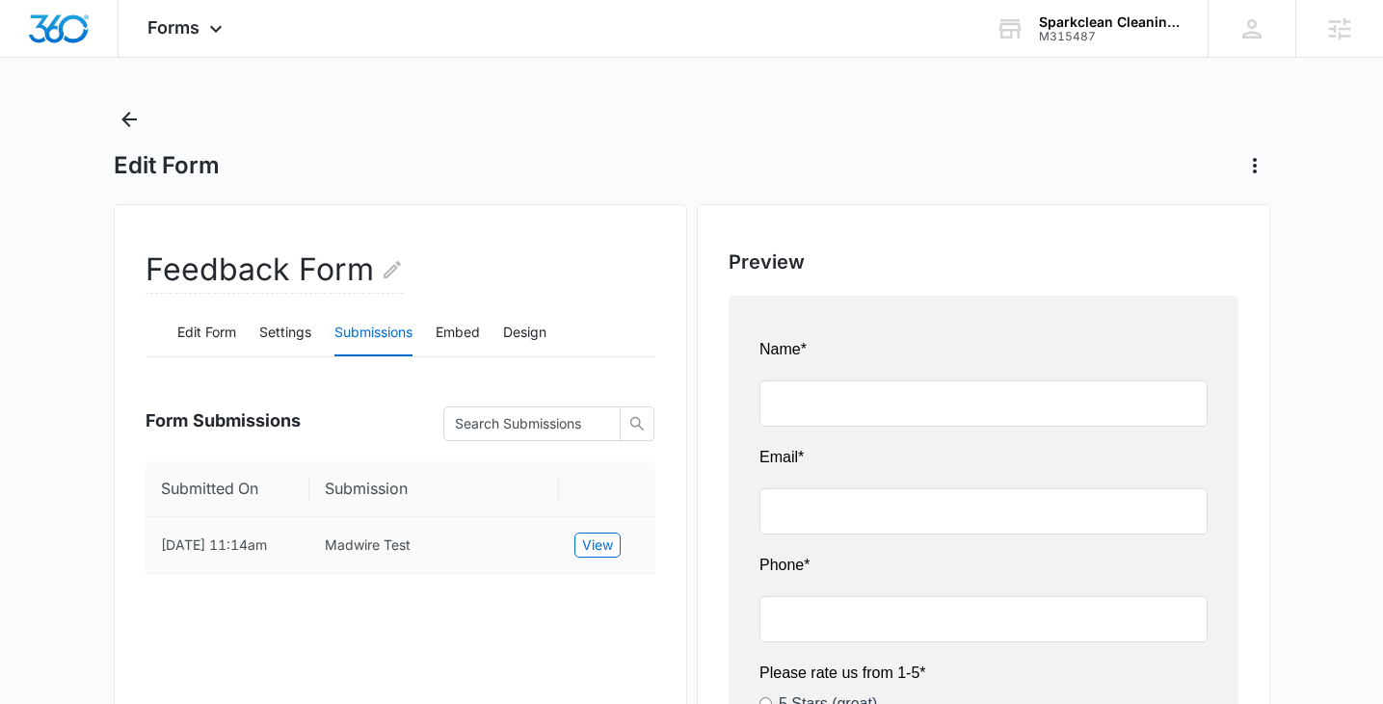
scroll to position [0, 0]
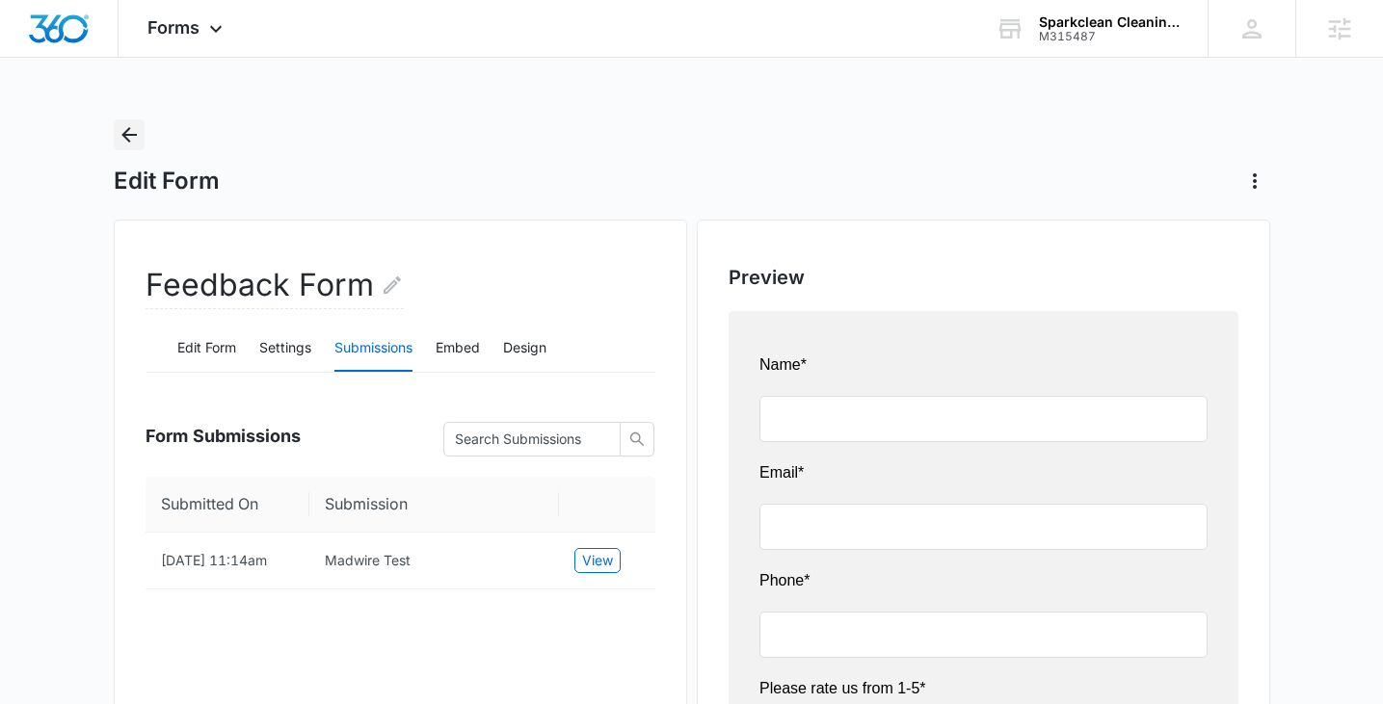
click at [124, 139] on icon "Back" at bounding box center [129, 134] width 23 height 23
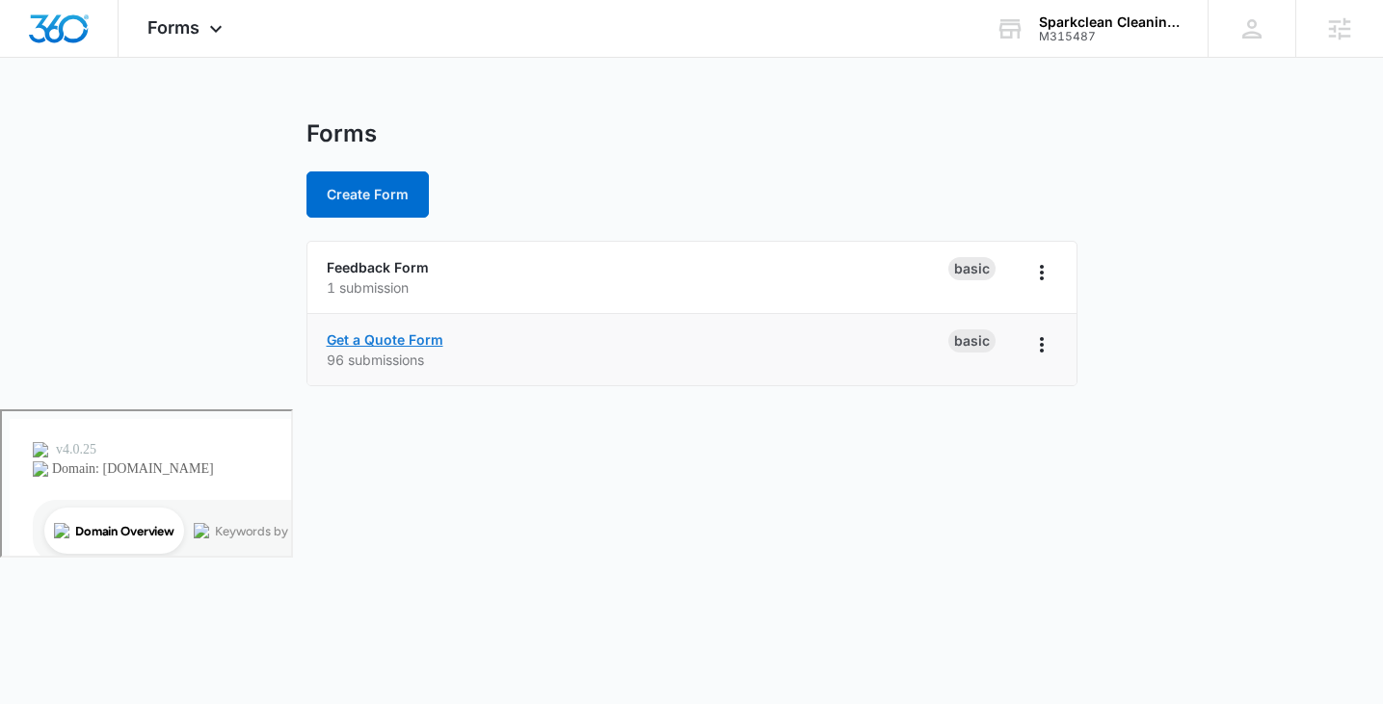
click at [402, 336] on link "Get a Quote Form" at bounding box center [385, 340] width 117 height 16
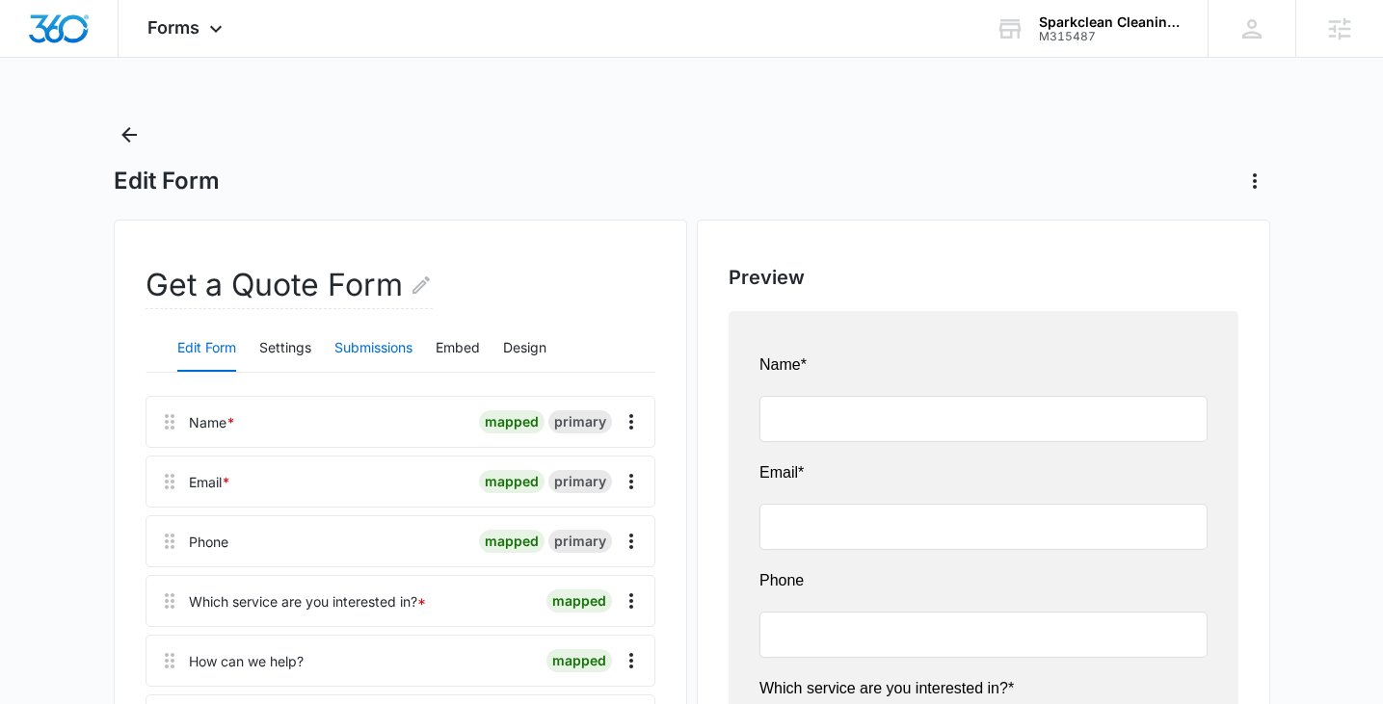
click at [359, 341] on button "Submissions" at bounding box center [373, 349] width 78 height 46
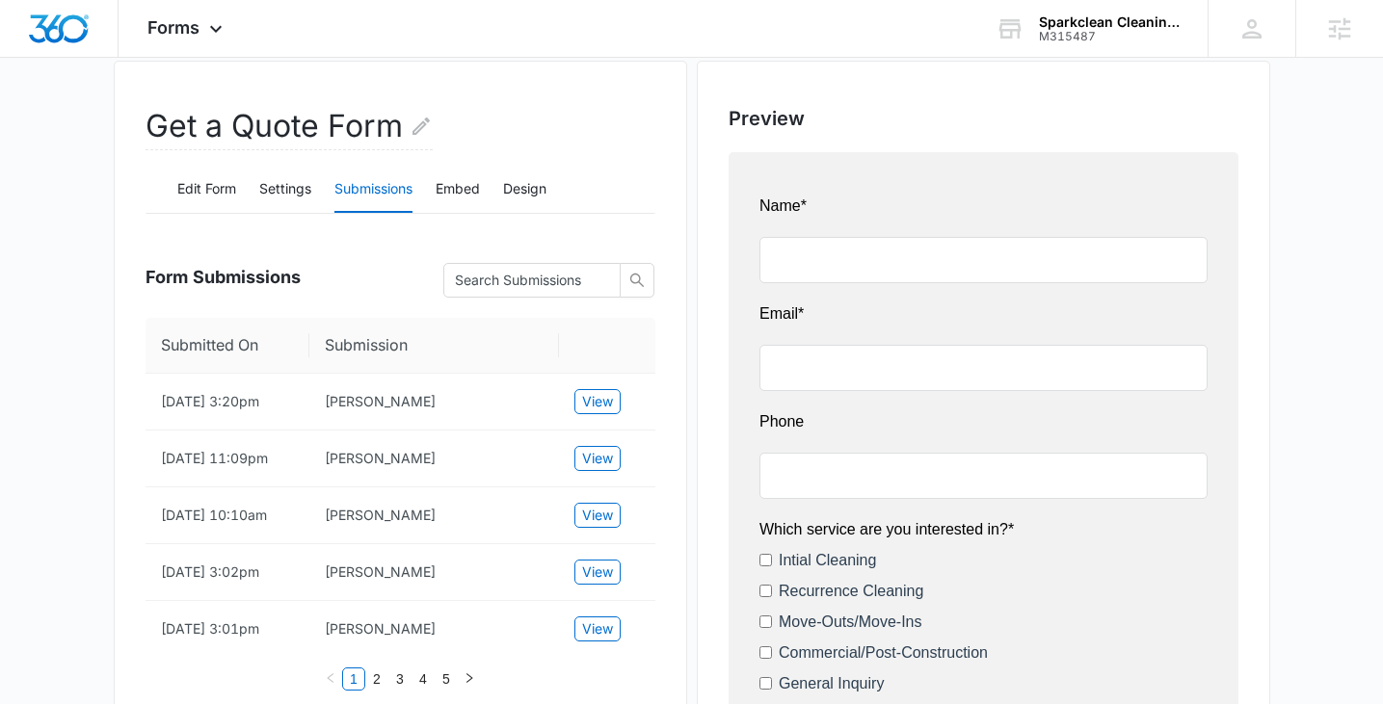
scroll to position [201, 0]
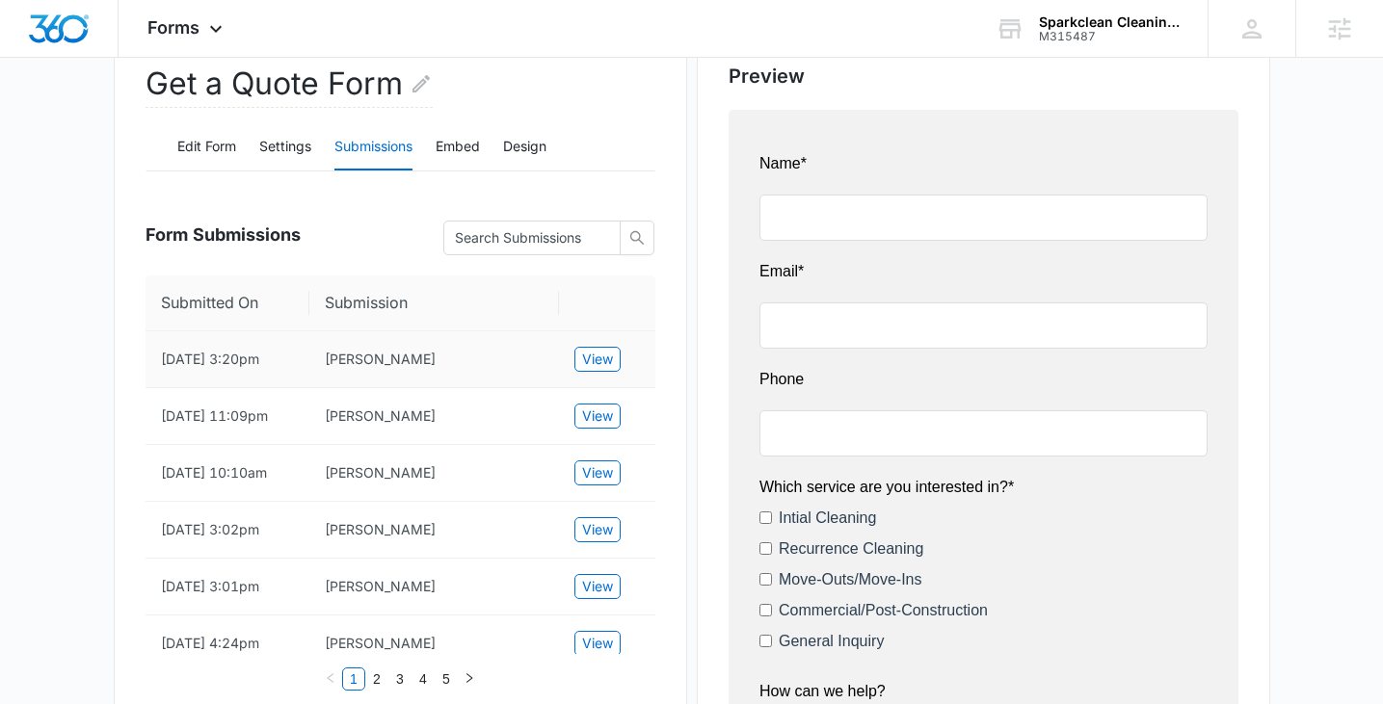
click at [340, 369] on td "Patti Kato" at bounding box center [434, 360] width 250 height 57
click at [588, 361] on span "View" at bounding box center [597, 359] width 31 height 21
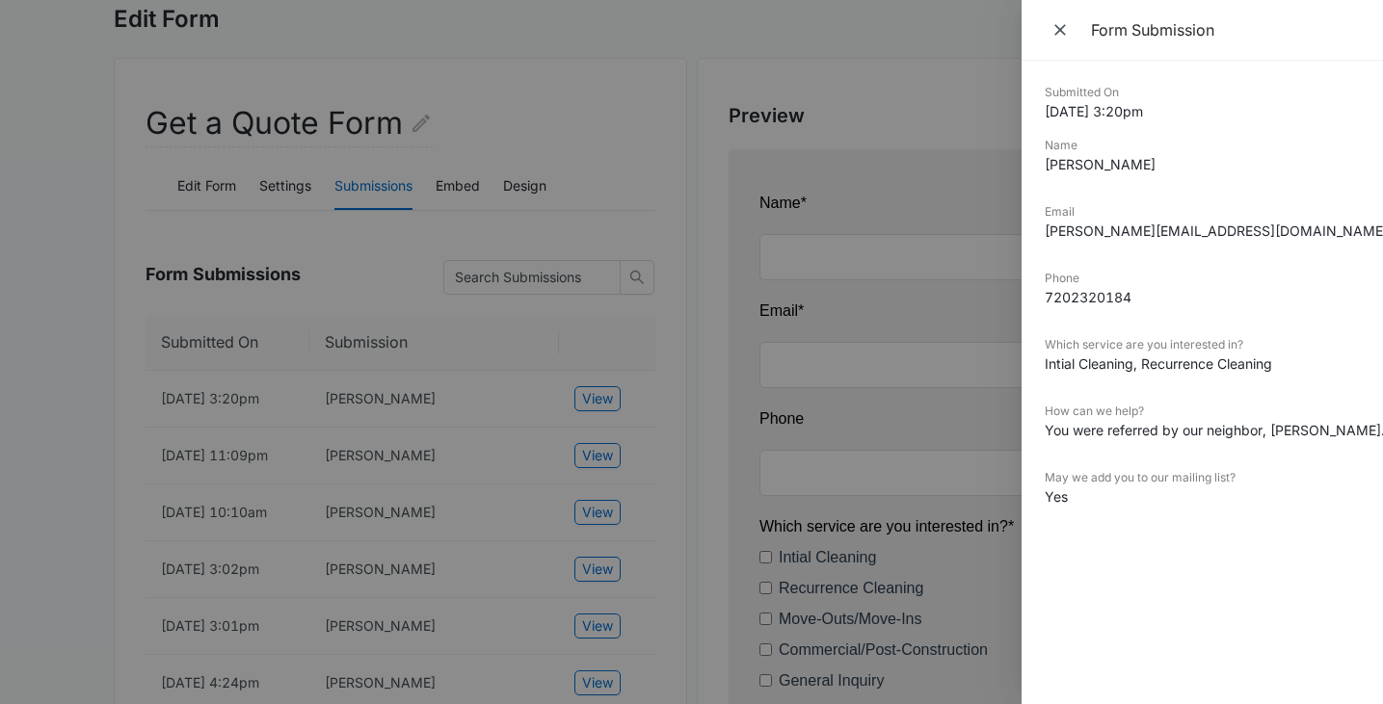
scroll to position [159, 0]
click at [1049, 35] on button "Close" at bounding box center [1062, 29] width 35 height 29
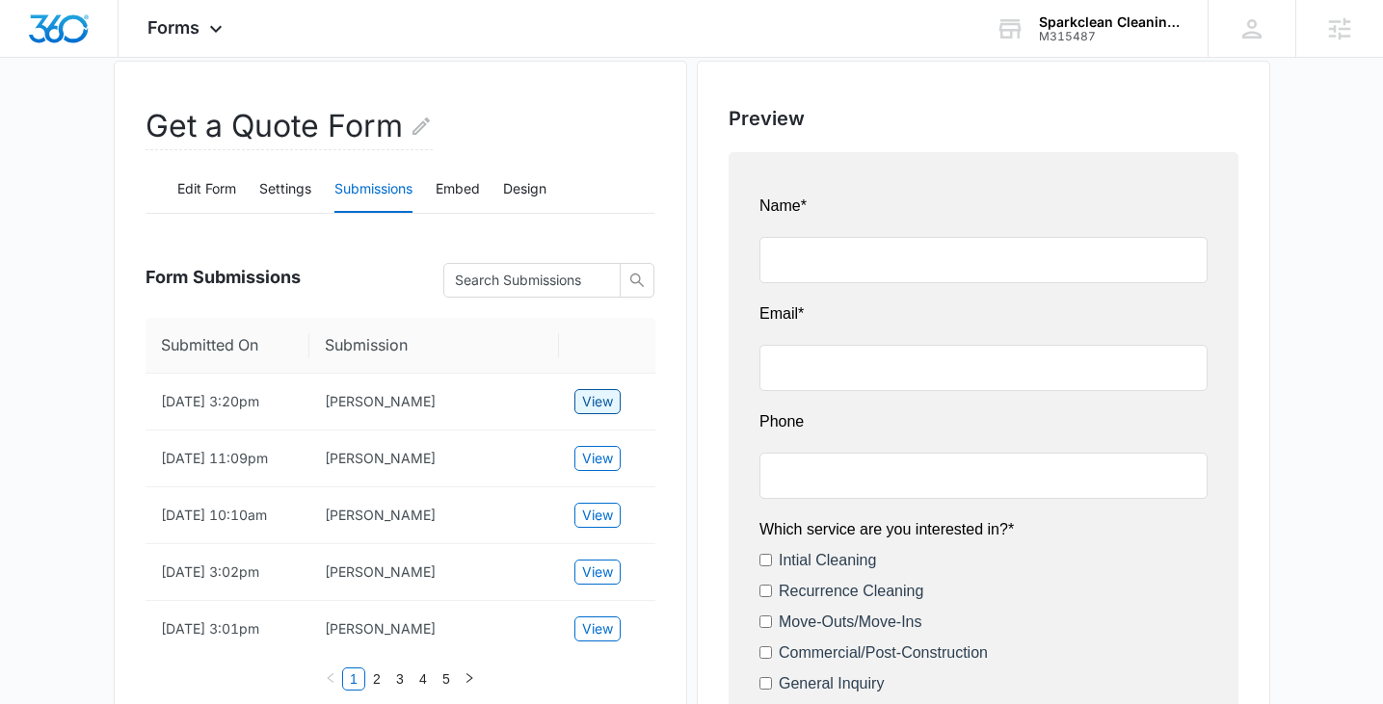
scroll to position [0, 0]
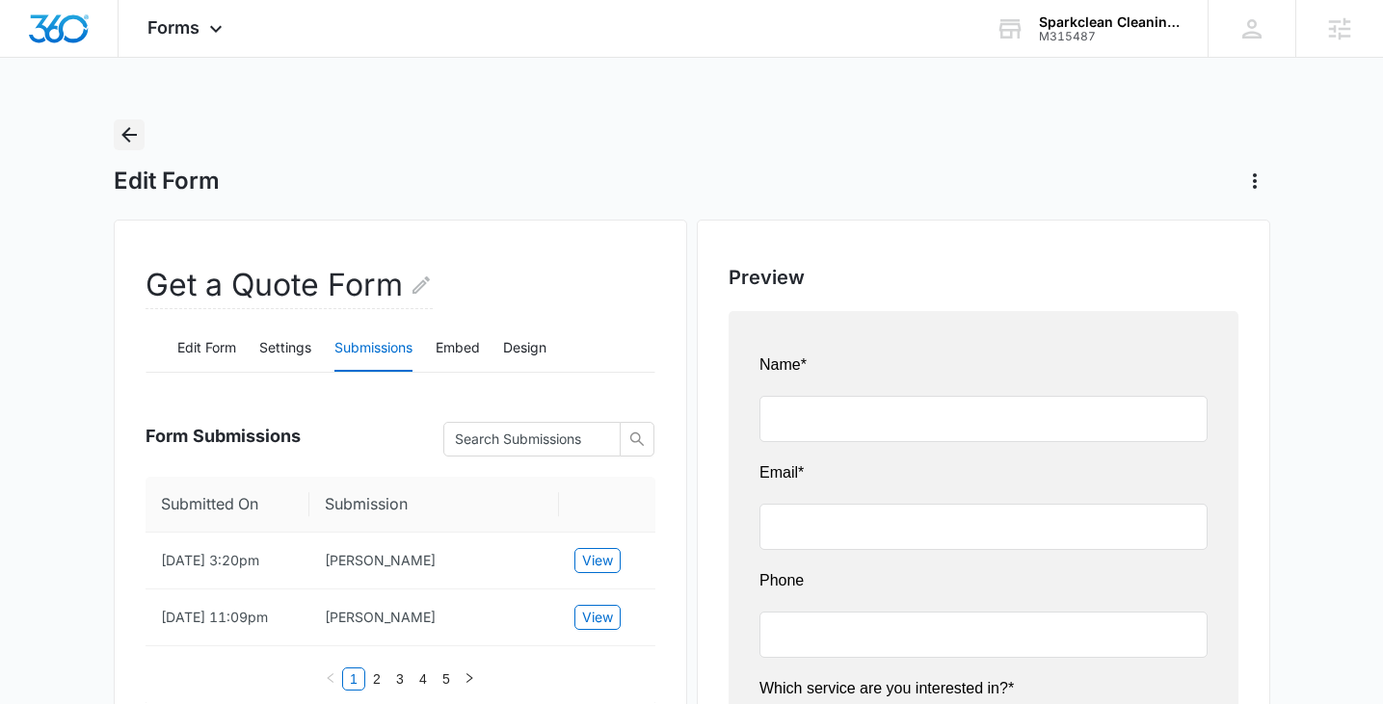
click at [135, 131] on icon "Back" at bounding box center [129, 134] width 23 height 23
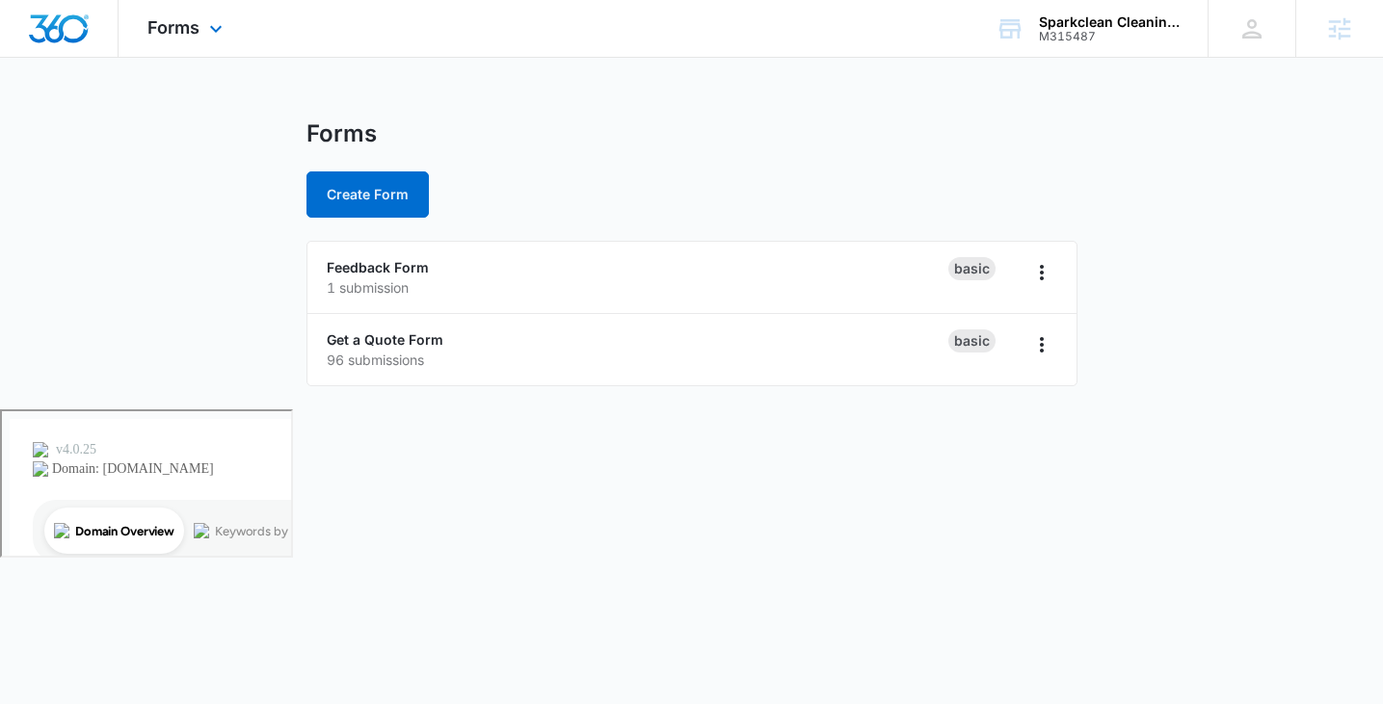
click at [199, 39] on div "Forms Apps Reputation Websites Forms CRM Email Social Shop Payments POS Content…" at bounding box center [188, 28] width 138 height 57
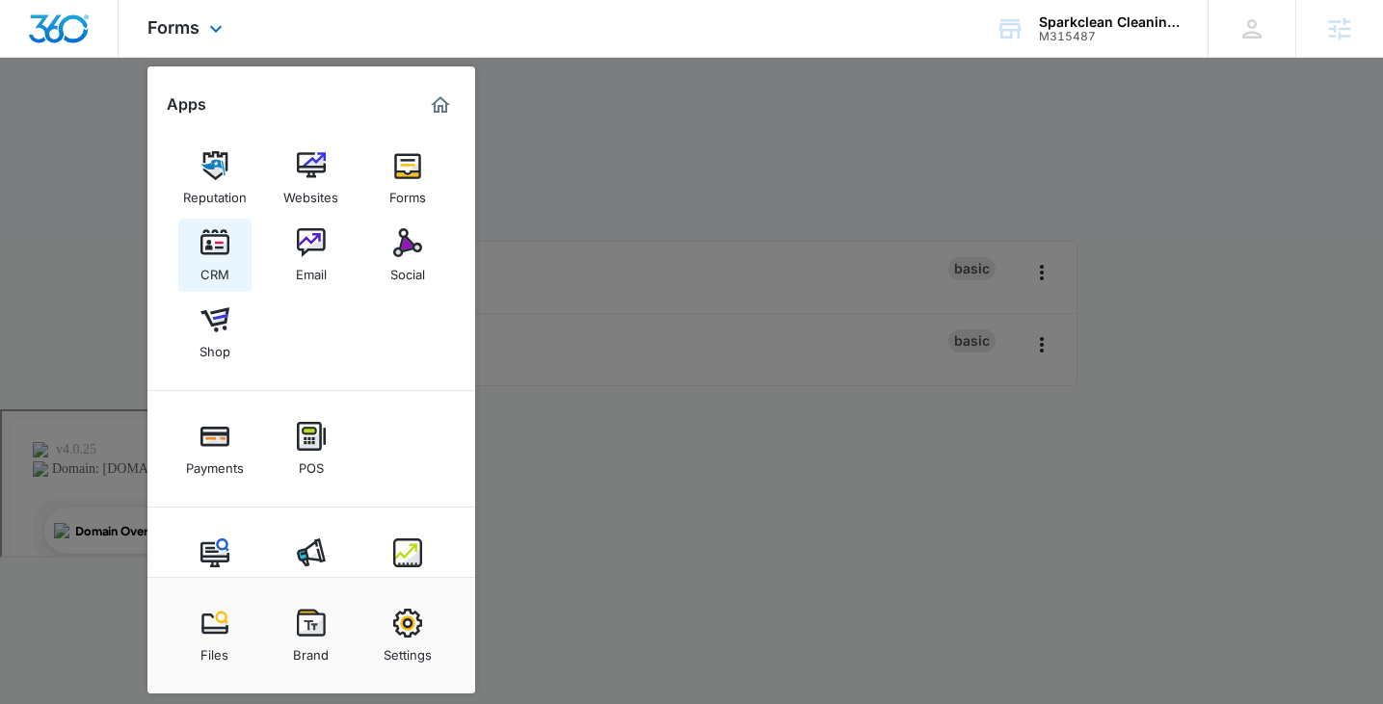
click at [219, 258] on div "CRM" at bounding box center [214, 269] width 29 height 25
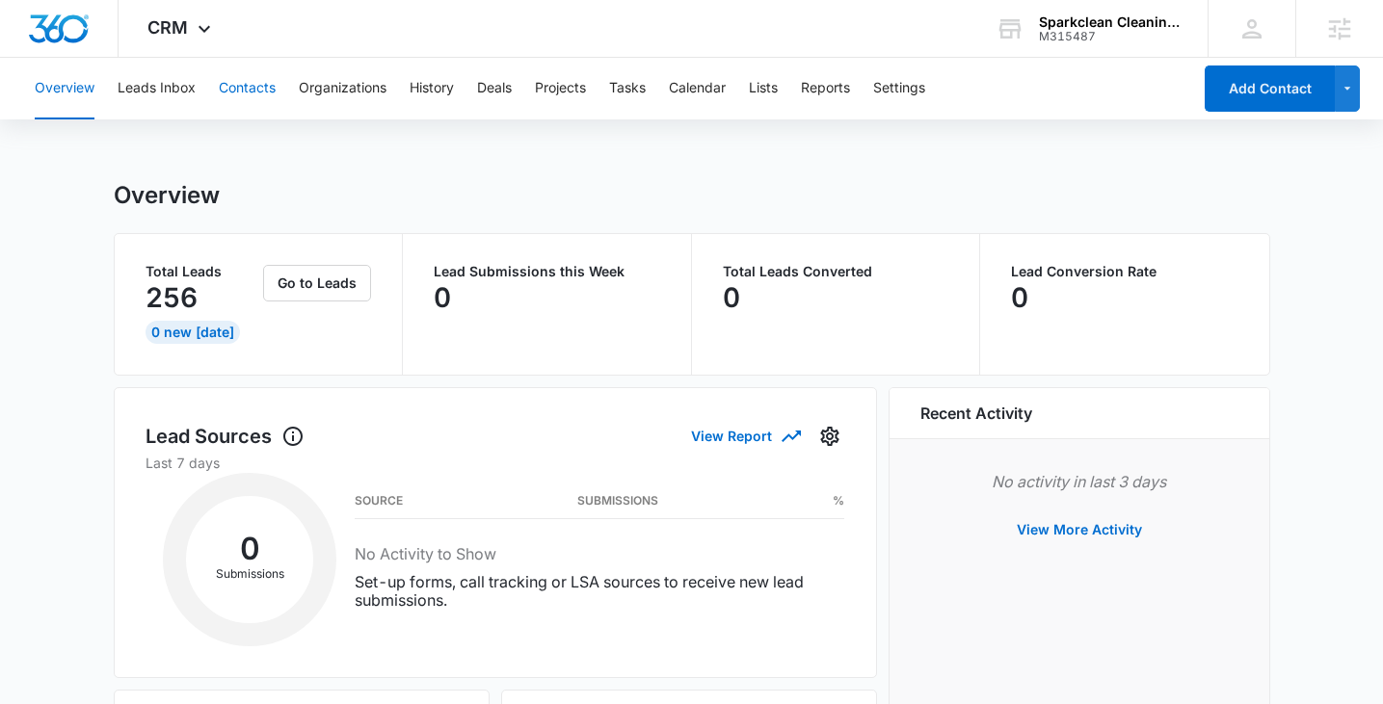
click at [231, 83] on button "Contacts" at bounding box center [247, 89] width 57 height 62
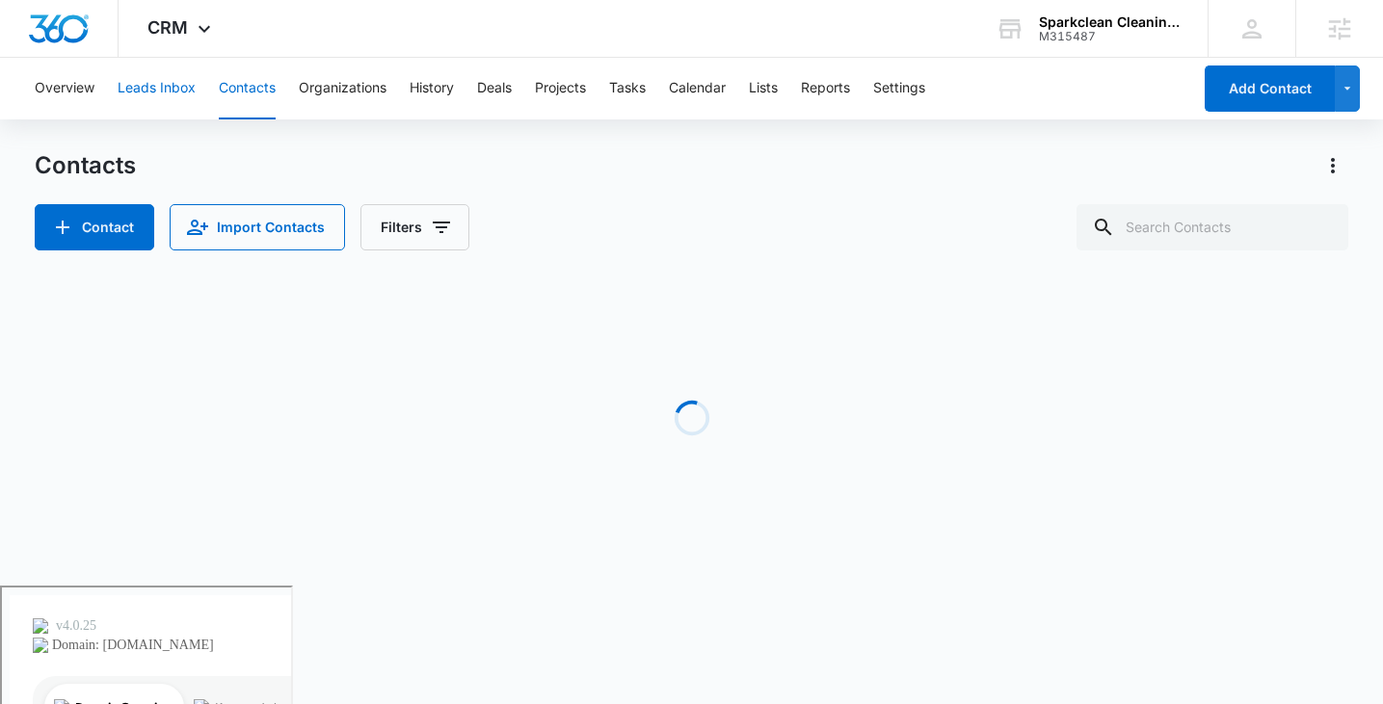
click at [162, 92] on button "Leads Inbox" at bounding box center [157, 89] width 78 height 62
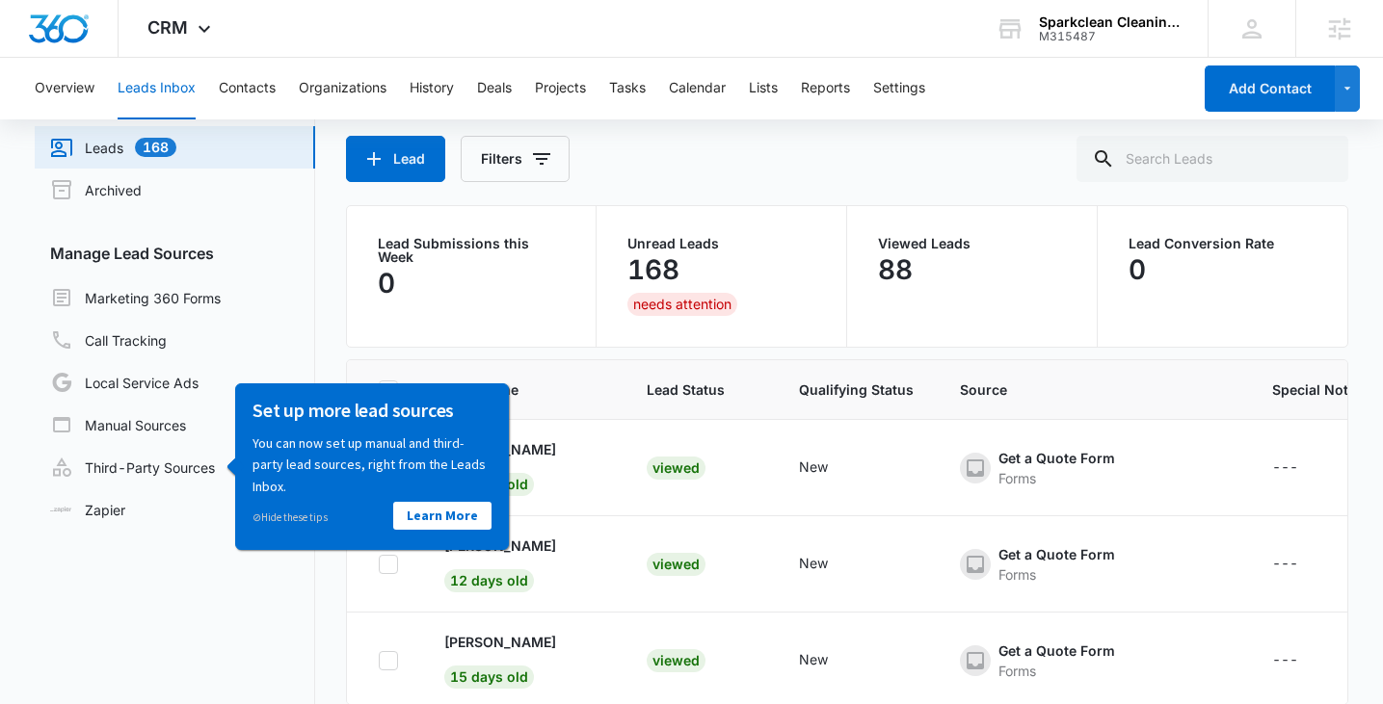
scroll to position [152, 0]
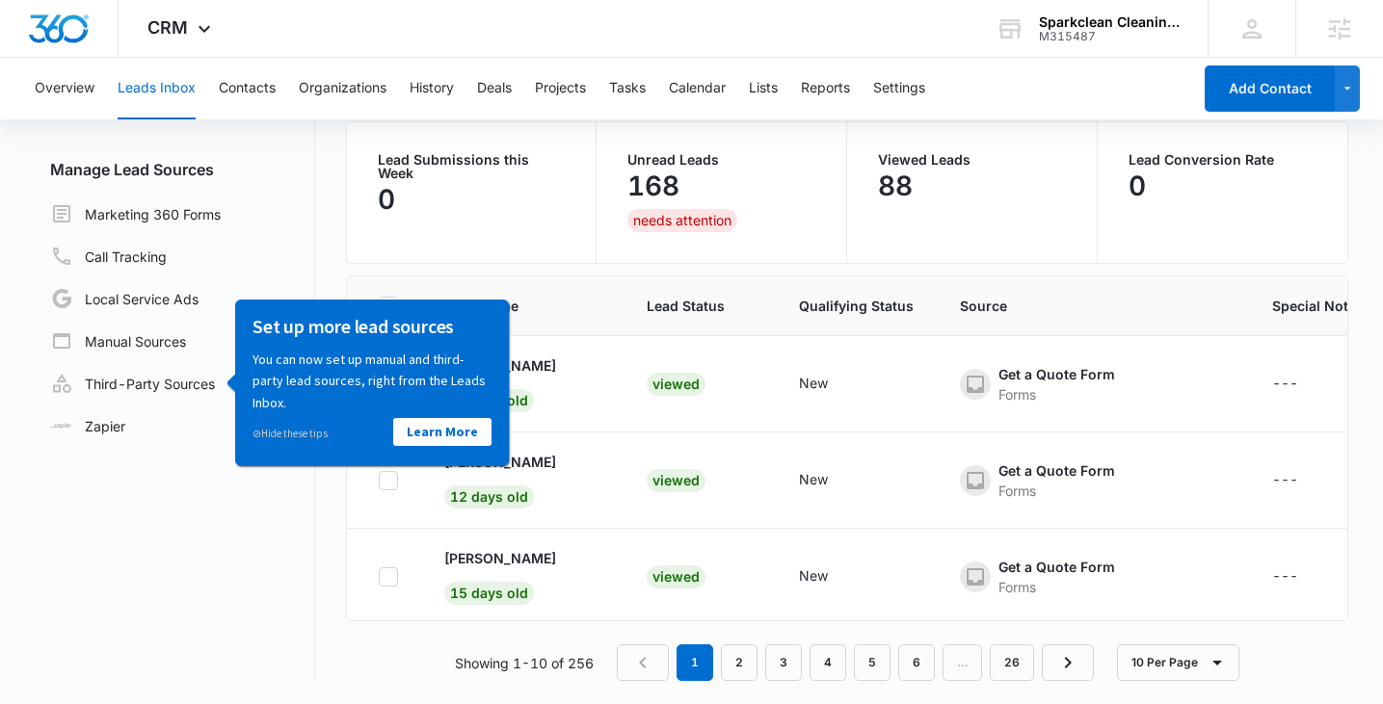
click at [237, 506] on nav "Leads Inbox Leads 168 Archived Manage Lead Sources Marketing 360 Forms Call Tra…" at bounding box center [175, 339] width 280 height 683
click at [310, 439] on div "⊘ Hide these tips" at bounding box center [312, 432] width 120 height 21
click at [310, 437] on link "⊘ Hide these tips" at bounding box center [289, 432] width 75 height 13
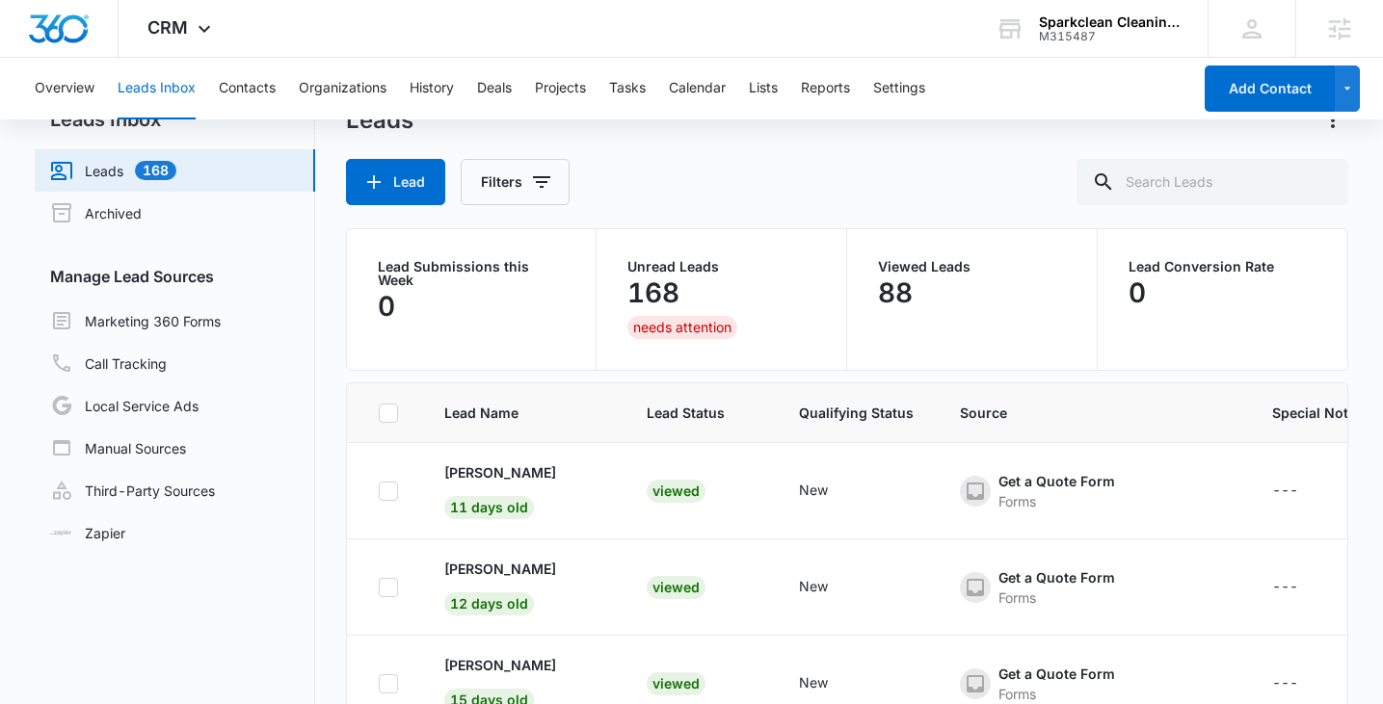
scroll to position [0, 0]
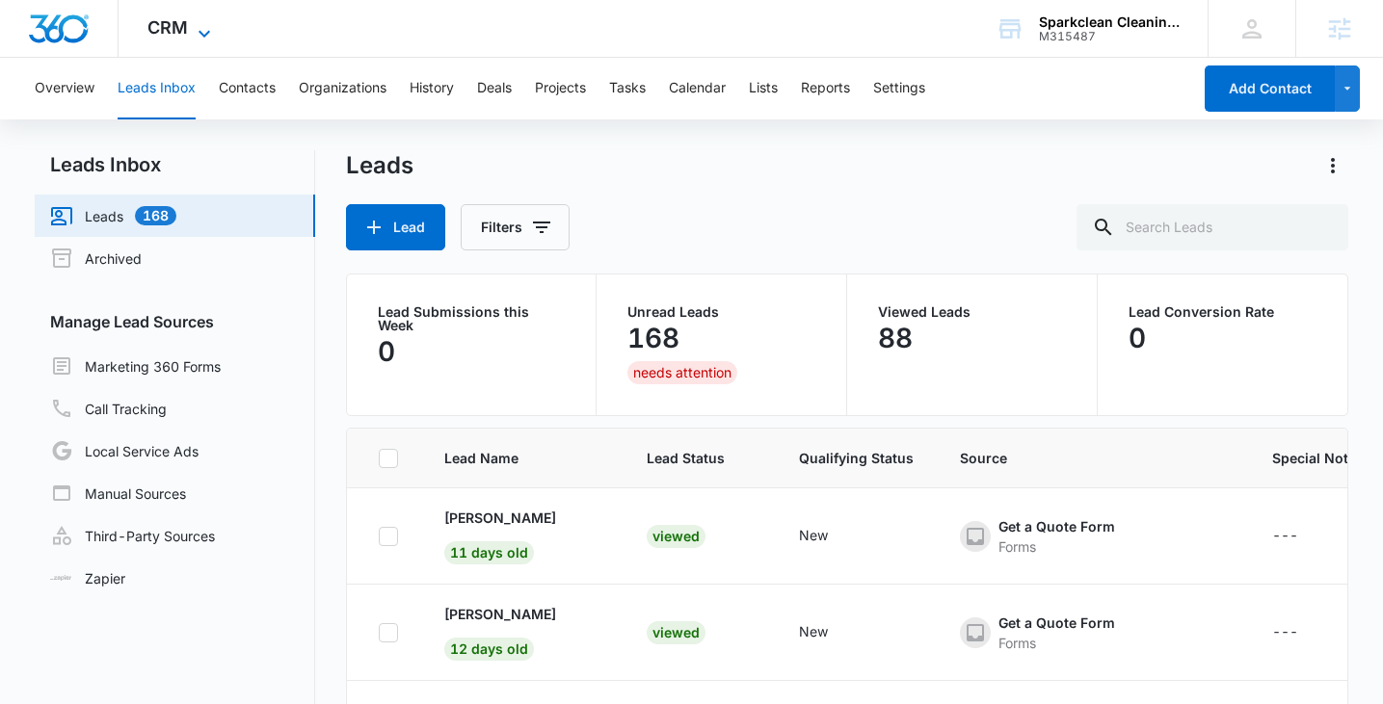
click at [173, 17] on span "CRM" at bounding box center [167, 27] width 40 height 20
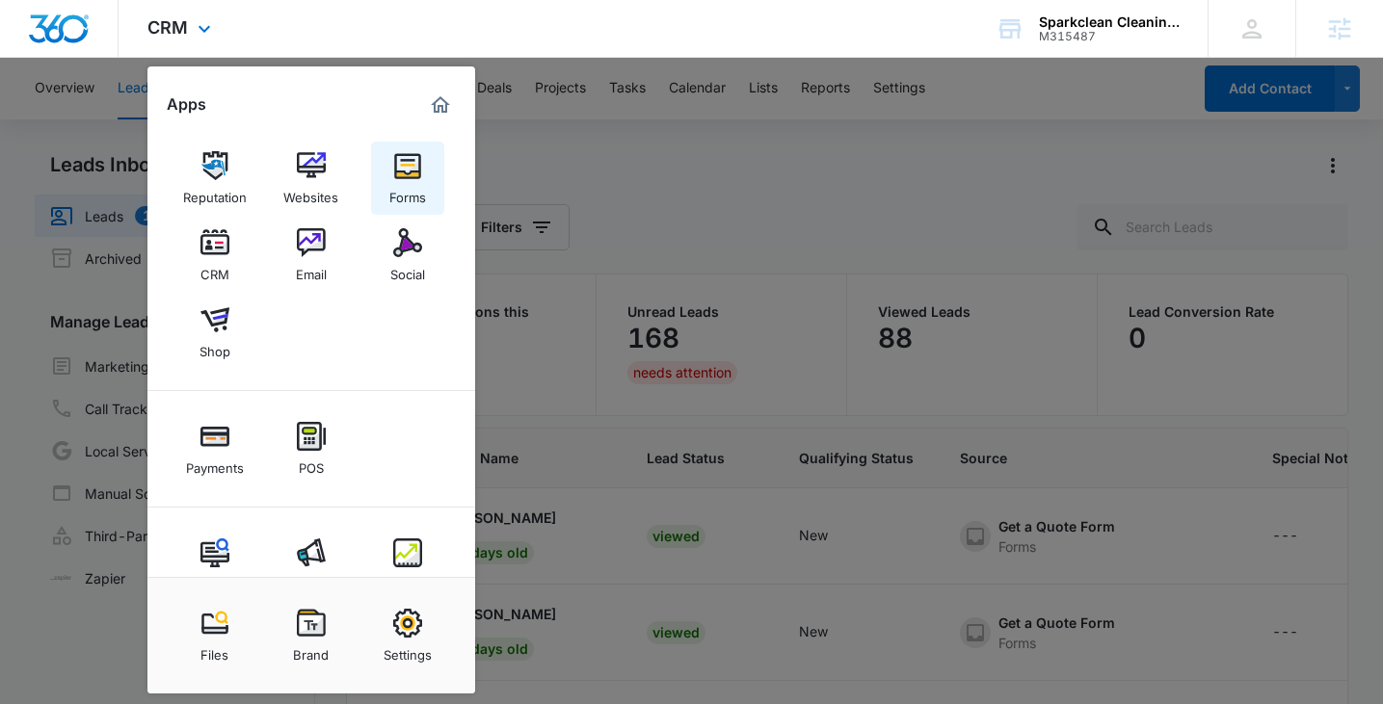
click at [421, 182] on div "Forms" at bounding box center [407, 192] width 37 height 25
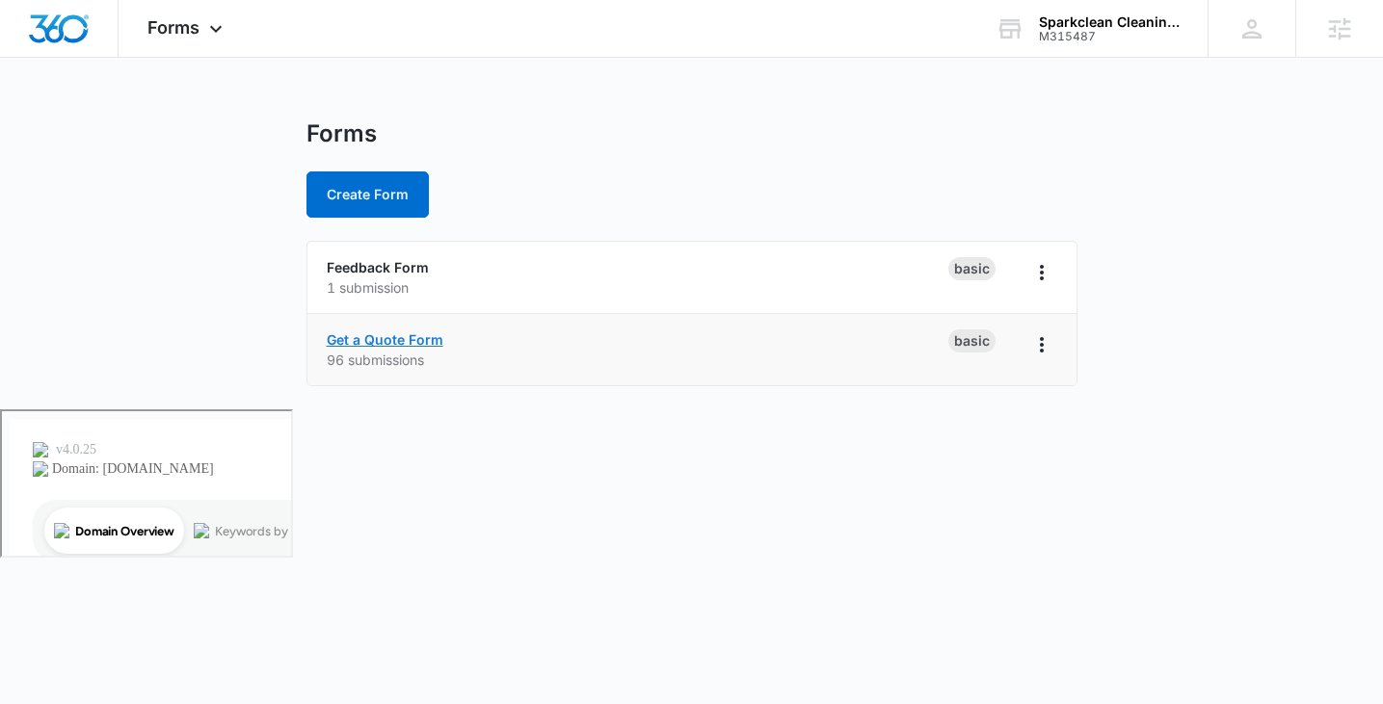
click at [378, 345] on link "Get a Quote Form" at bounding box center [385, 340] width 117 height 16
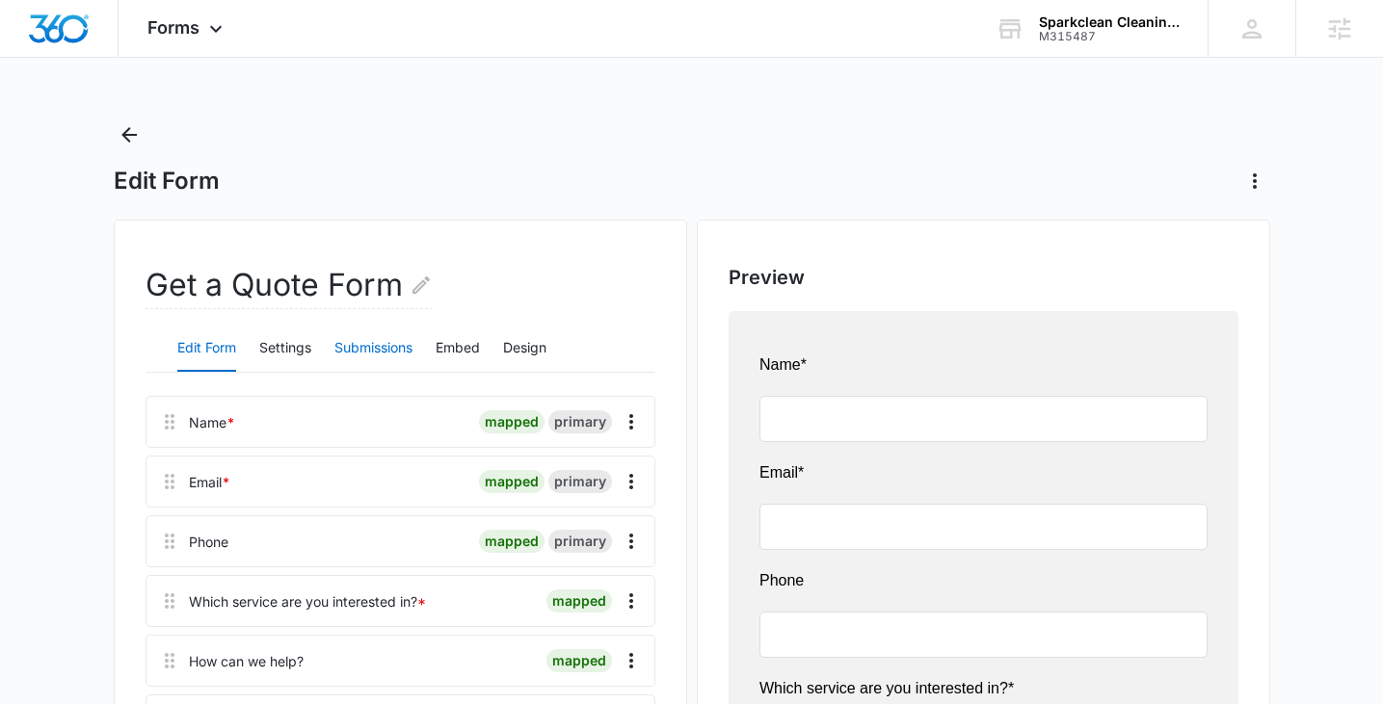
click at [345, 356] on button "Submissions" at bounding box center [373, 349] width 78 height 46
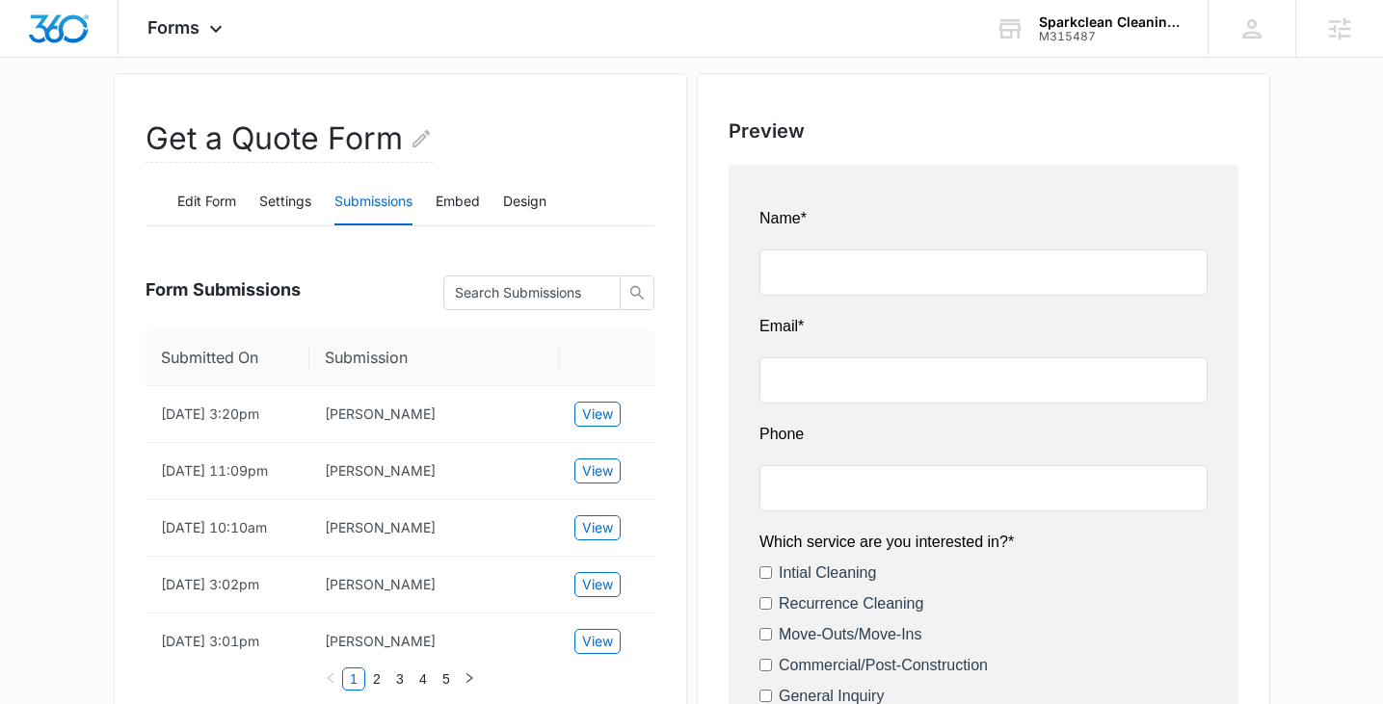
scroll to position [162, 0]
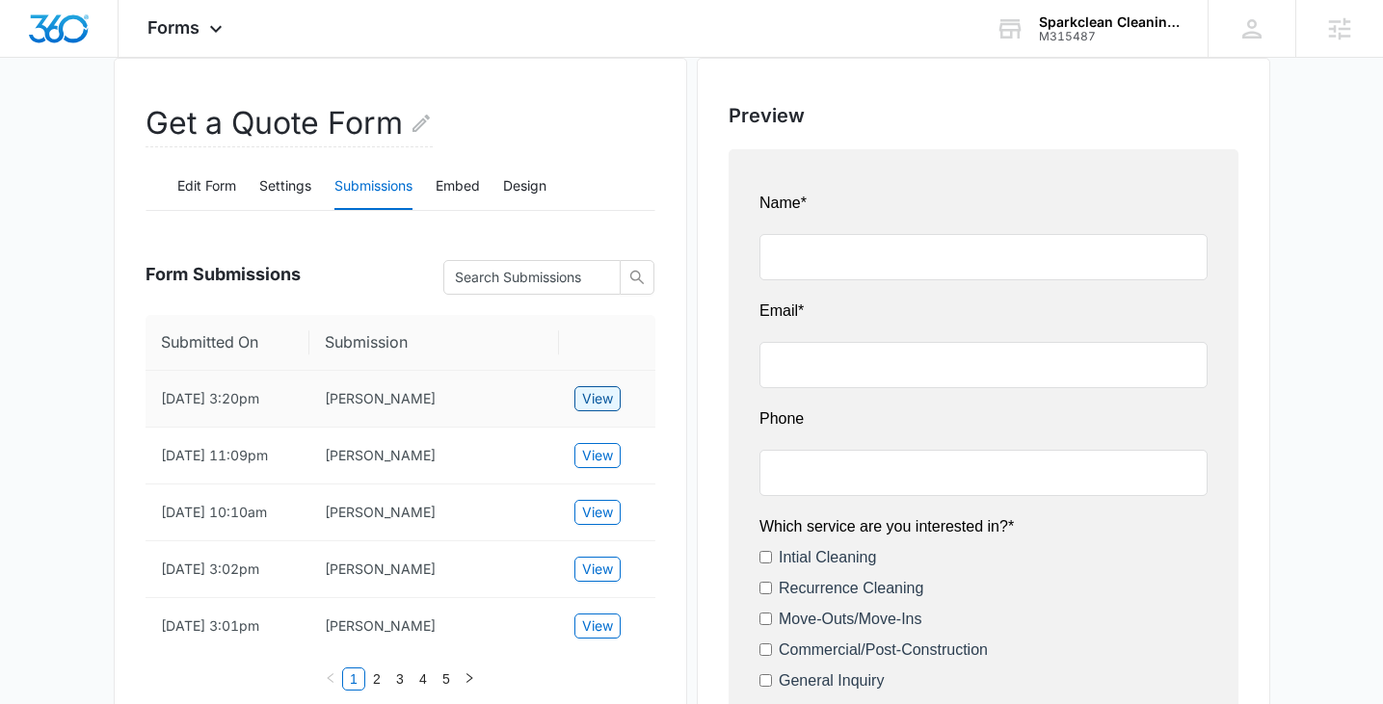
click at [598, 405] on span "View" at bounding box center [597, 398] width 31 height 21
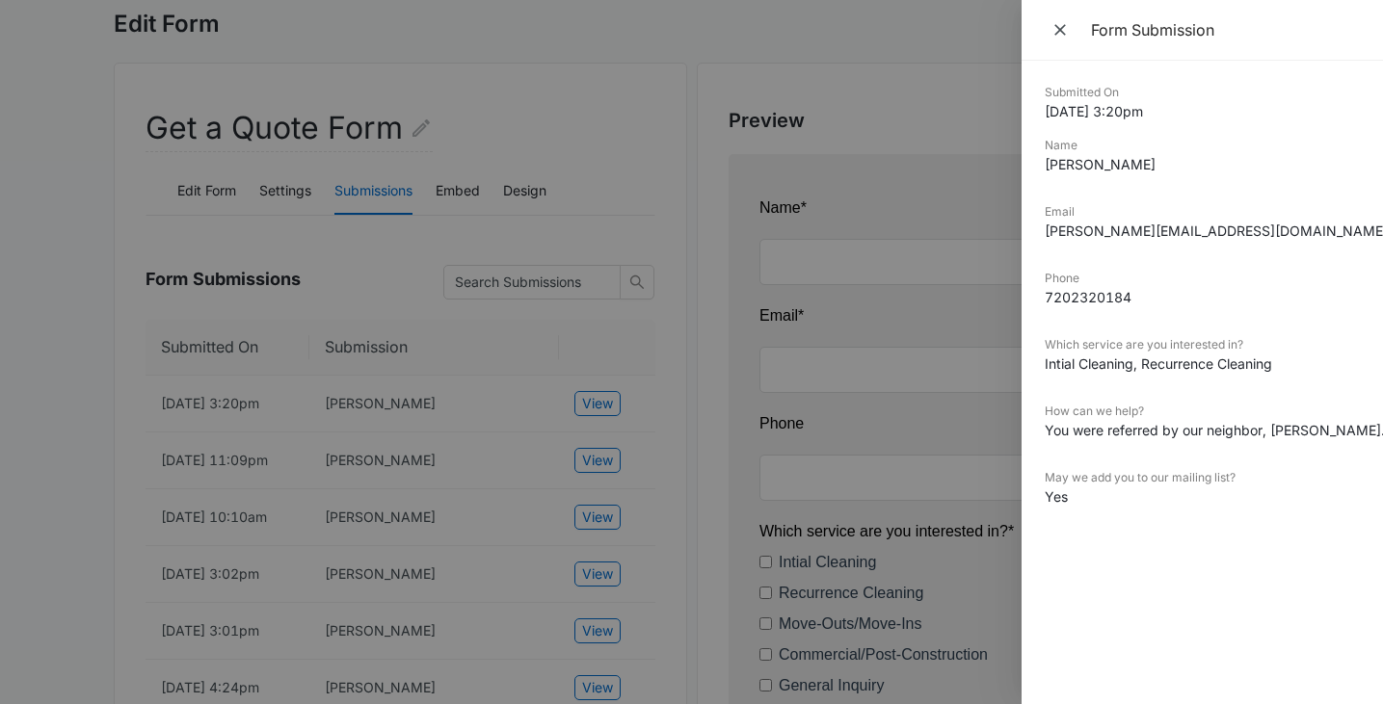
scroll to position [156, 0]
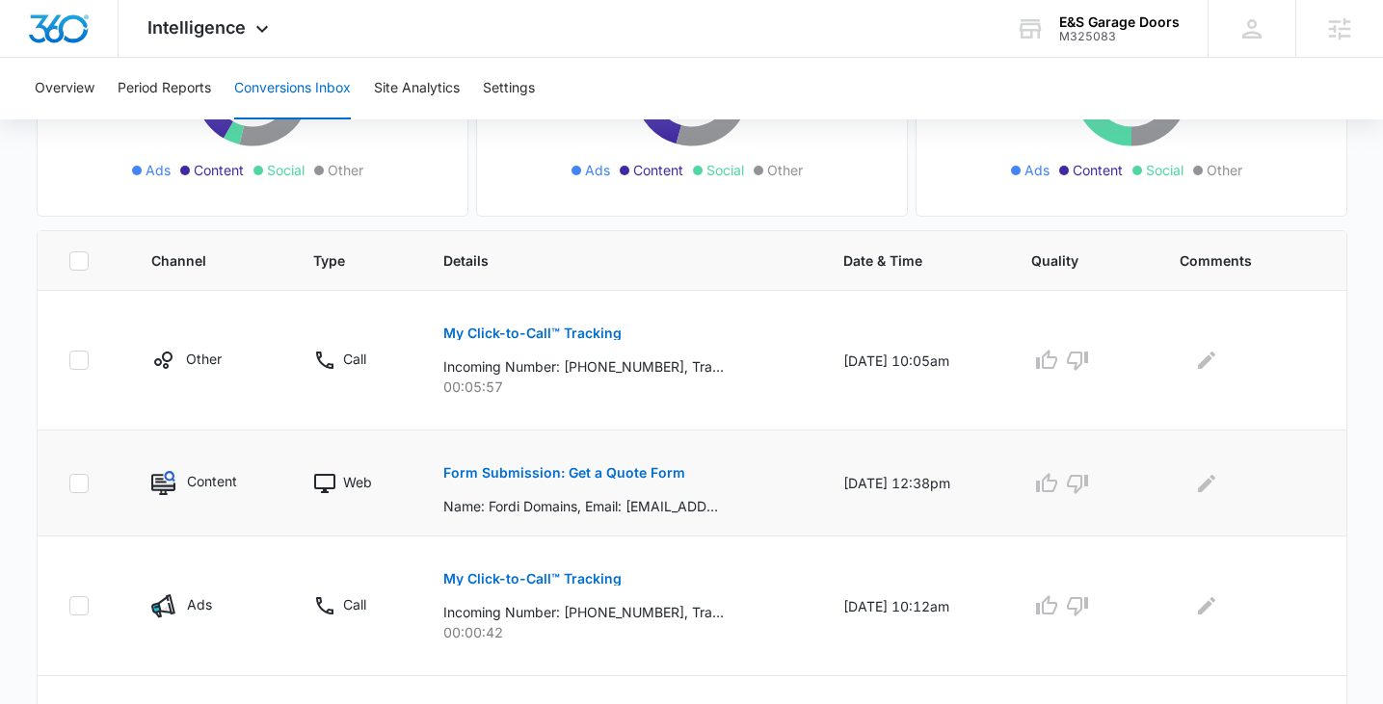
scroll to position [326, 0]
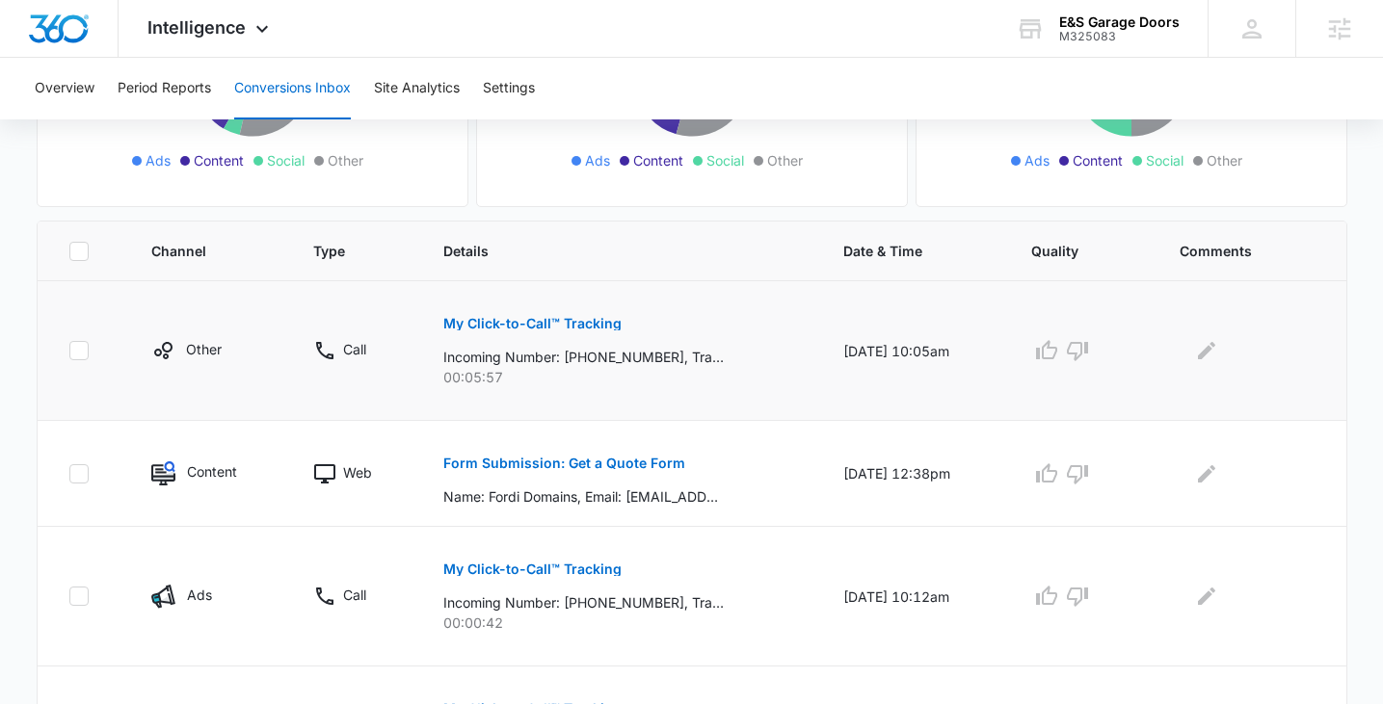
click at [524, 325] on p "My Click-to-Call™ Tracking" at bounding box center [532, 323] width 178 height 13
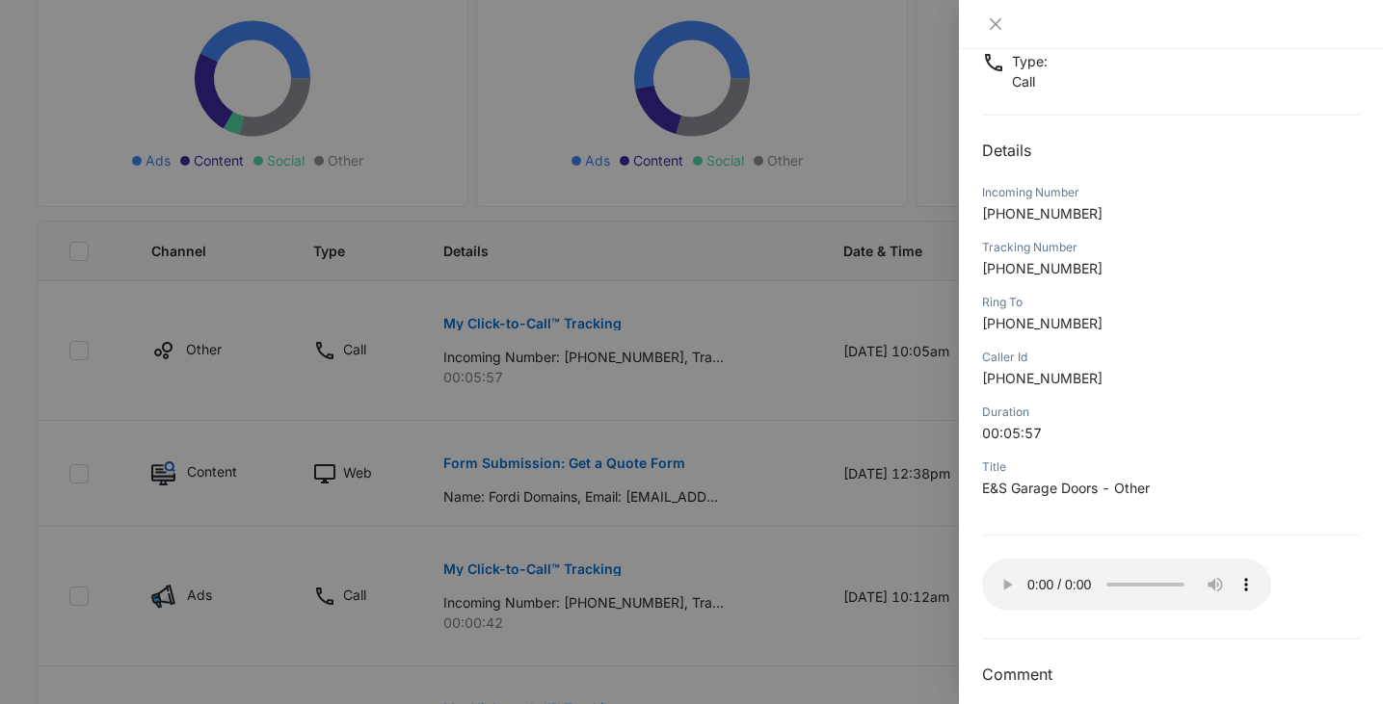
scroll to position [151, 0]
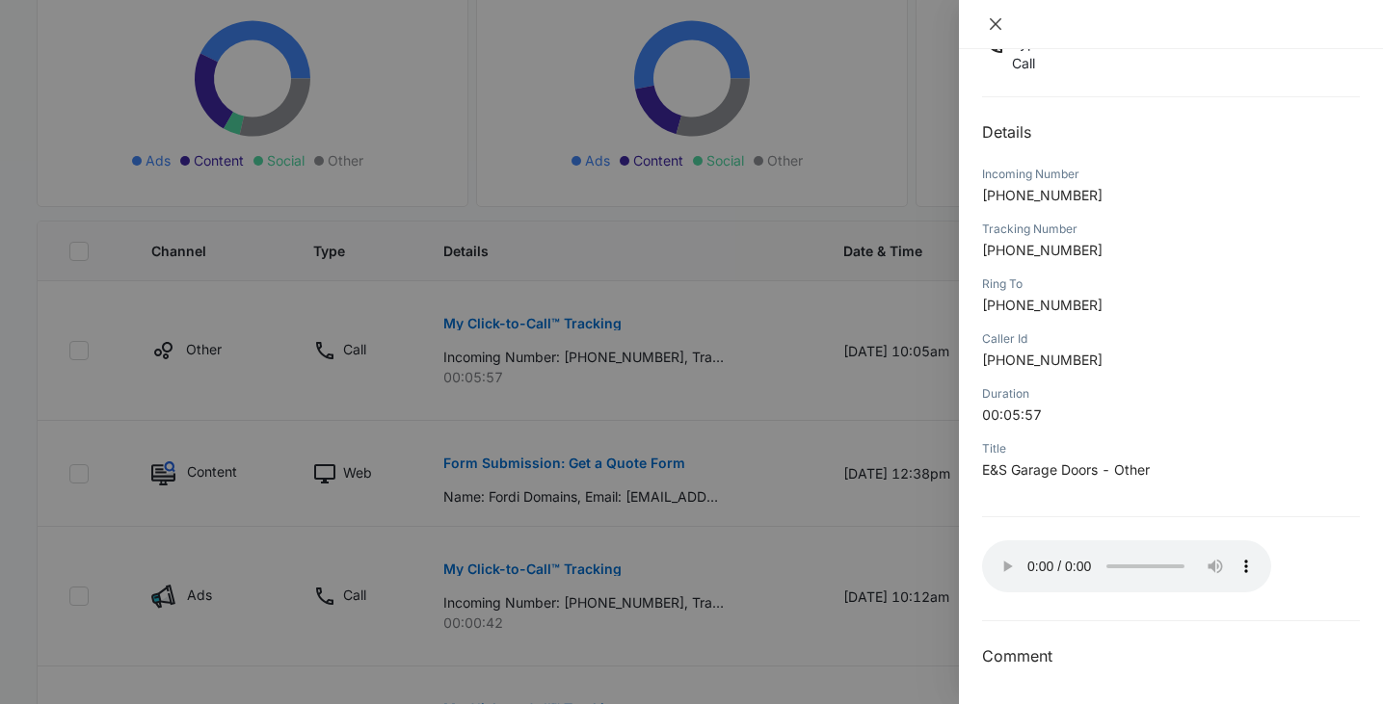
click at [993, 22] on icon "close" at bounding box center [996, 24] width 12 height 12
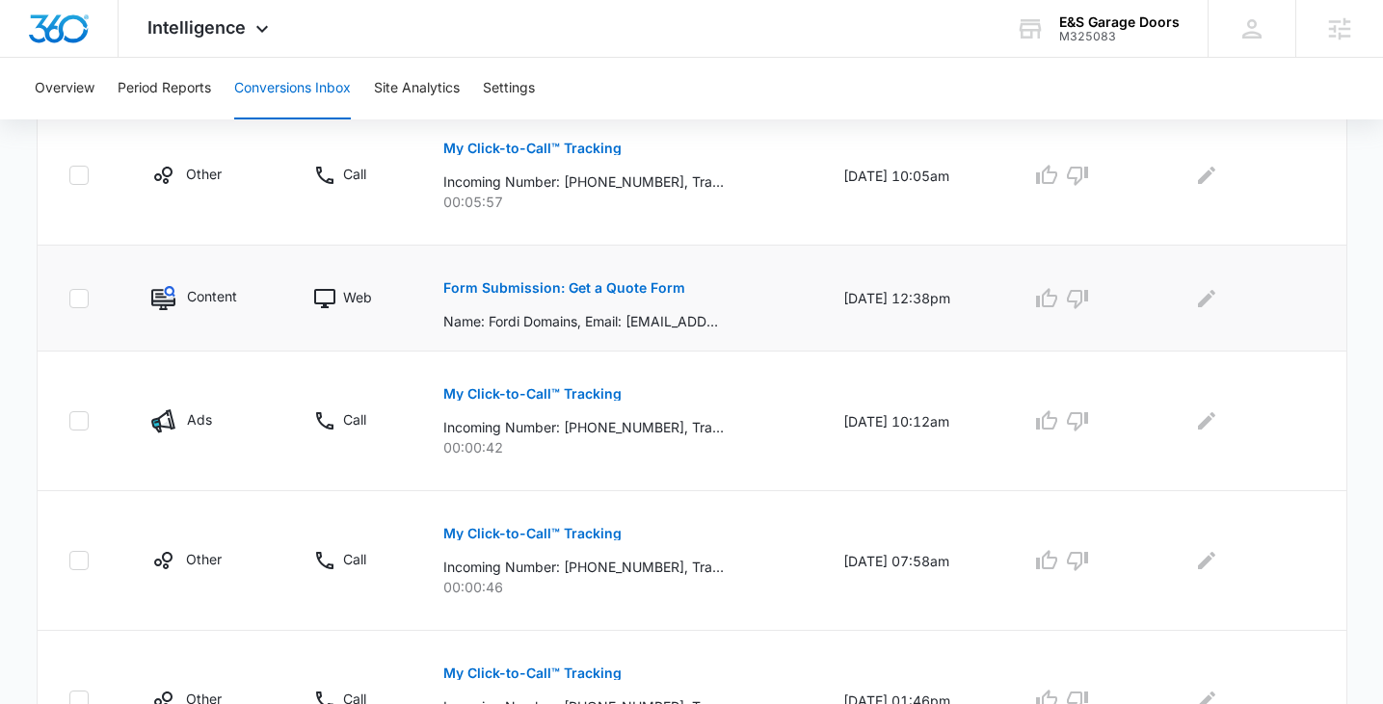
scroll to position [544, 0]
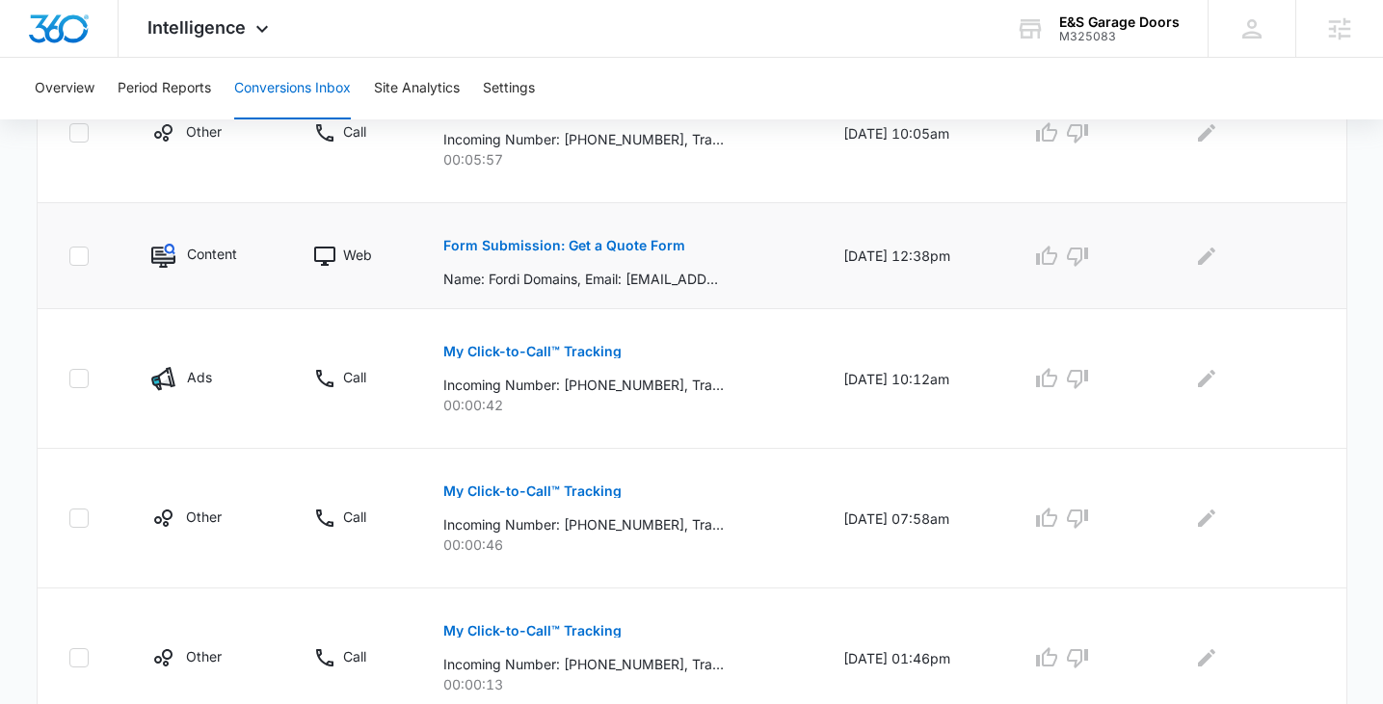
click at [576, 251] on p "Form Submission: Get a Quote Form" at bounding box center [564, 245] width 242 height 13
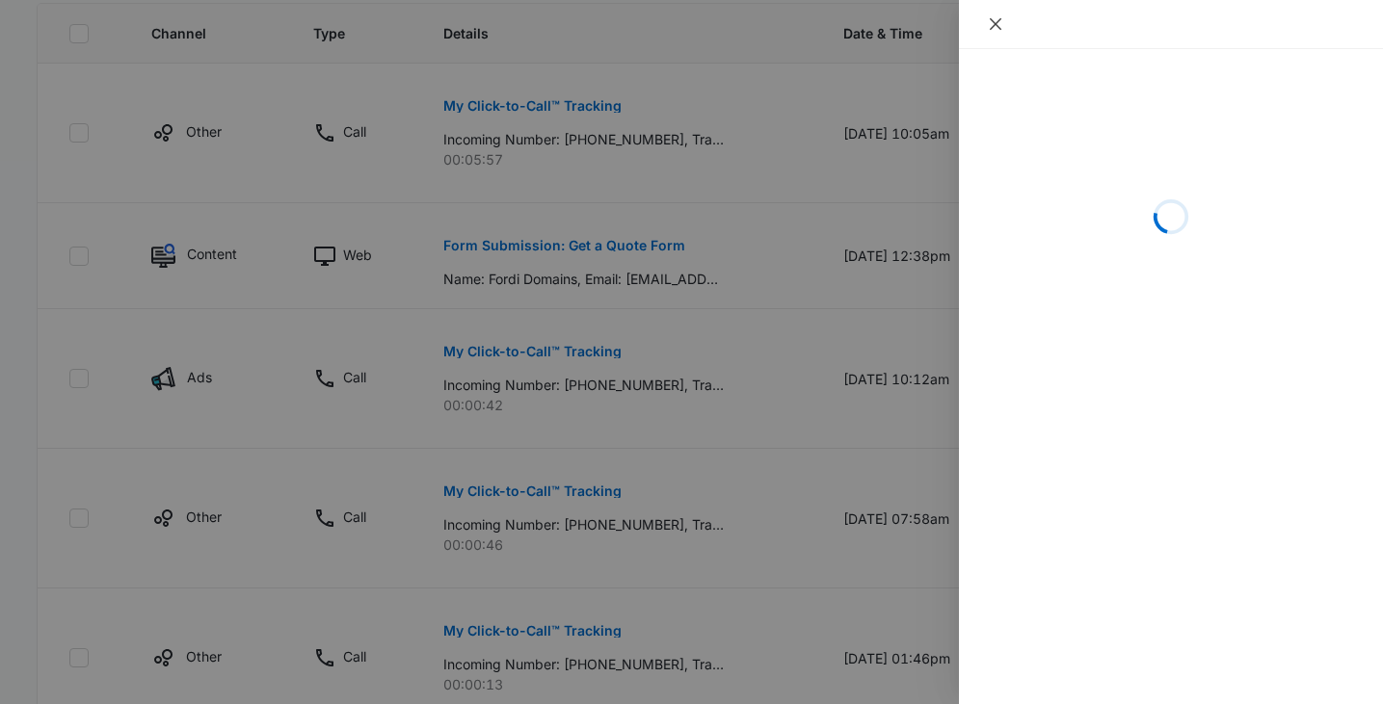
click at [993, 28] on icon "close" at bounding box center [995, 23] width 15 height 15
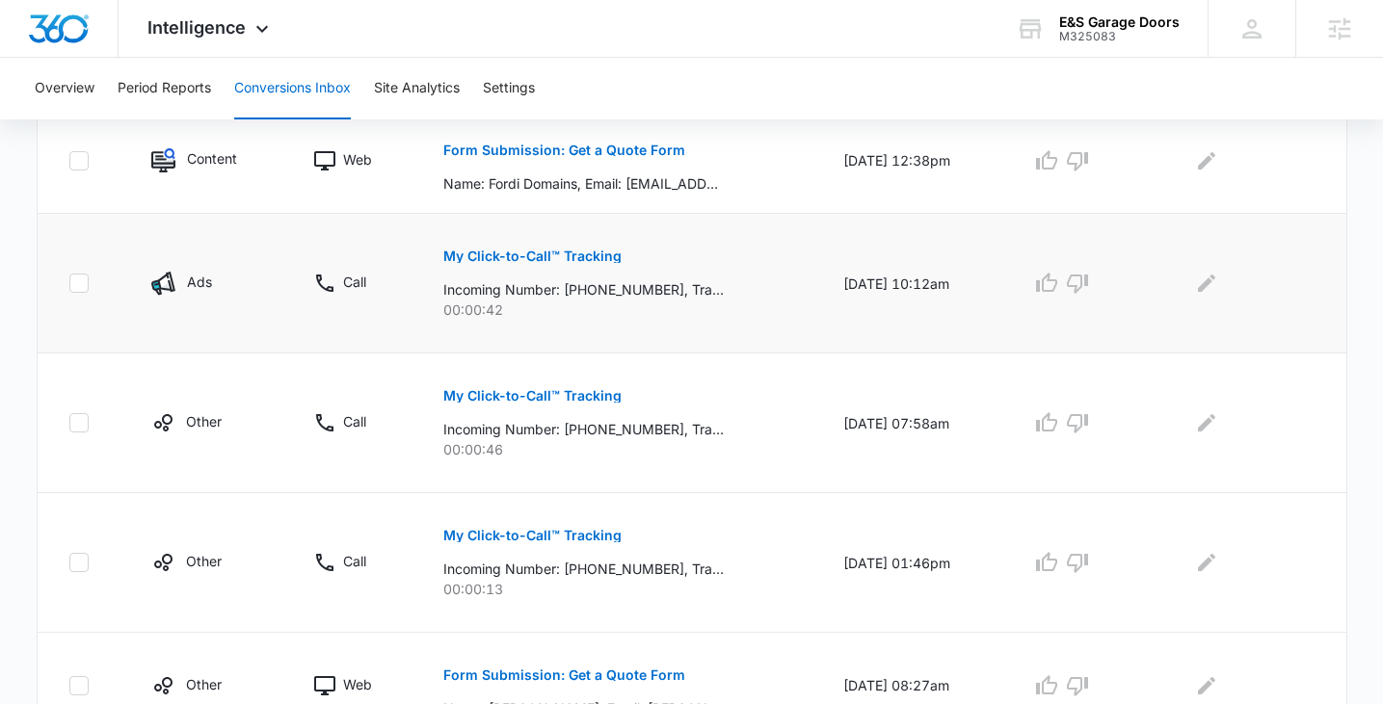
scroll to position [667, 0]
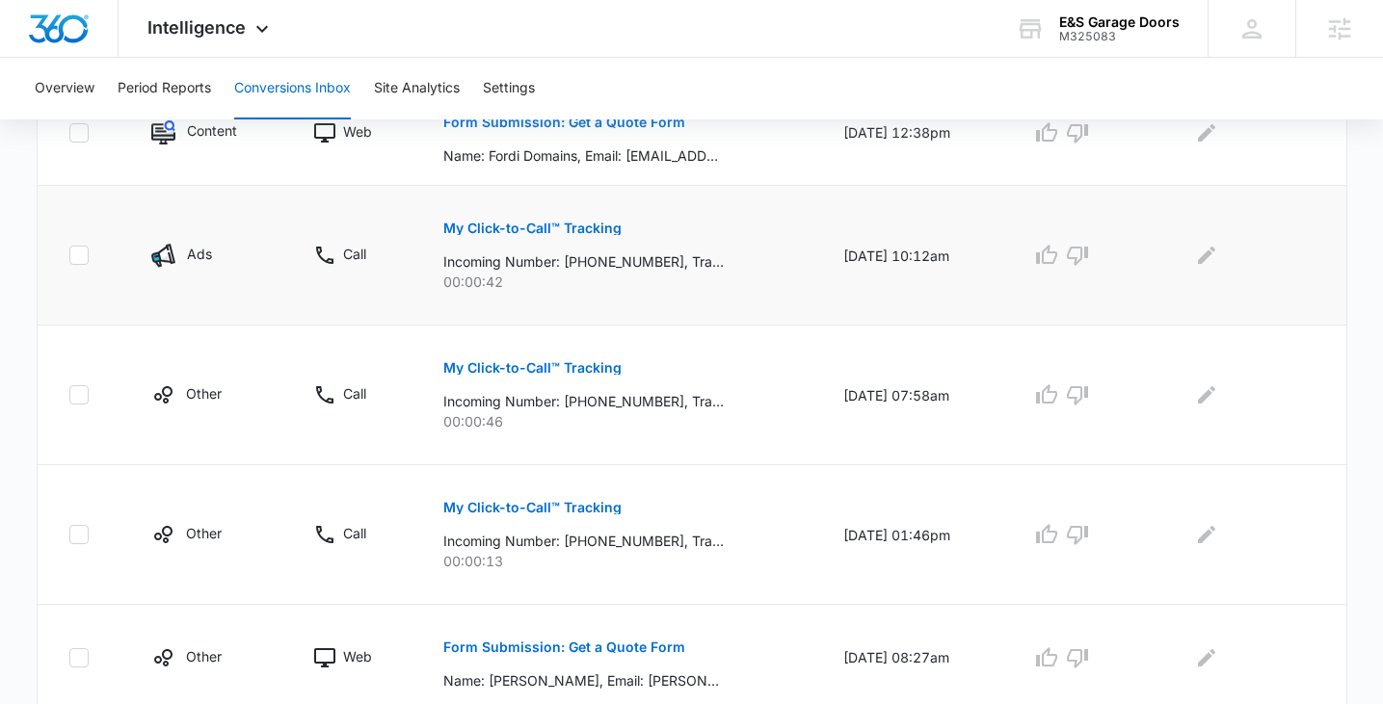
click at [551, 241] on button "My Click-to-Call™ Tracking" at bounding box center [532, 228] width 178 height 46
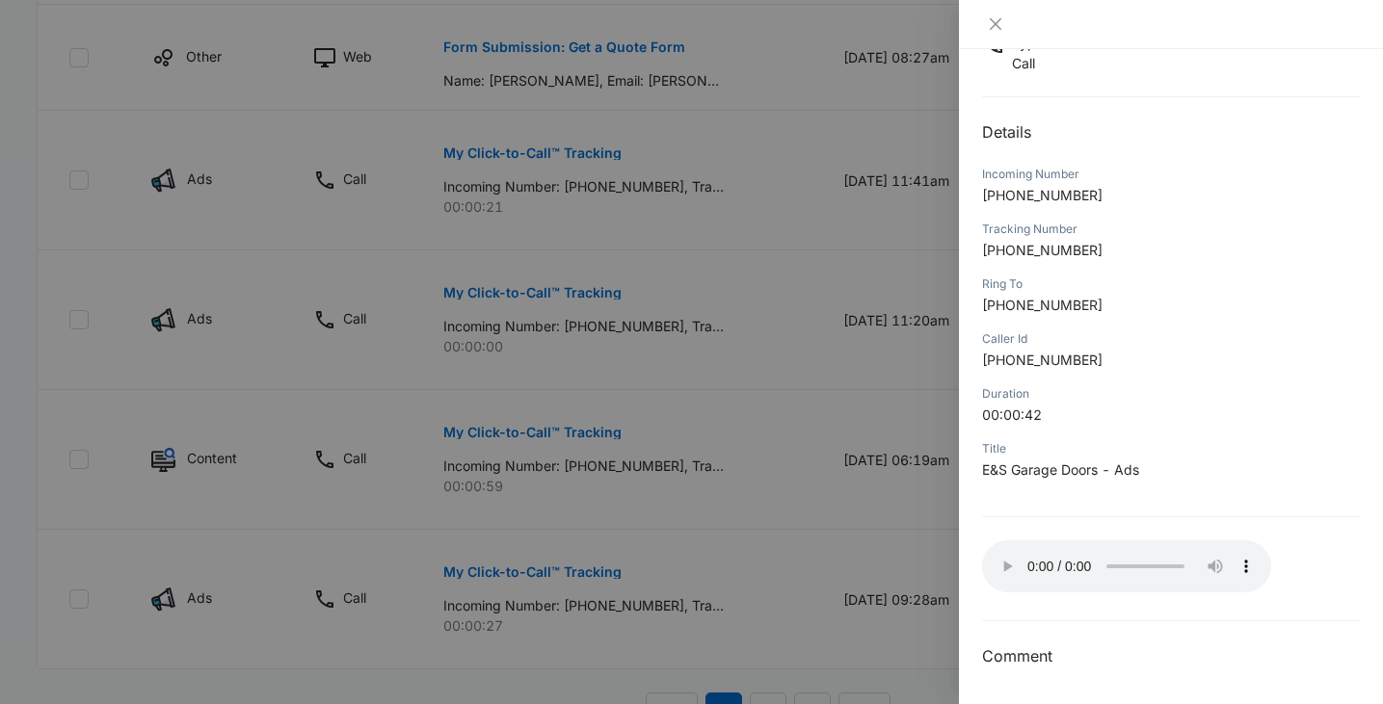
scroll to position [1265, 0]
click at [993, 27] on icon "close" at bounding box center [995, 23] width 15 height 15
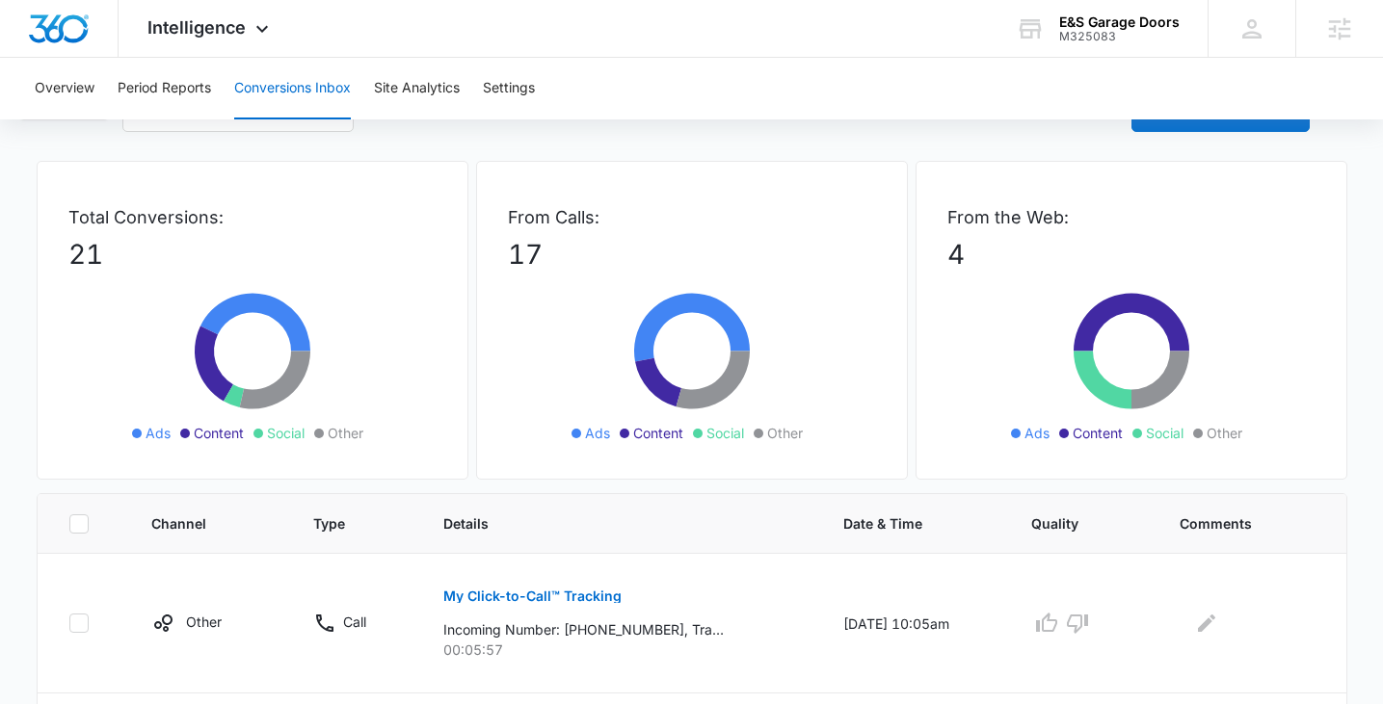
scroll to position [0, 0]
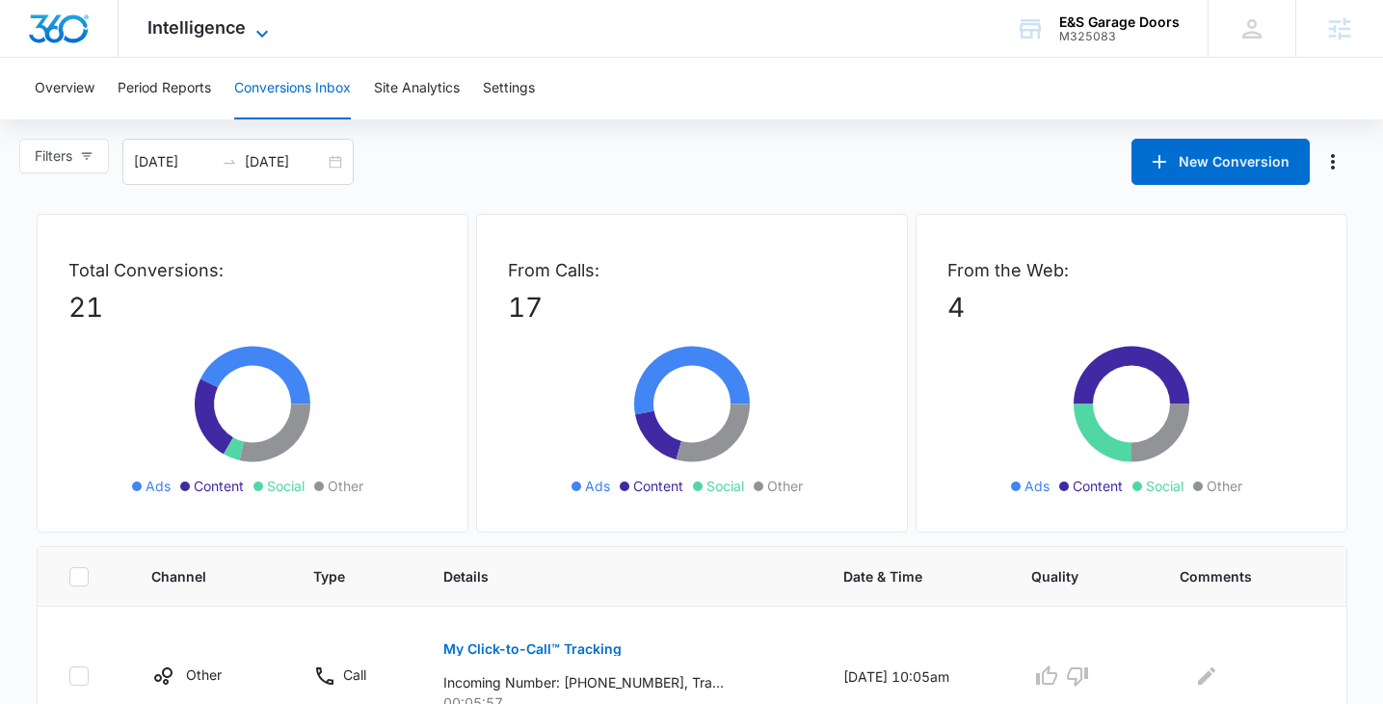
click at [234, 26] on span "Intelligence" at bounding box center [196, 27] width 98 height 20
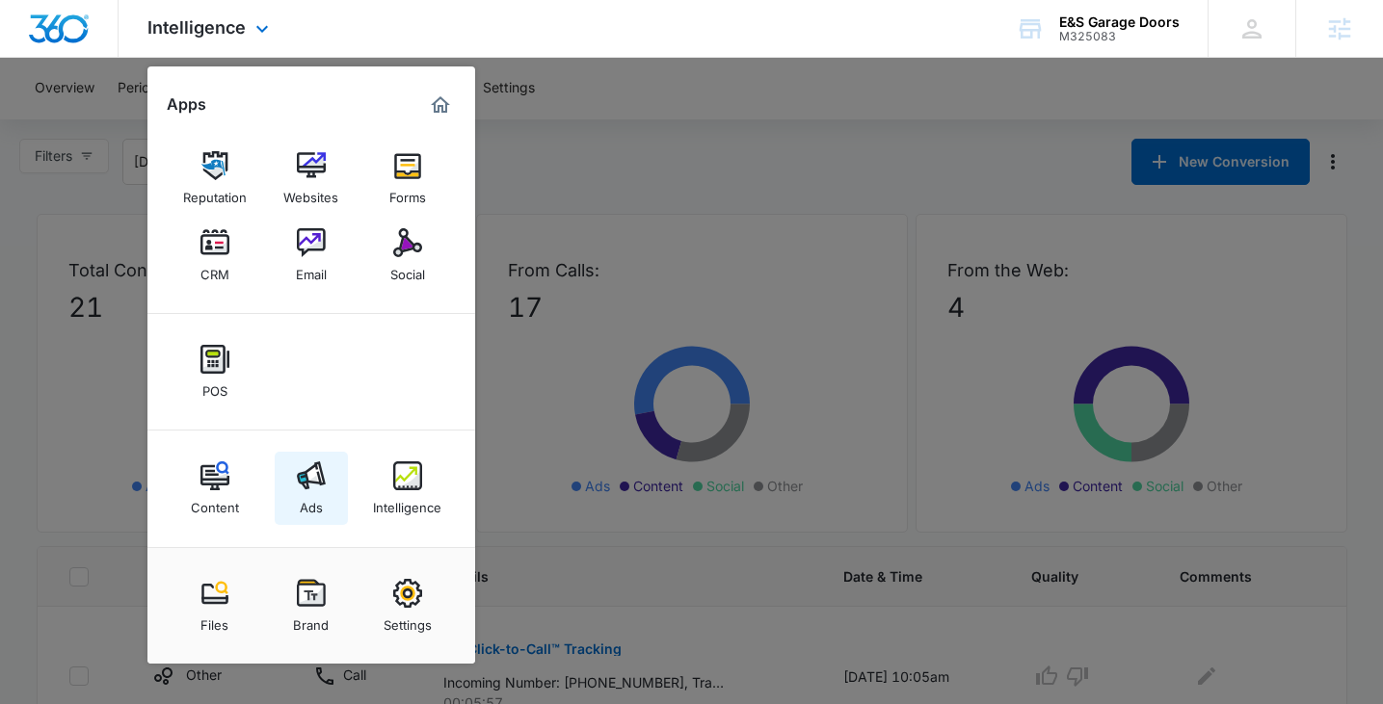
click at [308, 500] on div "Ads" at bounding box center [311, 503] width 23 height 25
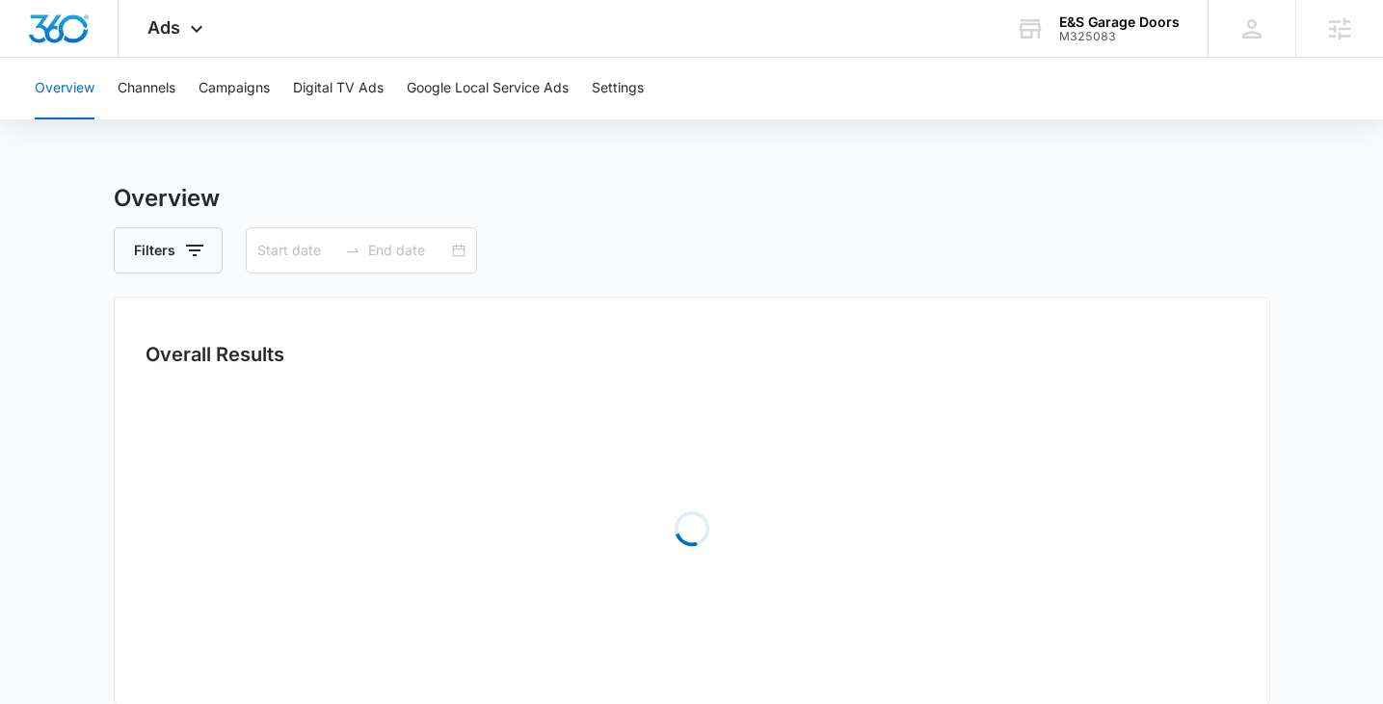
type input "07/14/2025"
type input "08/13/2025"
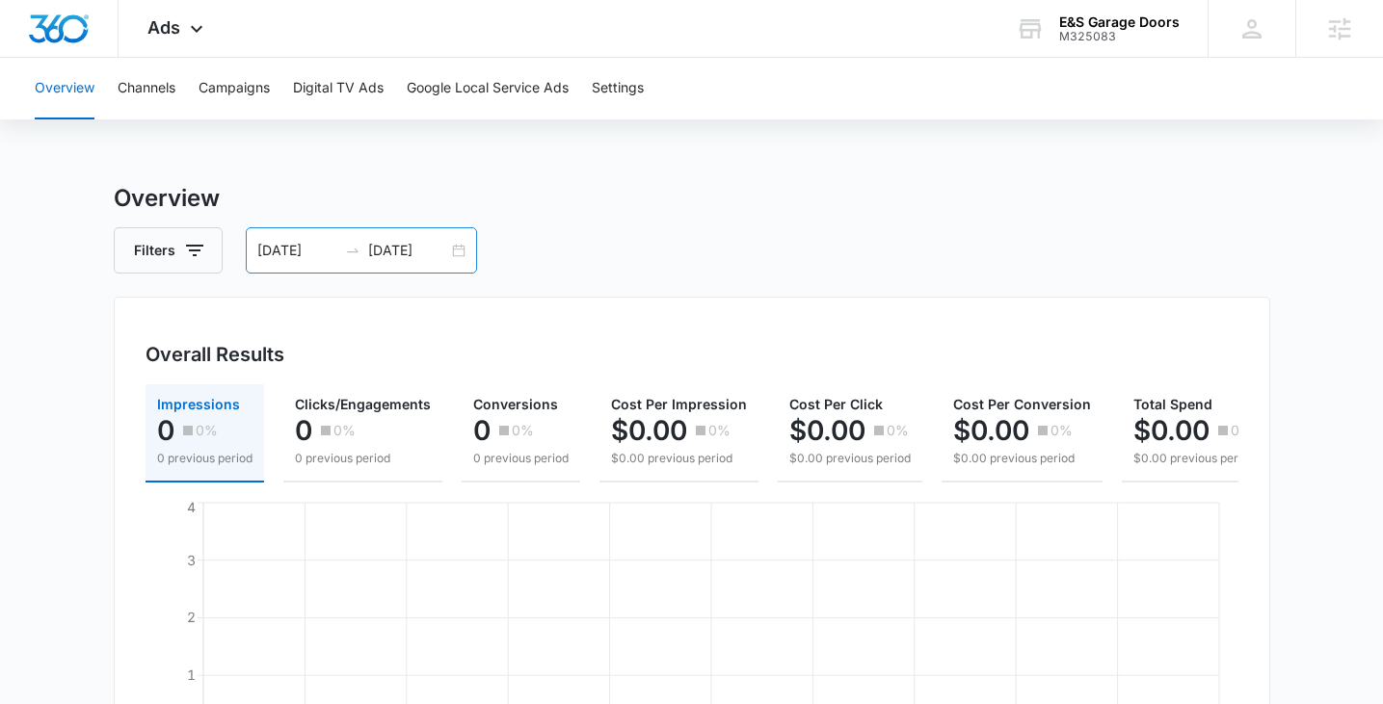
click at [458, 253] on div "07/14/2025 08/13/2025" at bounding box center [361, 250] width 231 height 46
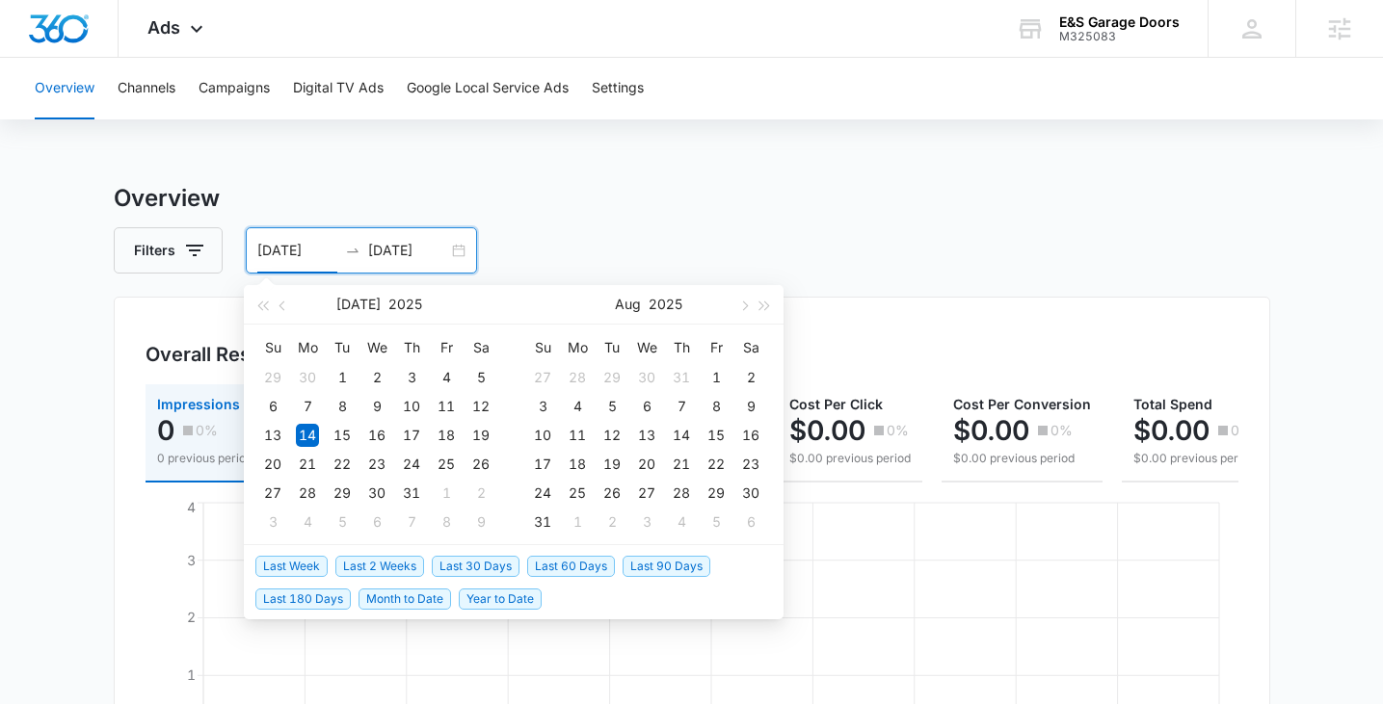
click at [488, 569] on span "Last 30 Days" at bounding box center [476, 566] width 88 height 21
type input "09/14/2025"
type input "10/14/2025"
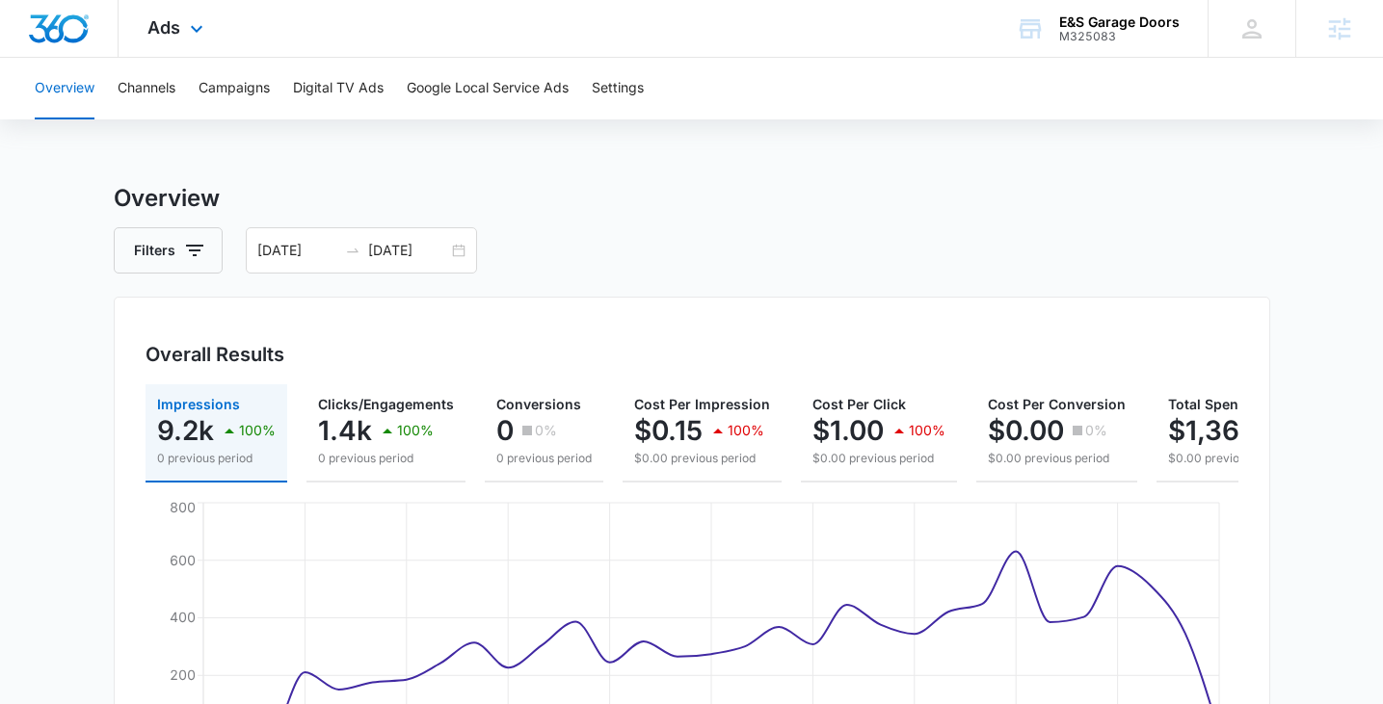
click at [182, 18] on div "Ads Apps Reputation Websites Forms CRM Email Social POS Content Ads Intelligenc…" at bounding box center [178, 28] width 119 height 57
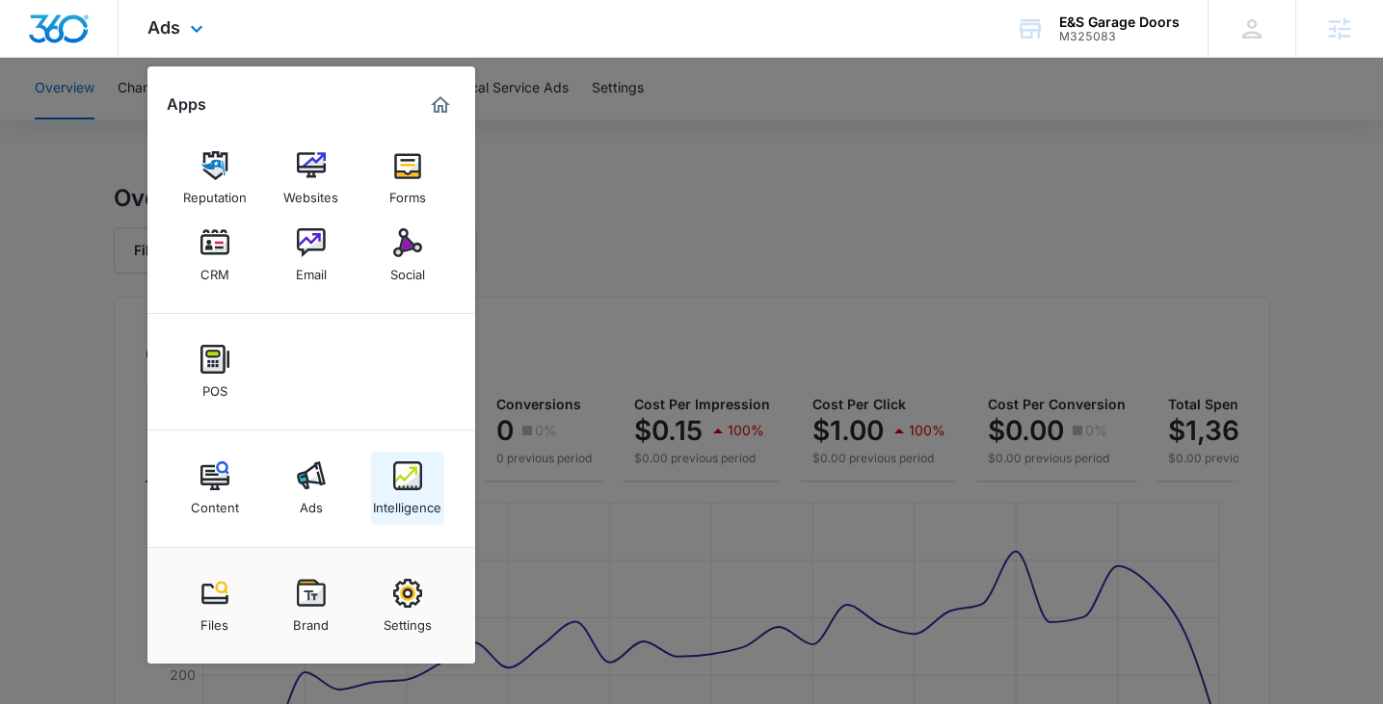
click at [396, 498] on div "Intelligence" at bounding box center [407, 503] width 68 height 25
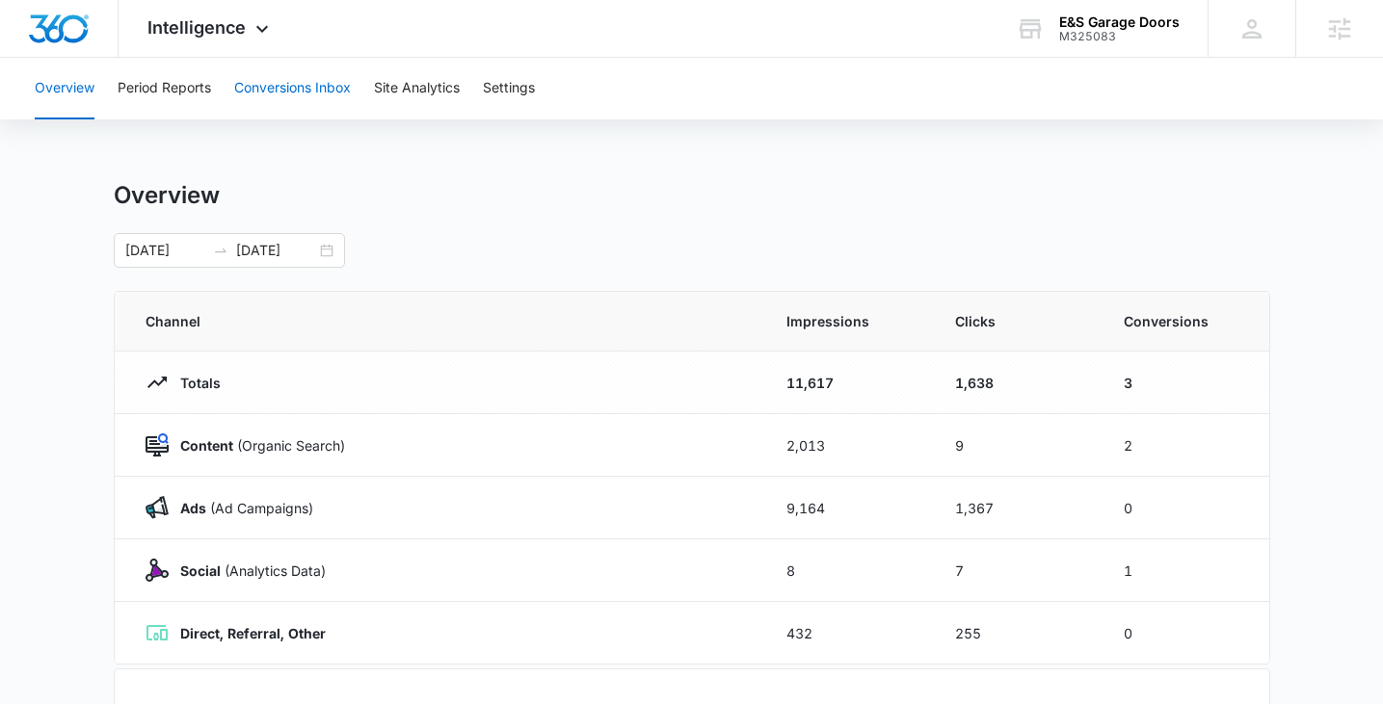
click at [326, 96] on button "Conversions Inbox" at bounding box center [292, 89] width 117 height 62
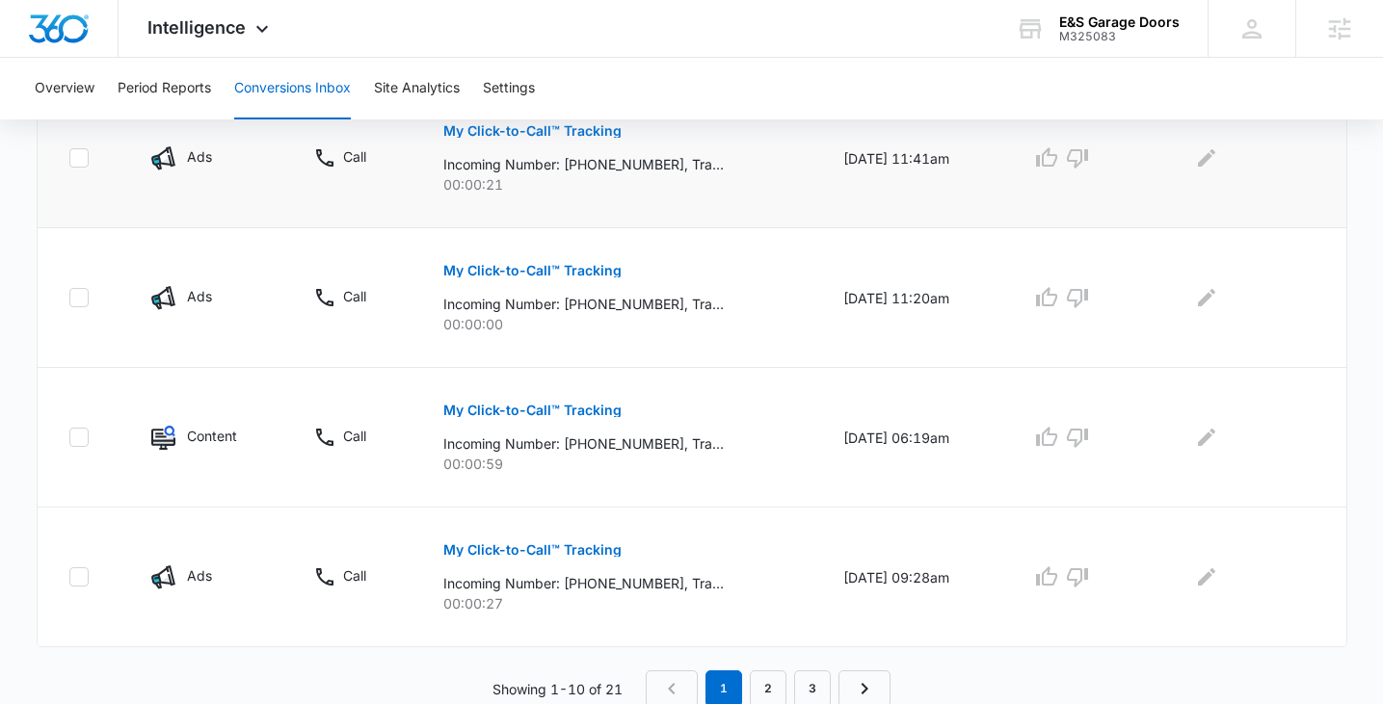
scroll to position [1292, 0]
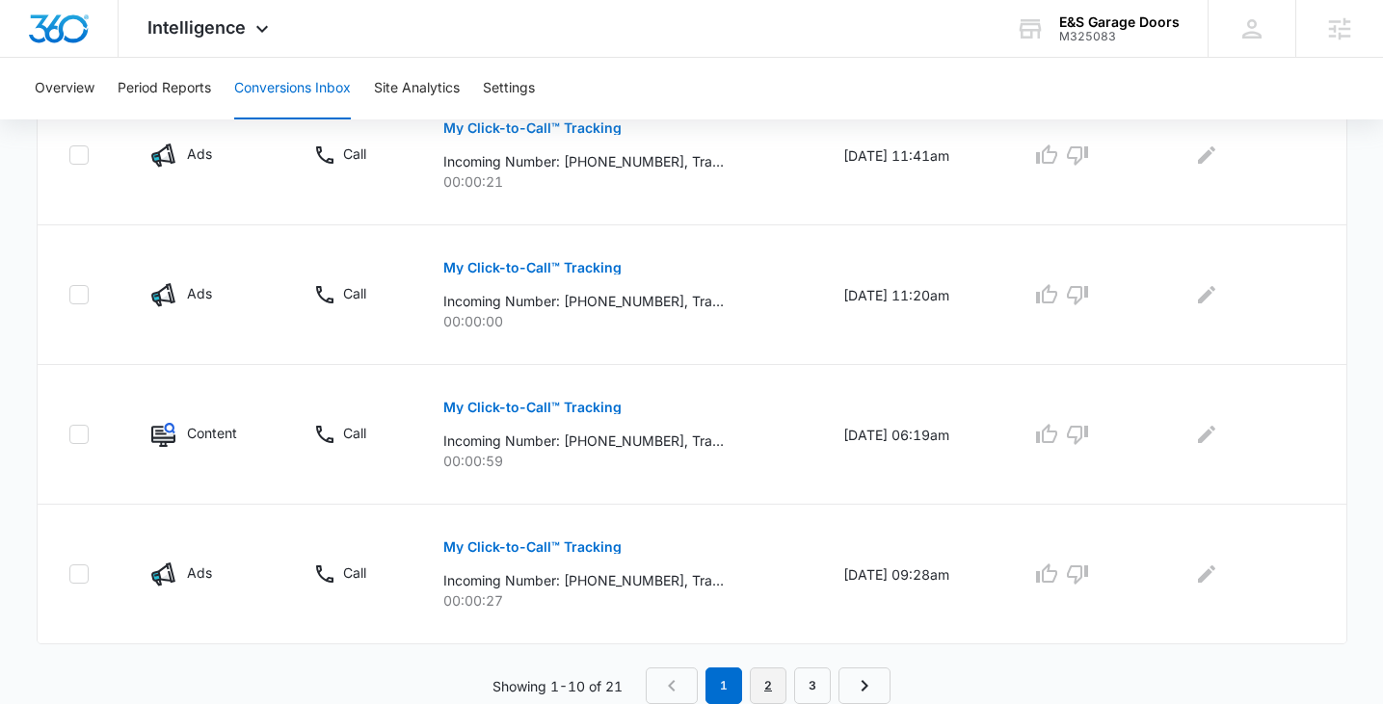
click at [772, 678] on link "2" at bounding box center [768, 686] width 37 height 37
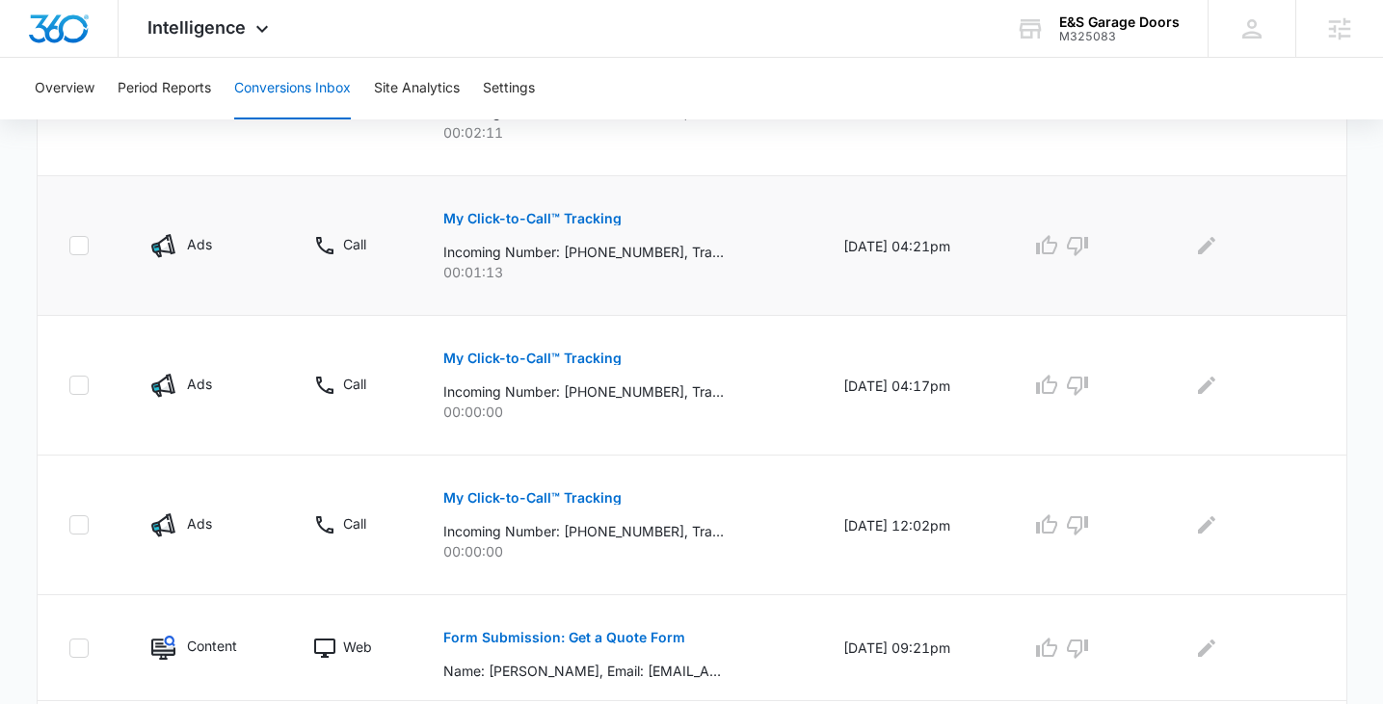
scroll to position [1080, 0]
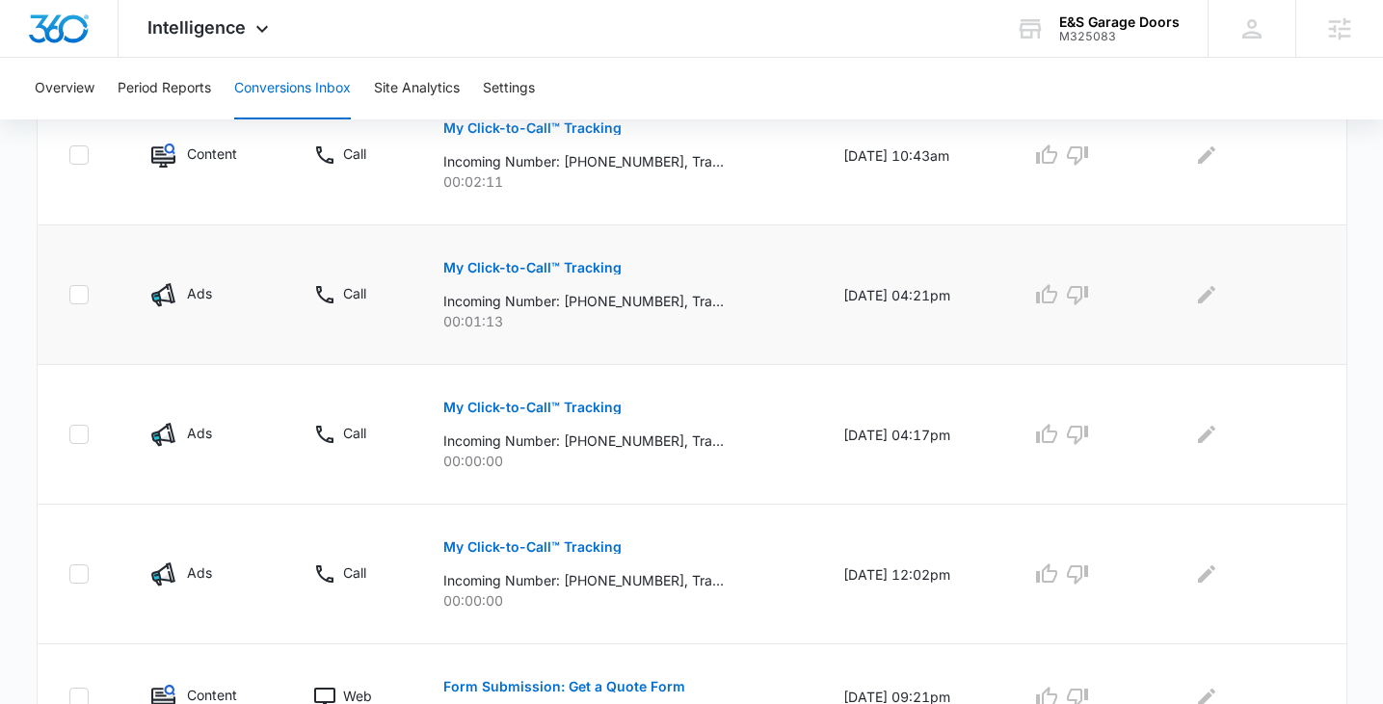
click at [534, 269] on p "My Click-to-Call™ Tracking" at bounding box center [532, 267] width 178 height 13
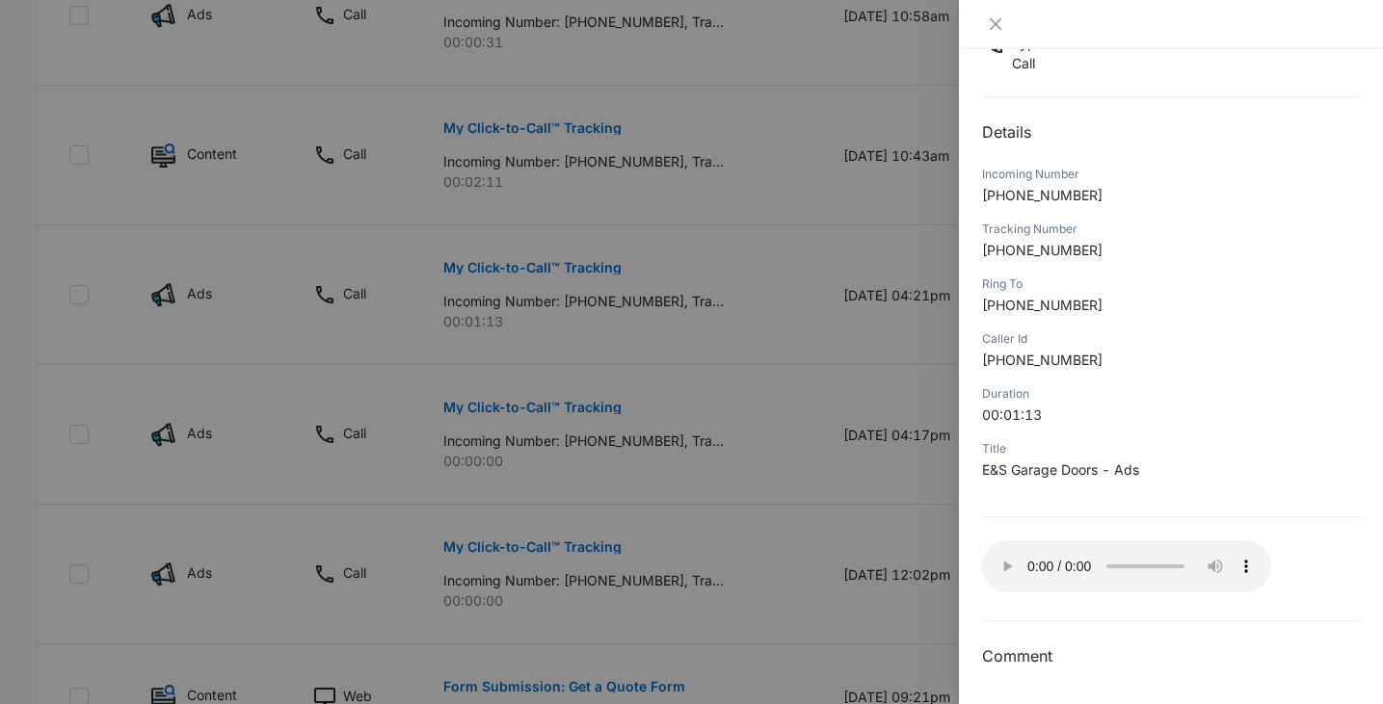
scroll to position [1095, 0]
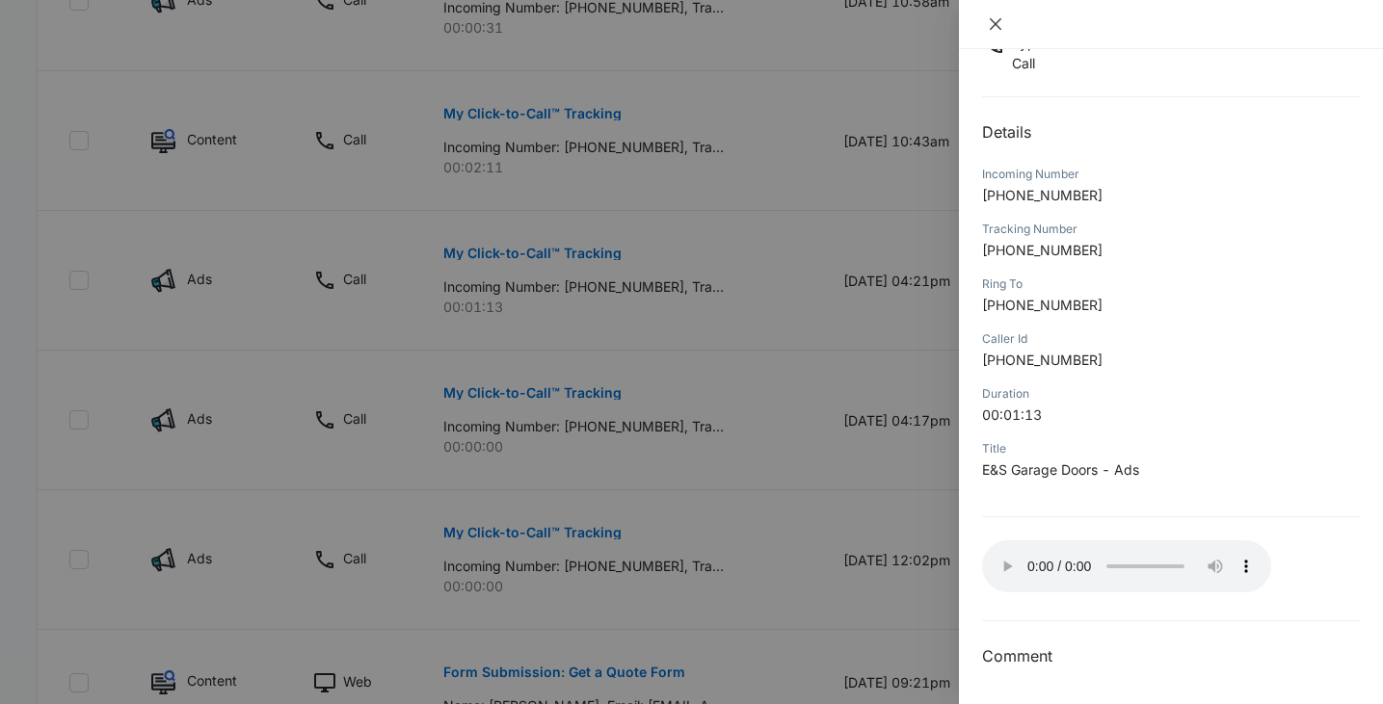
click at [991, 23] on icon "close" at bounding box center [995, 23] width 15 height 15
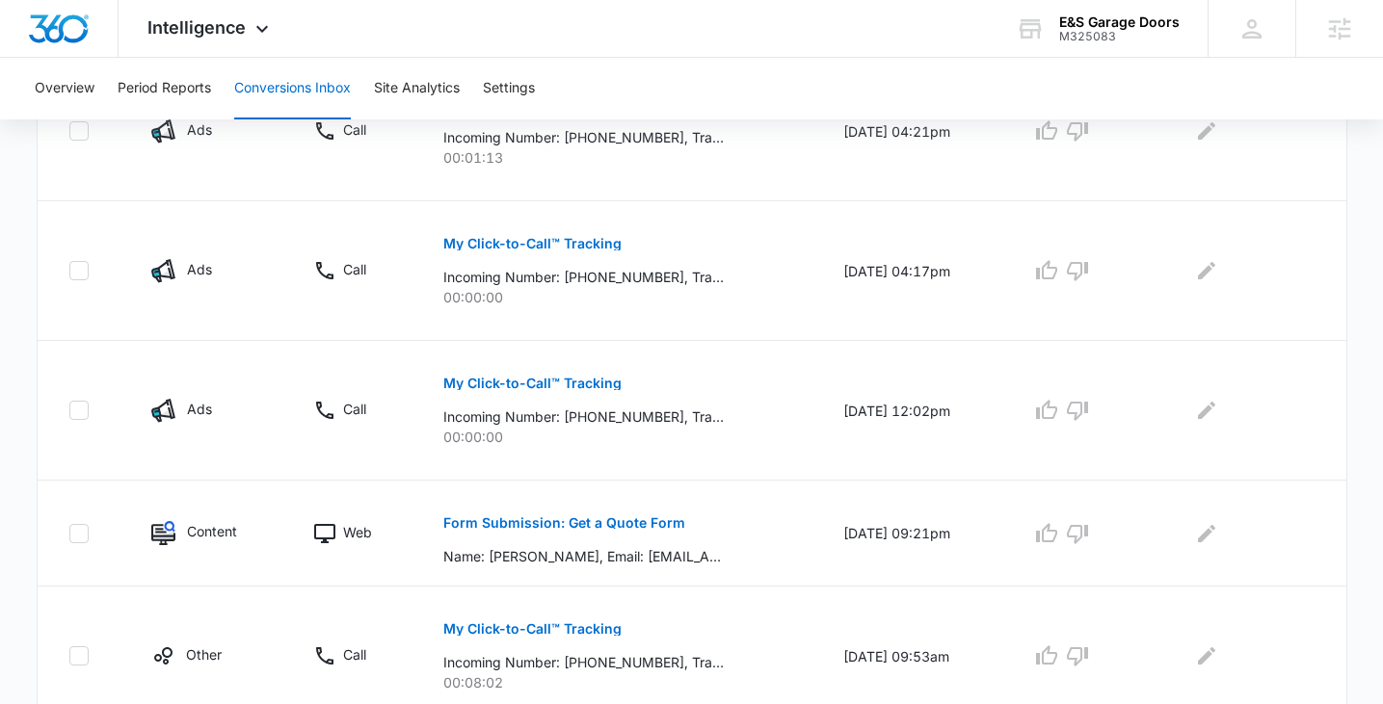
scroll to position [1326, 0]
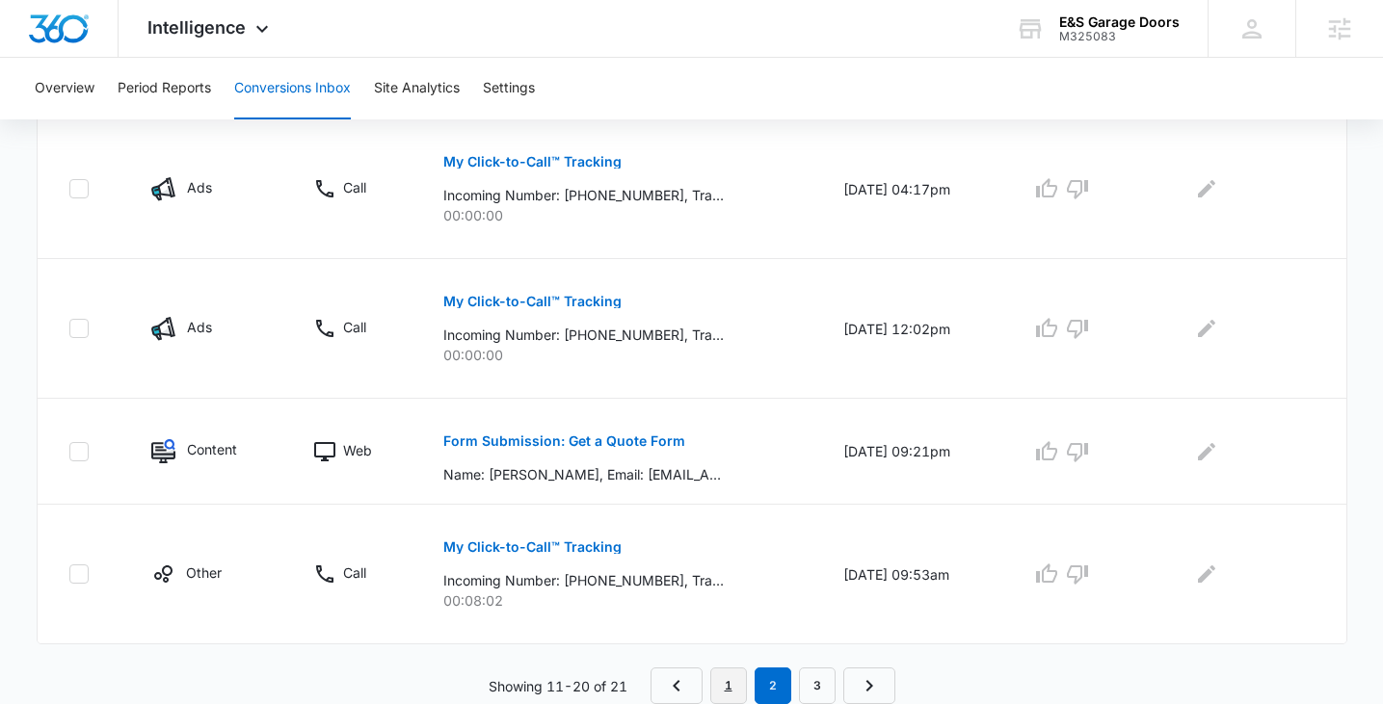
click at [716, 701] on link "1" at bounding box center [728, 686] width 37 height 37
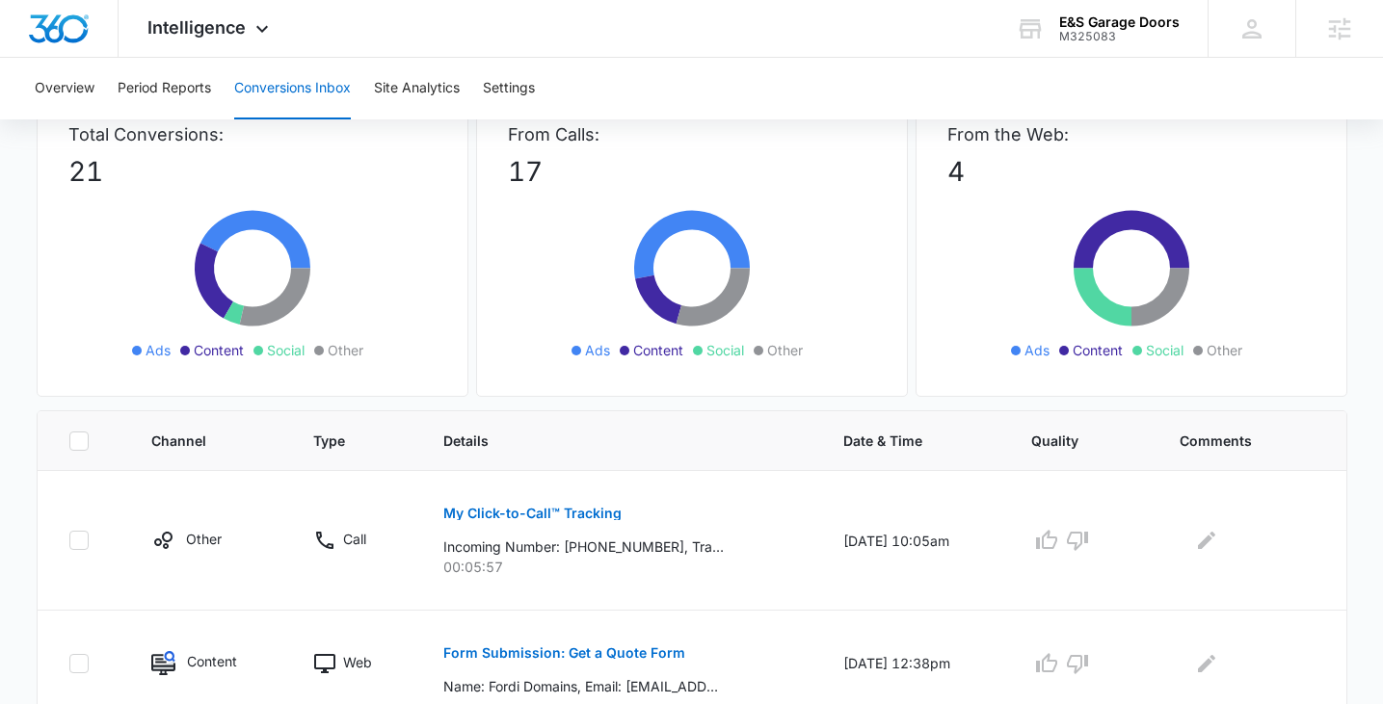
scroll to position [0, 0]
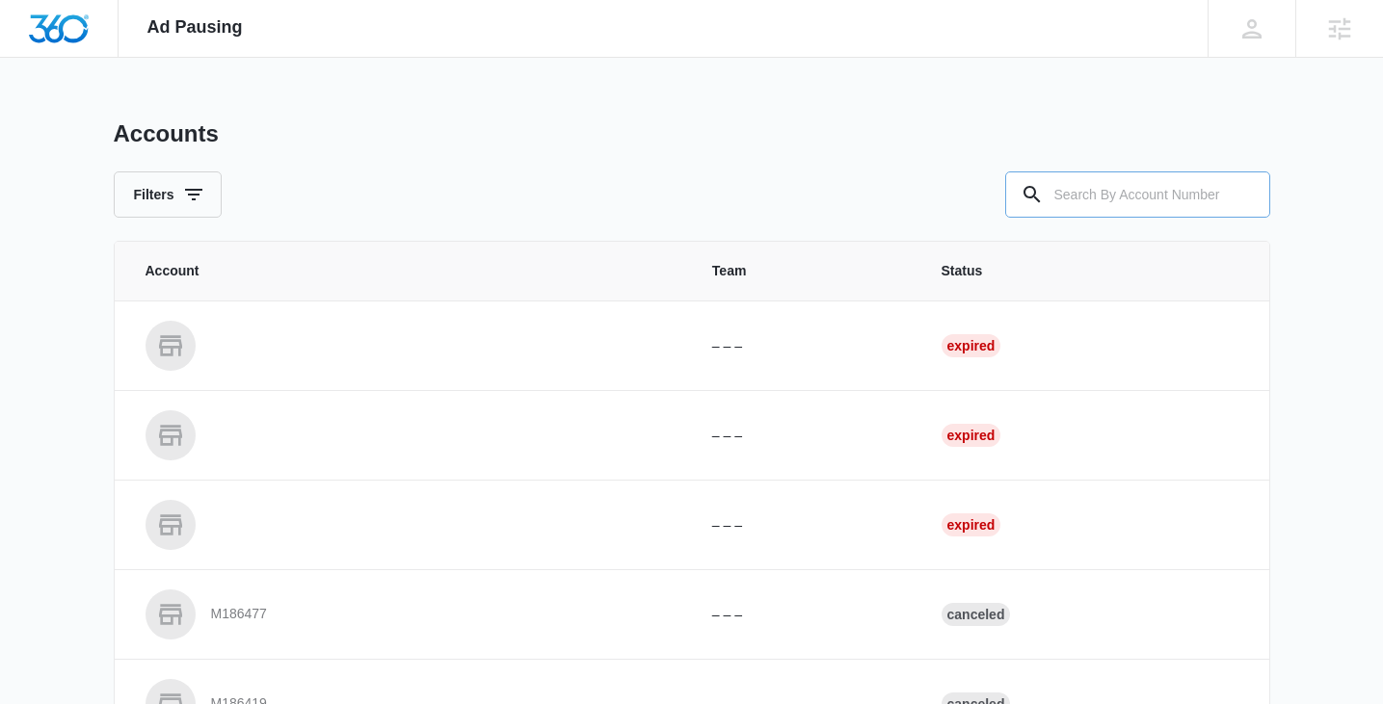
click at [1102, 196] on input "text" at bounding box center [1137, 195] width 265 height 46
paste input "M325083"
type input "M325083"
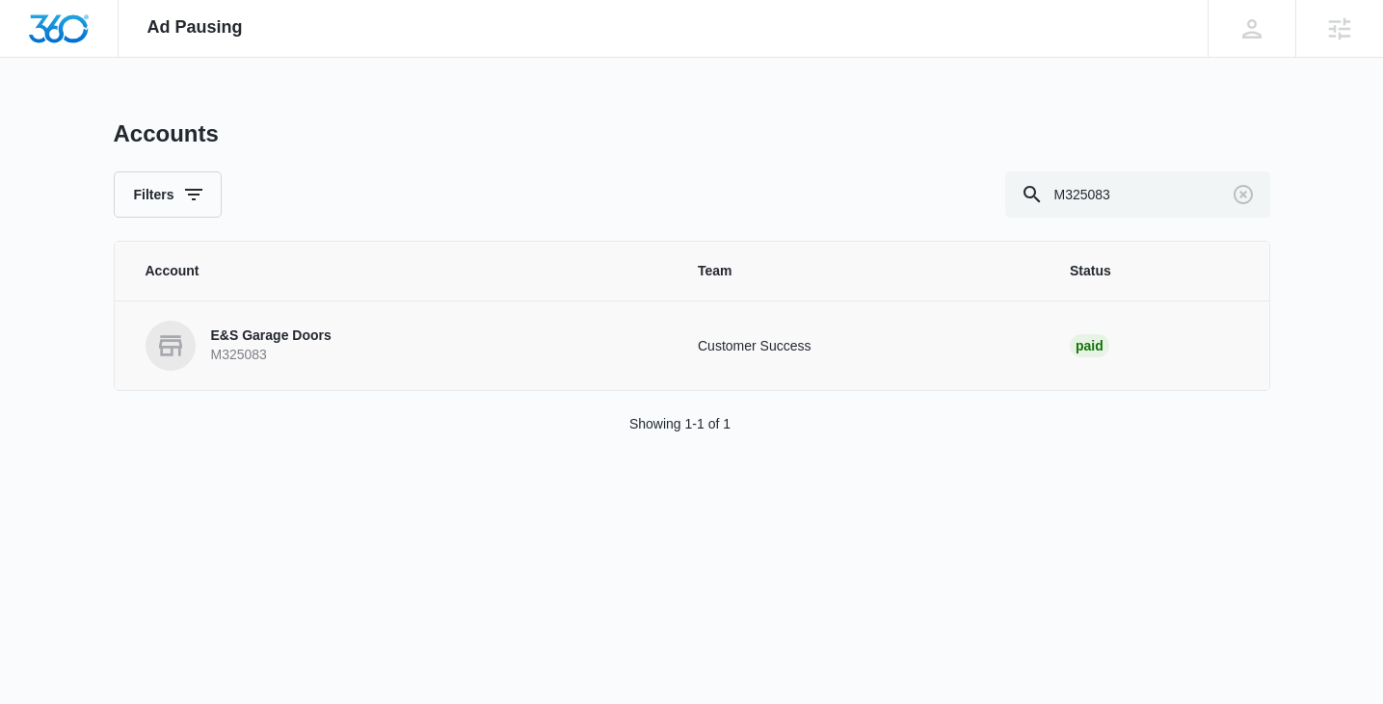
click at [315, 338] on p "E&S Garage Doors" at bounding box center [271, 336] width 120 height 19
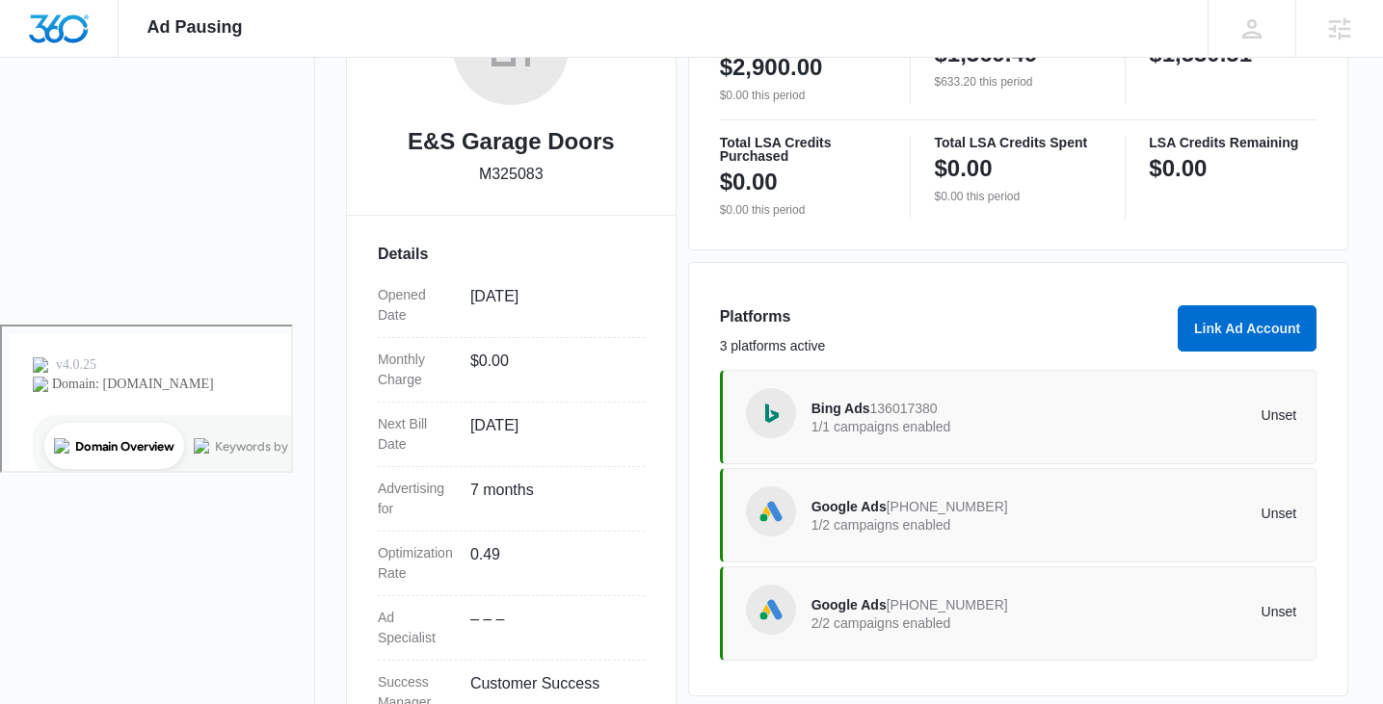
scroll to position [456, 0]
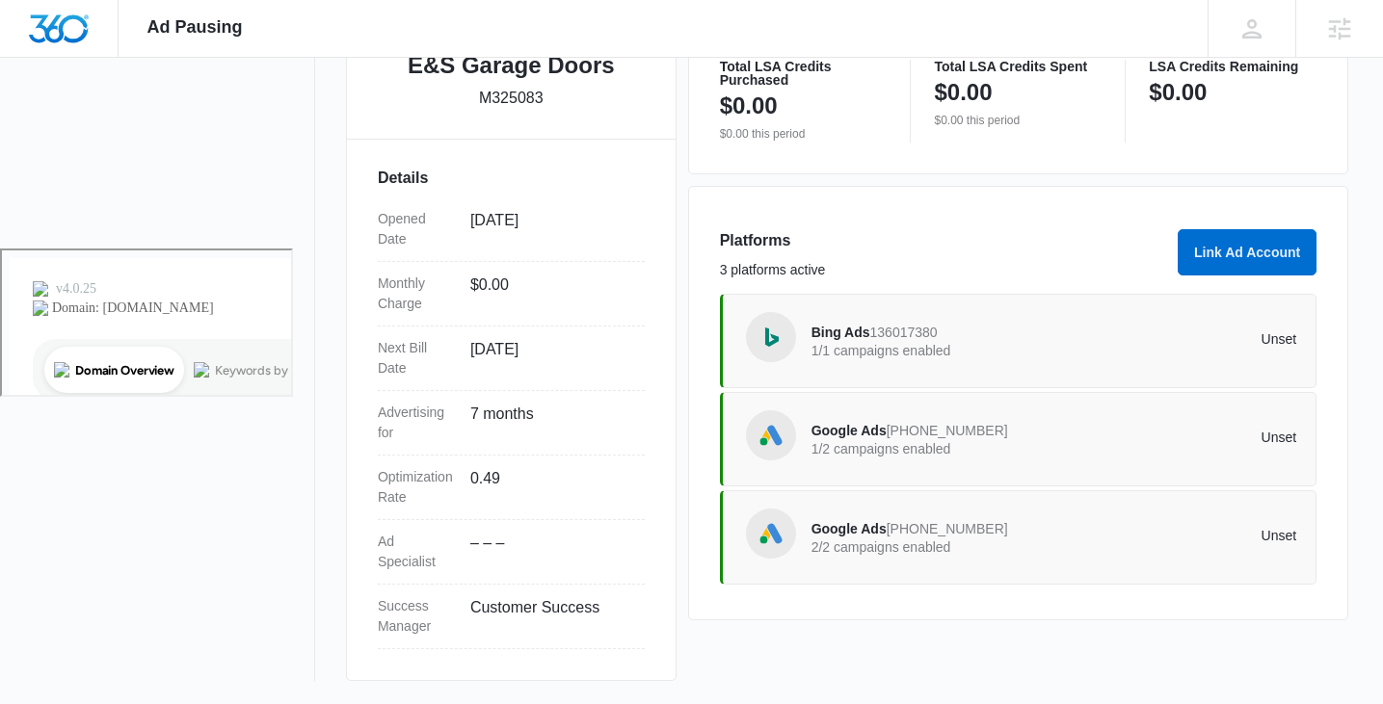
click at [902, 335] on span "136017380" at bounding box center [903, 332] width 67 height 15
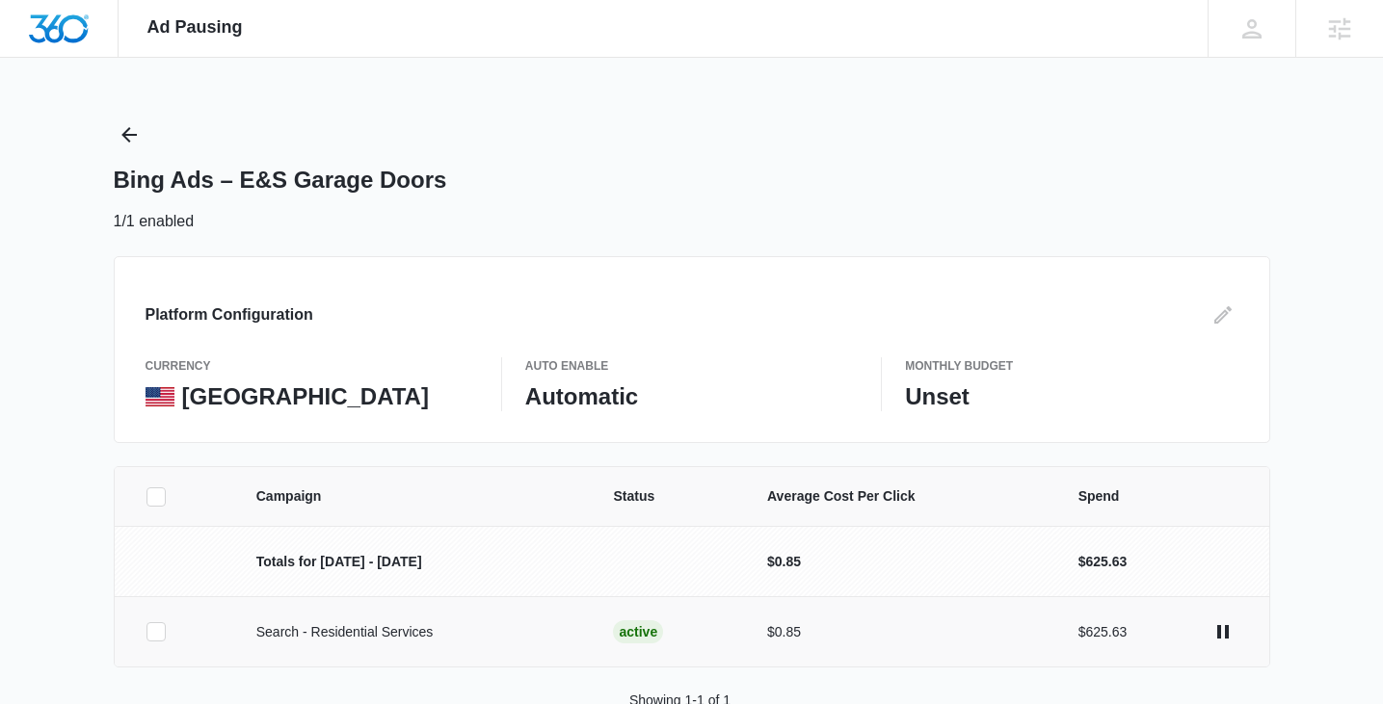
scroll to position [53, 0]
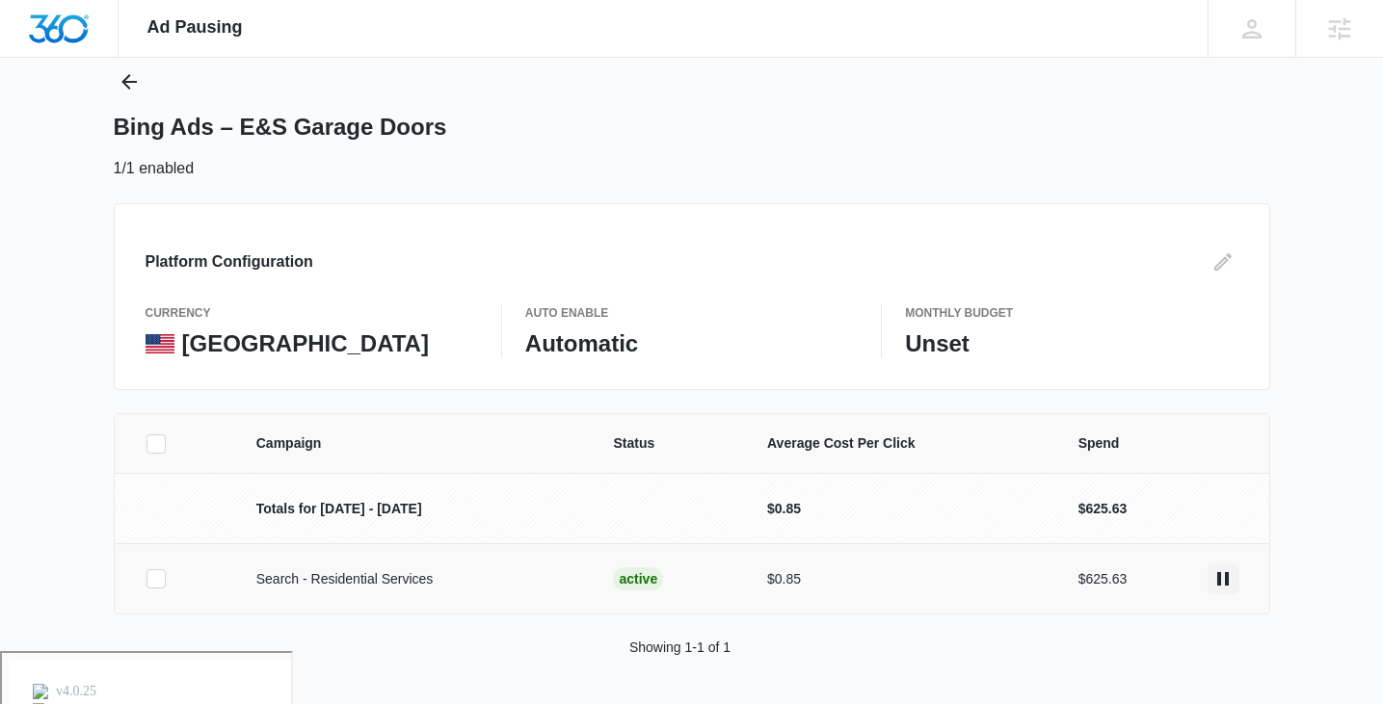
click at [1226, 574] on icon "actions.pause" at bounding box center [1223, 578] width 12 height 13
